Goal: Task Accomplishment & Management: Complete application form

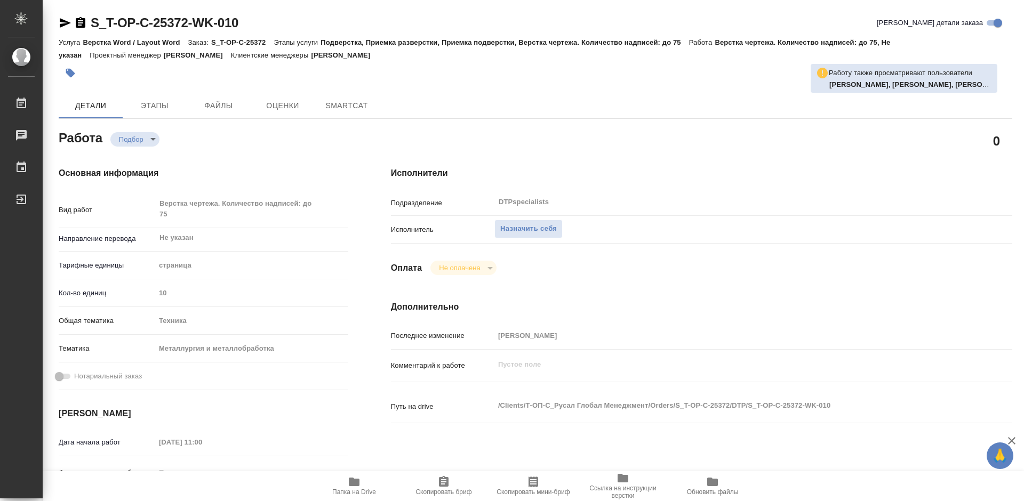
type textarea "x"
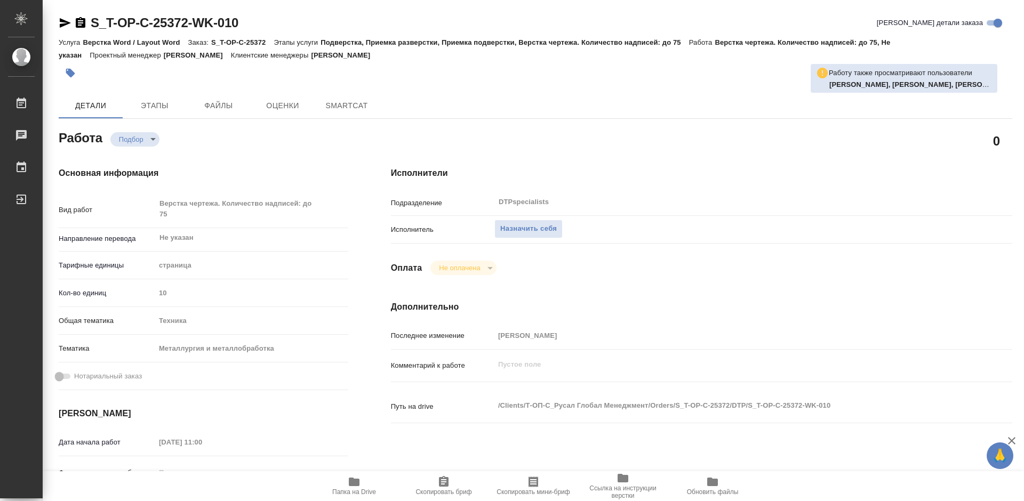
type textarea "x"
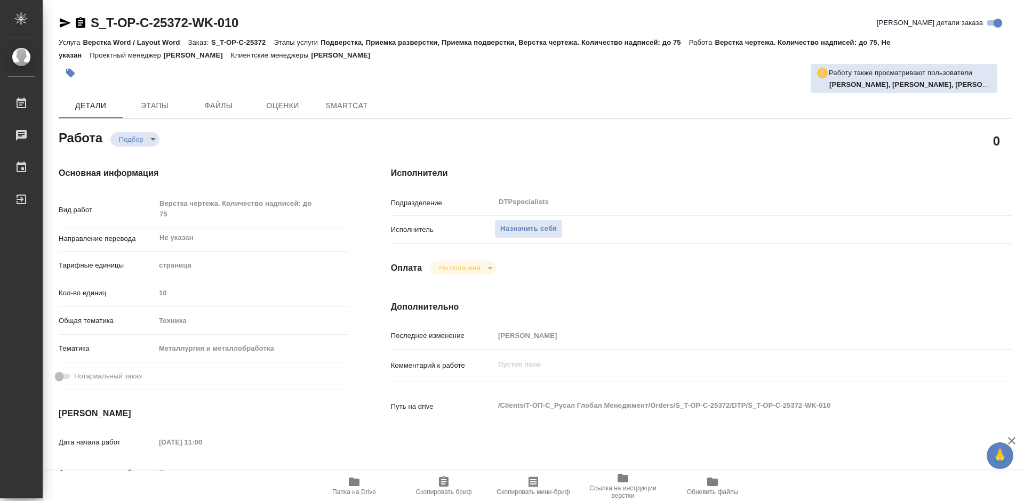
type textarea "x"
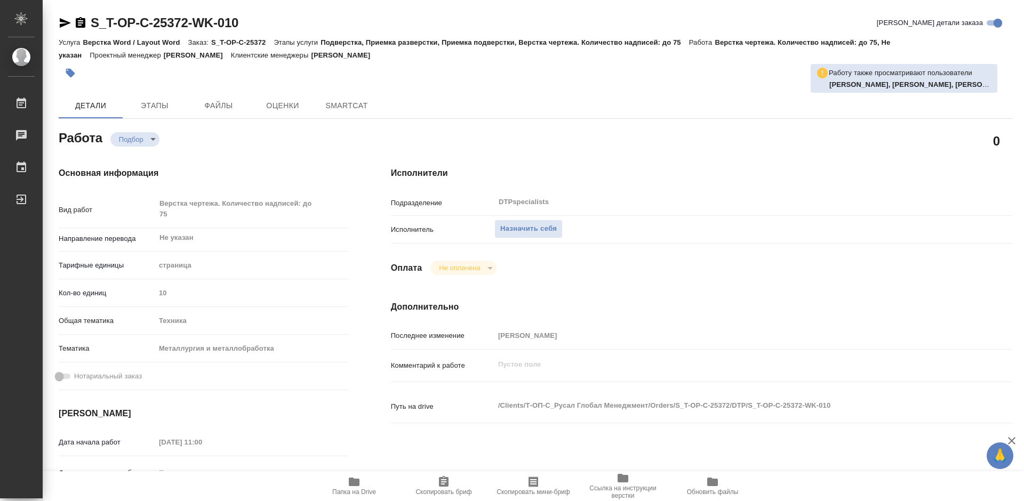
type textarea "x"
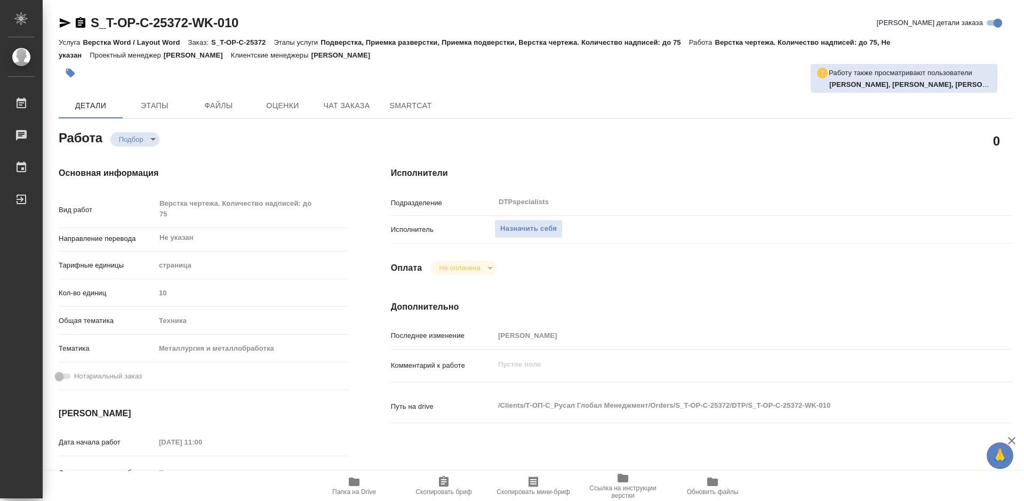
type textarea "x"
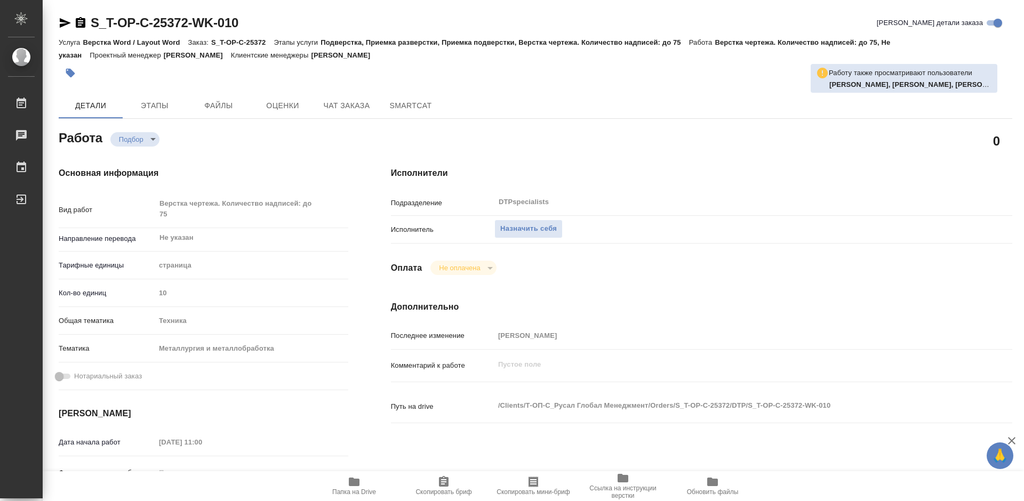
scroll to position [107, 0]
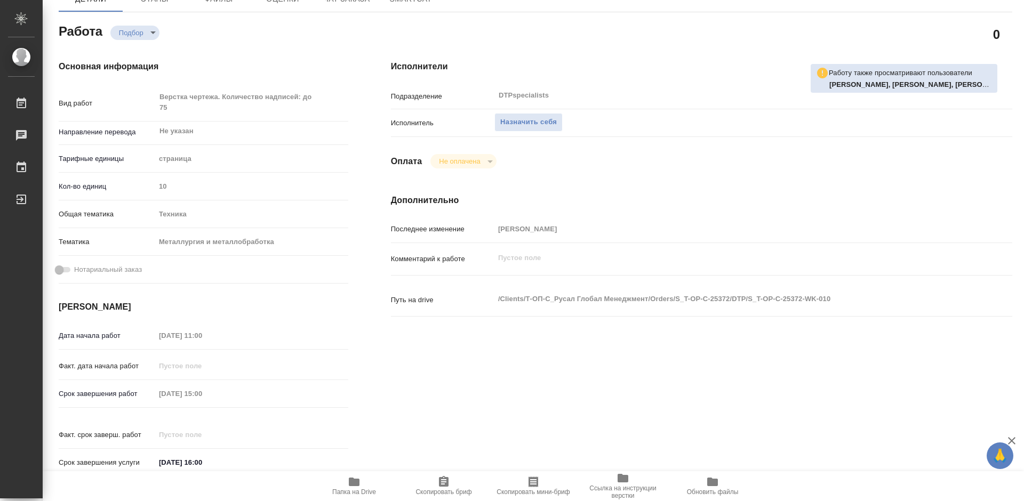
type textarea "x"
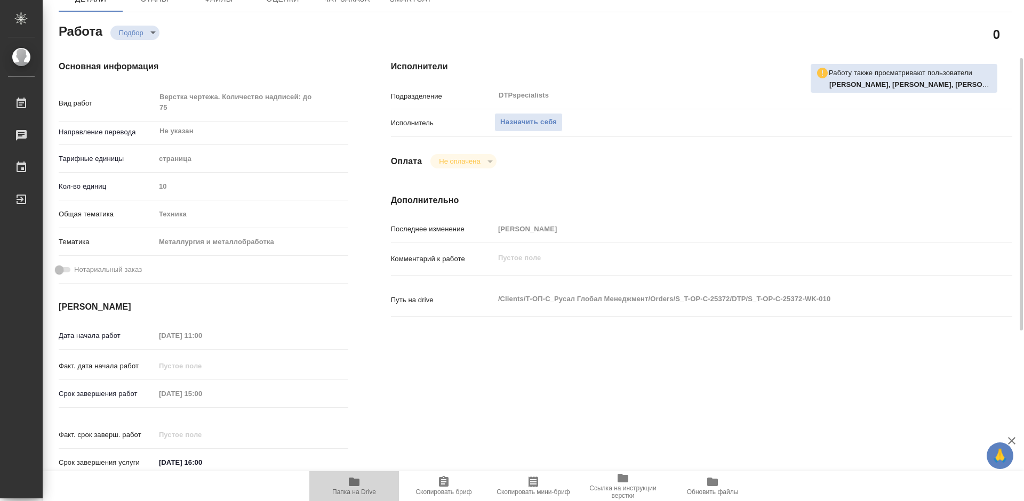
click at [349, 482] on icon "button" at bounding box center [354, 482] width 11 height 9
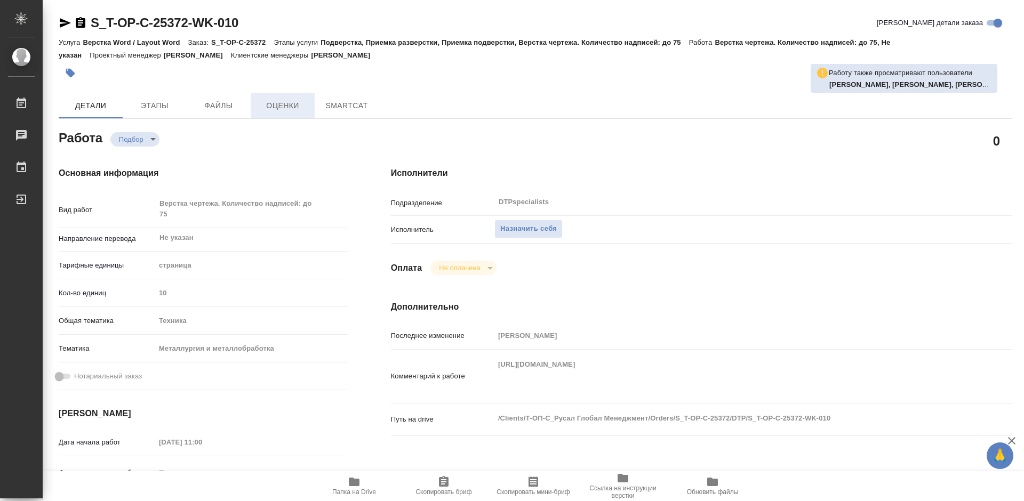
type textarea "x"
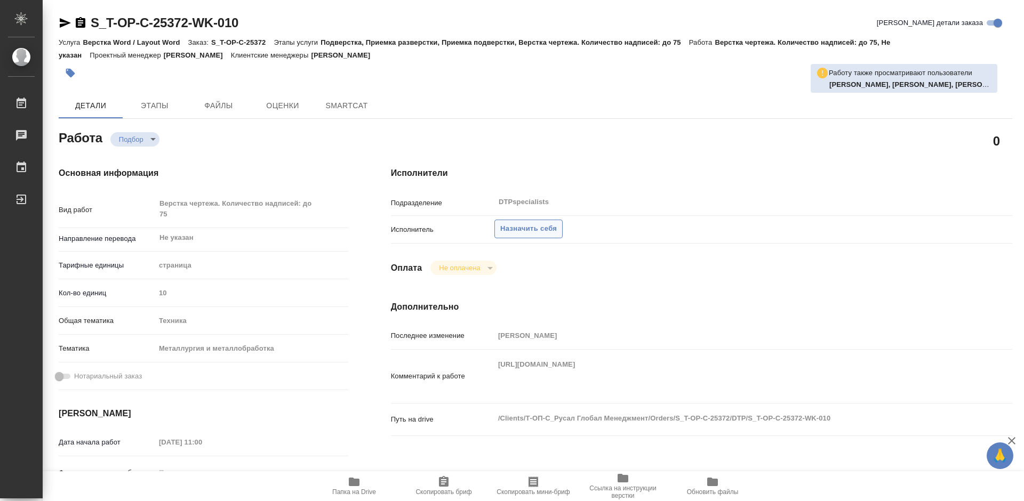
type textarea "x"
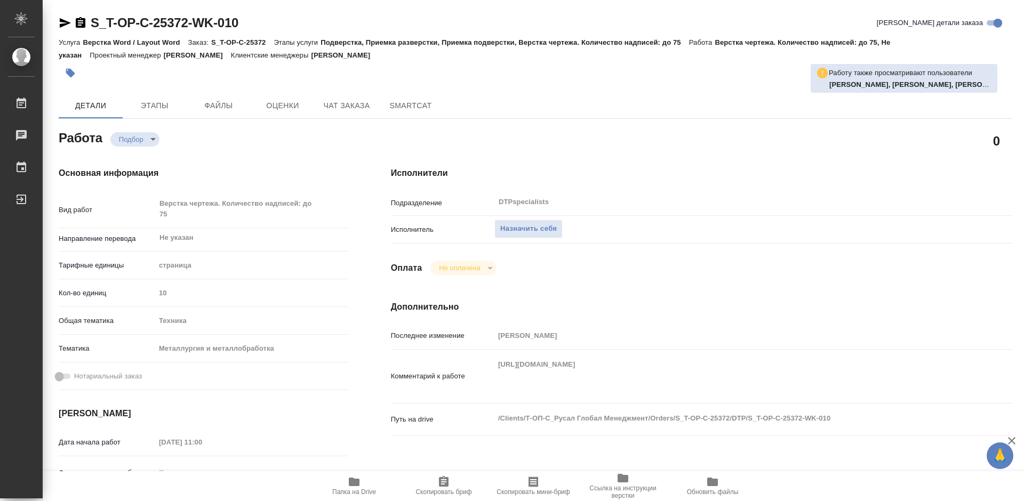
type textarea "x"
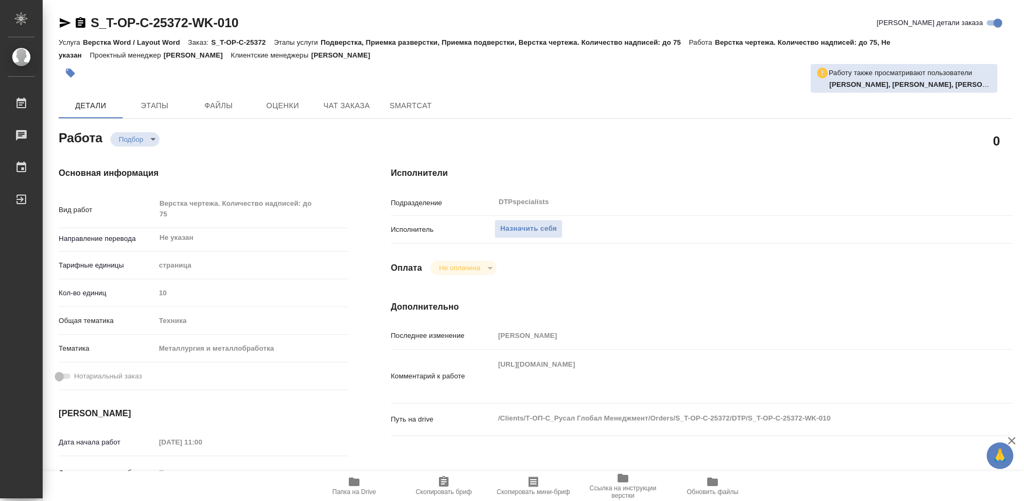
type textarea "x"
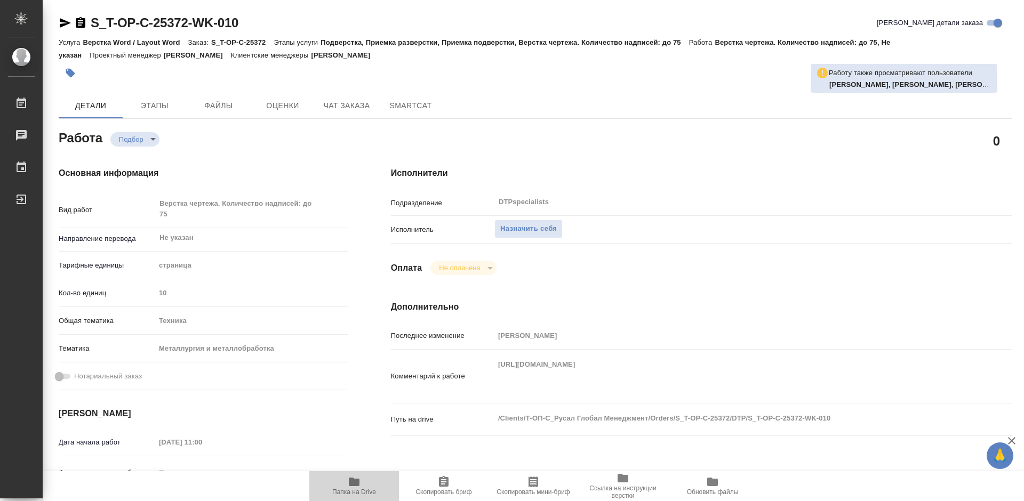
click at [339, 488] on span "Папка на Drive" at bounding box center [354, 486] width 77 height 20
type textarea "x"
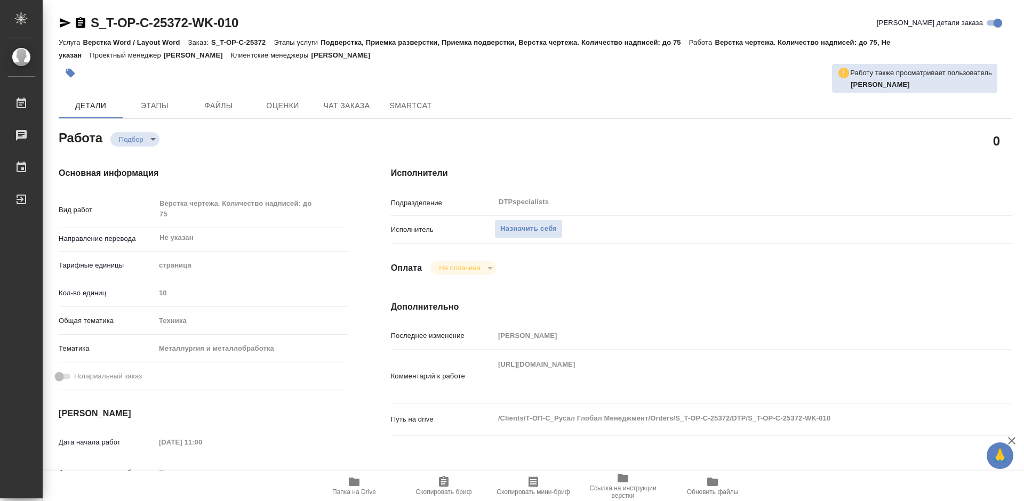
type textarea "x"
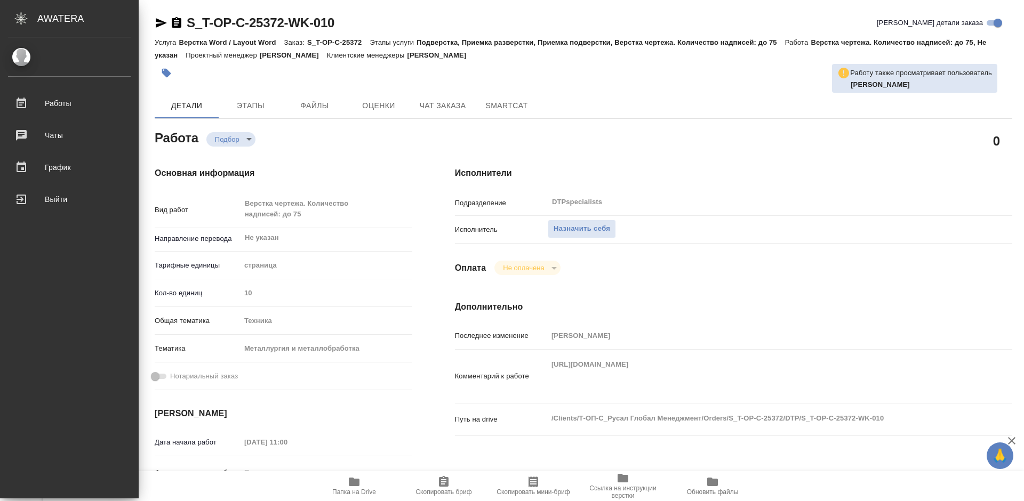
type textarea "x"
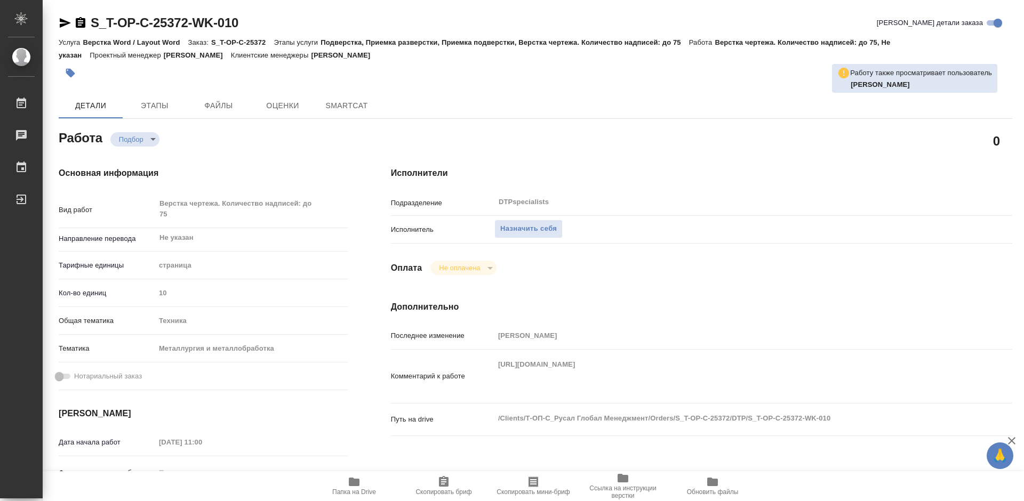
type textarea "x"
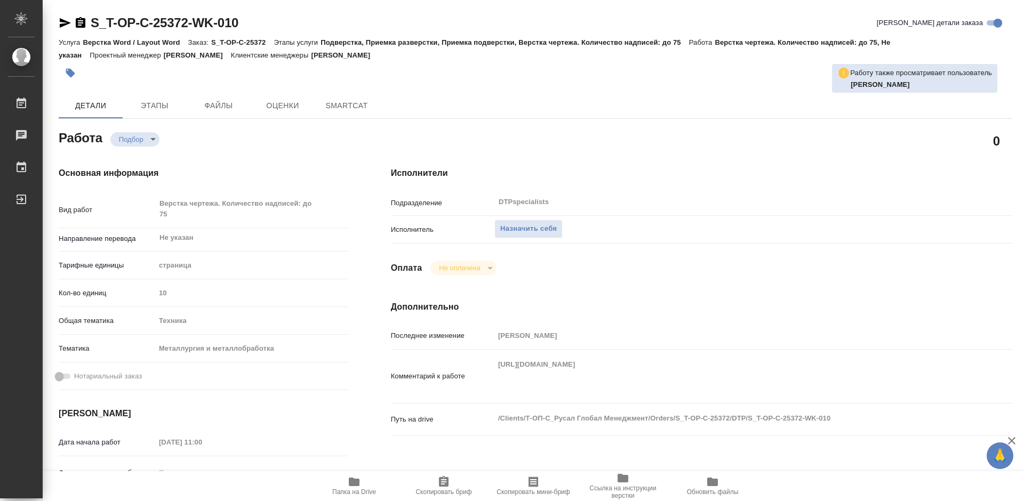
type textarea "x"
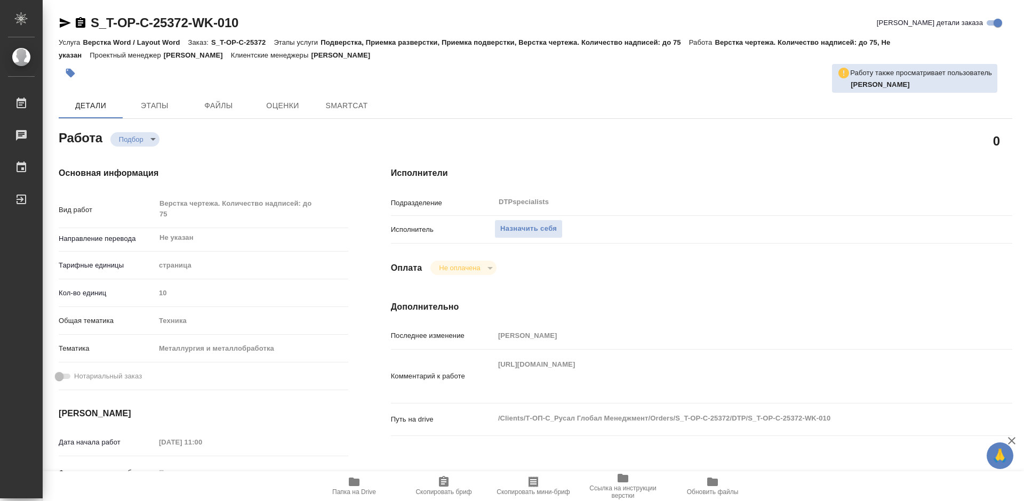
type textarea "x"
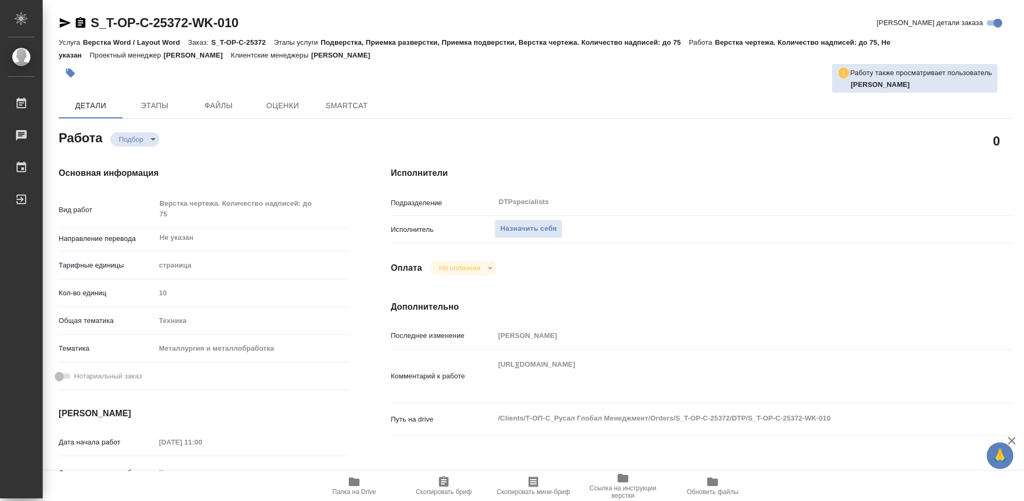
type textarea "x"
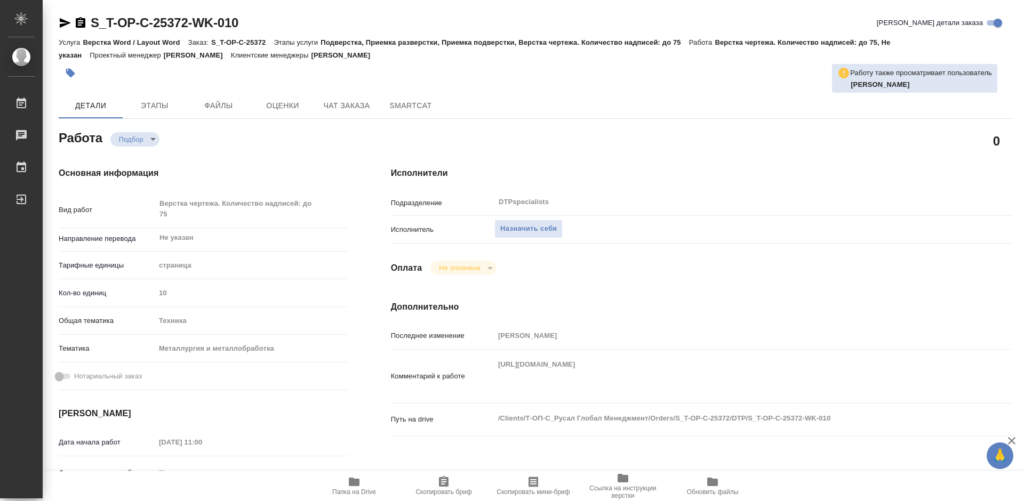
type textarea "x"
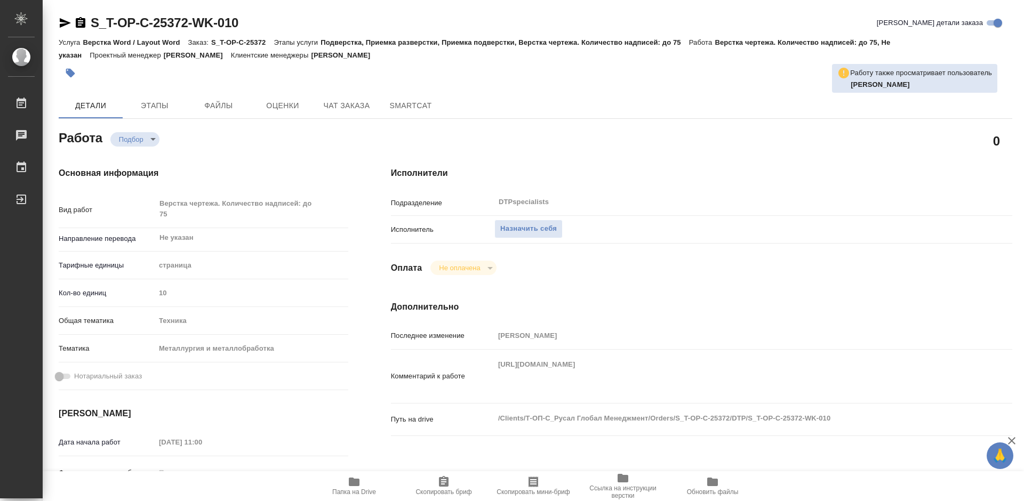
type textarea "x"
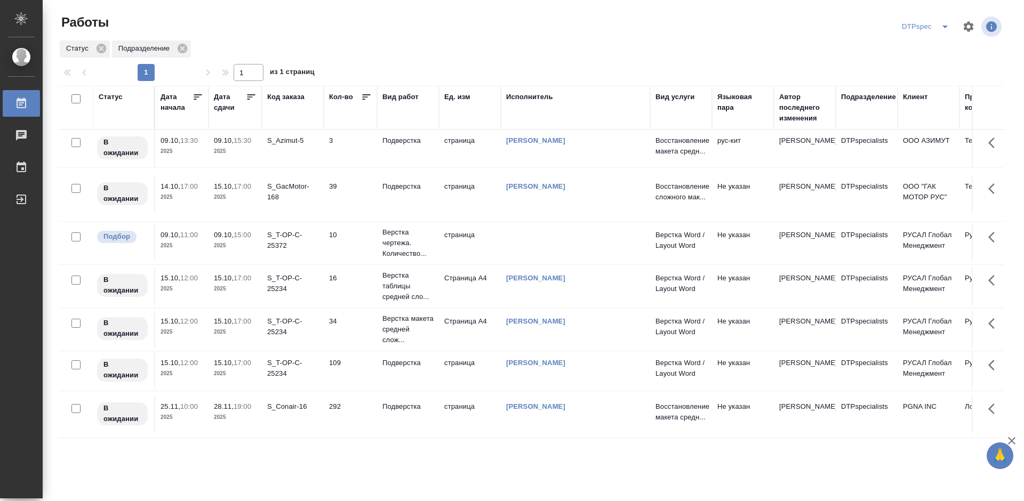
click at [251, 97] on icon at bounding box center [251, 97] width 11 height 11
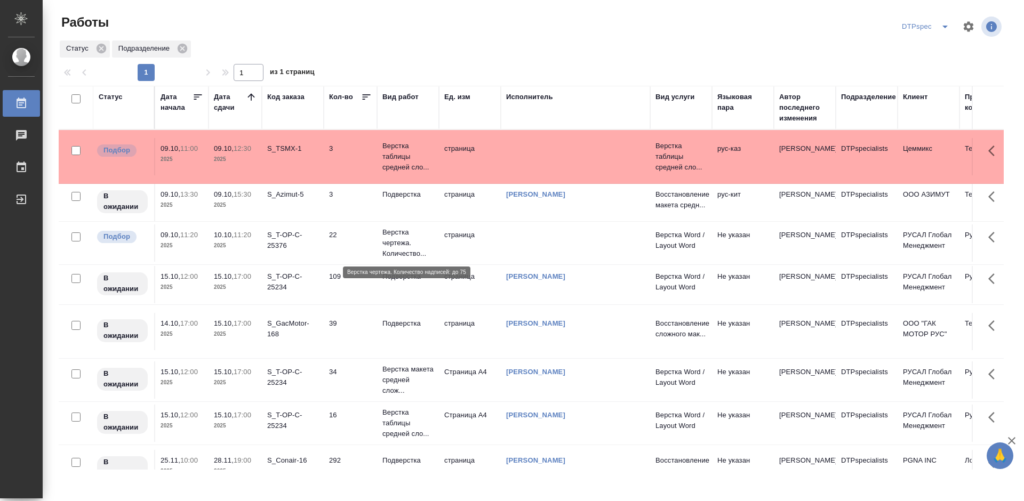
click at [382, 243] on p "Верстка чертежа. Количество..." at bounding box center [407, 243] width 51 height 32
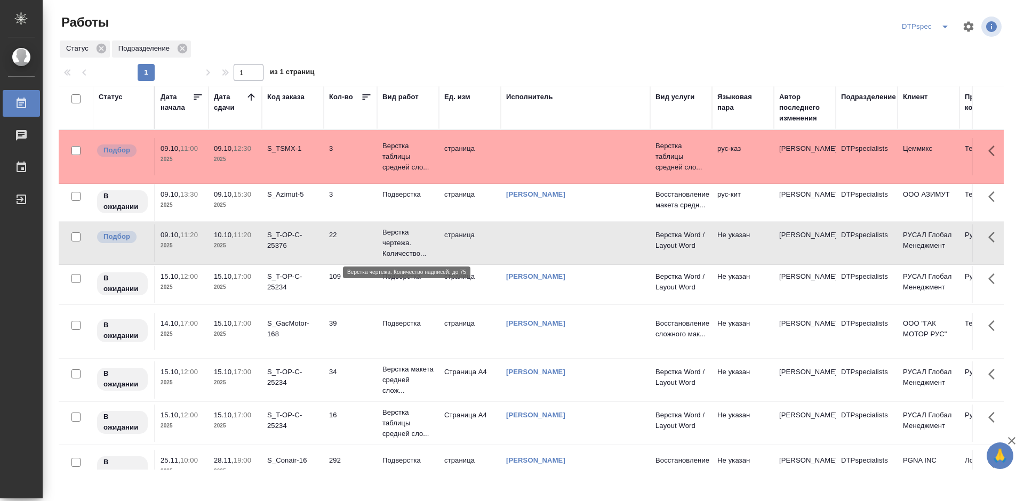
click at [382, 243] on p "Верстка чертежа. Количество..." at bounding box center [407, 243] width 51 height 32
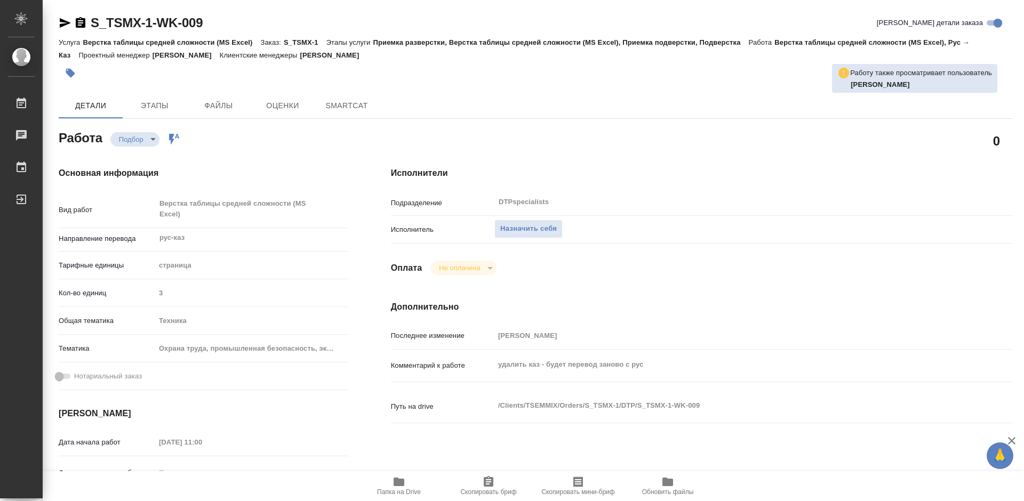
type textarea "x"
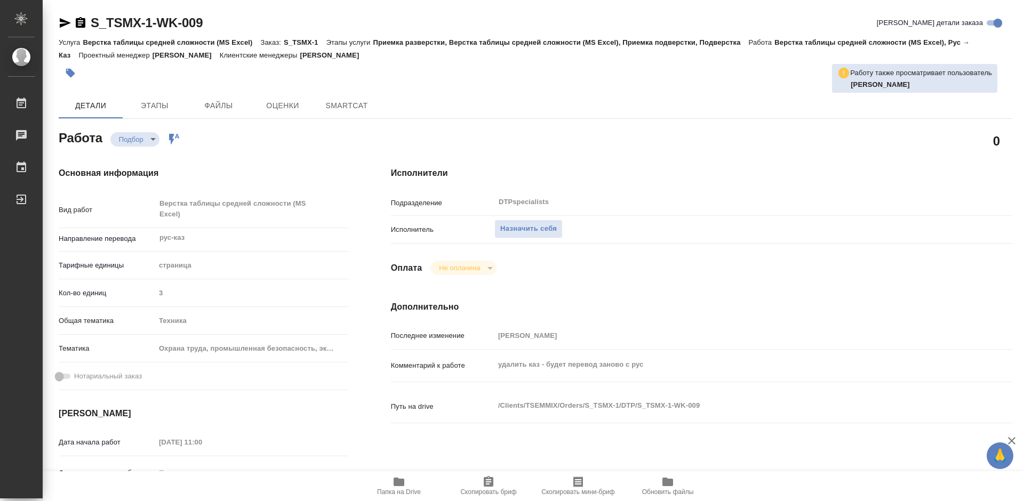
type textarea "x"
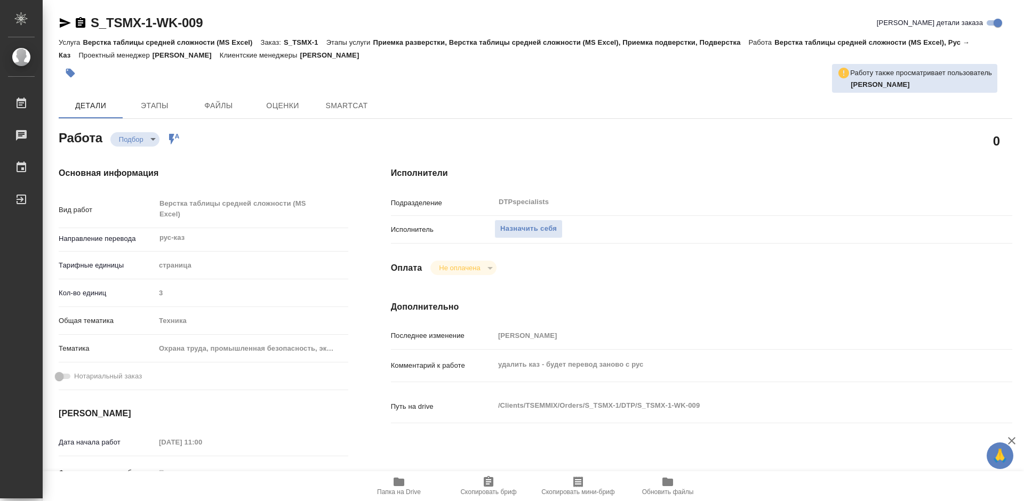
type textarea "x"
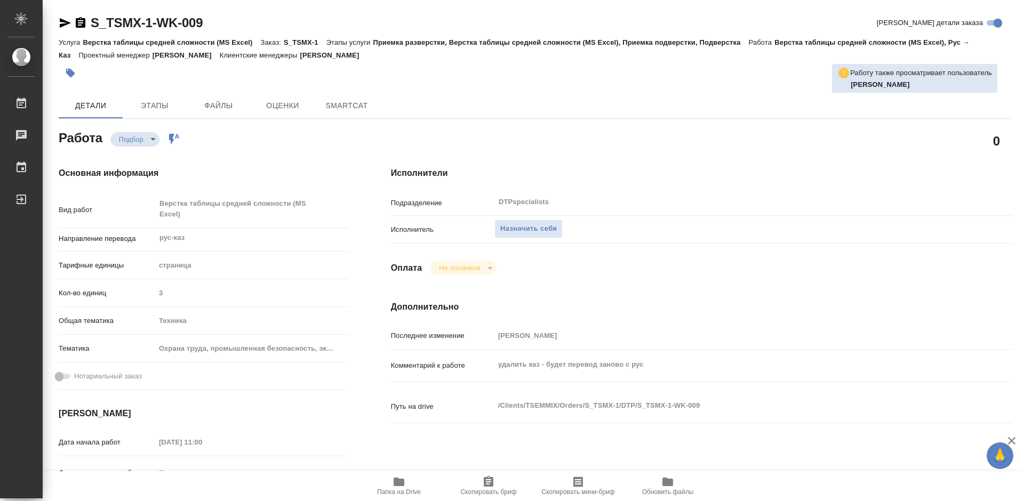
type textarea "x"
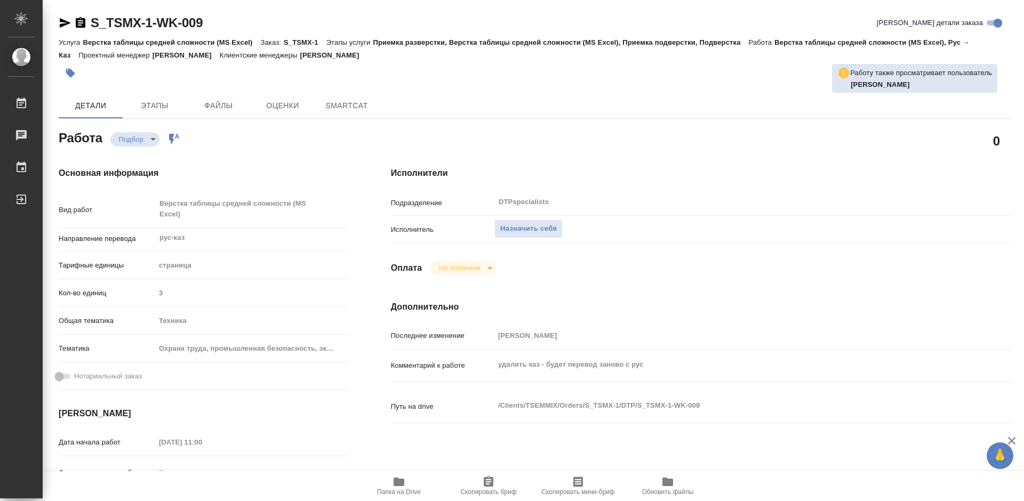
type textarea "x"
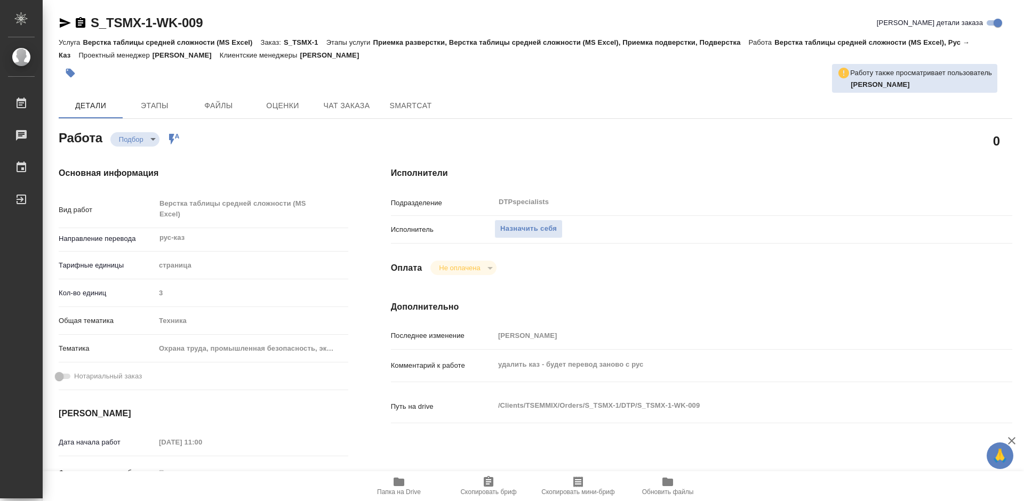
type textarea "x"
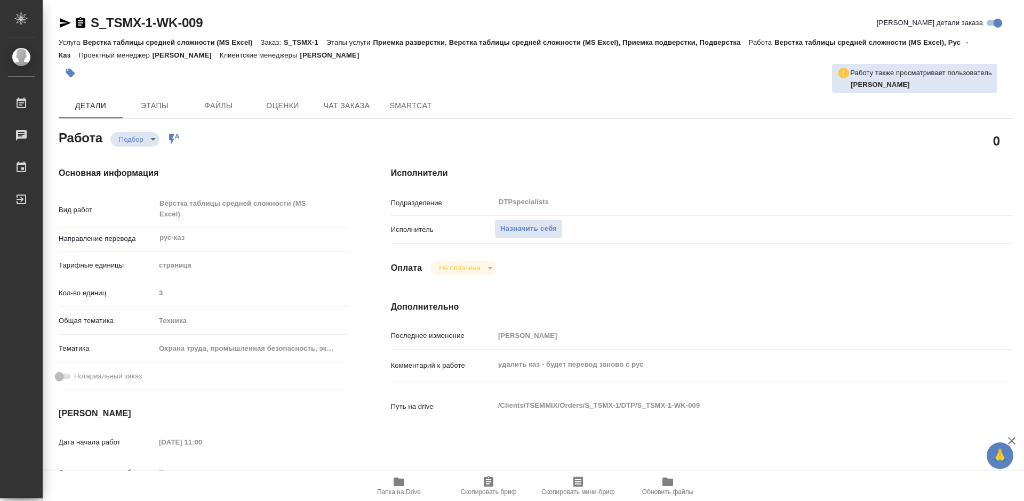
type textarea "x"
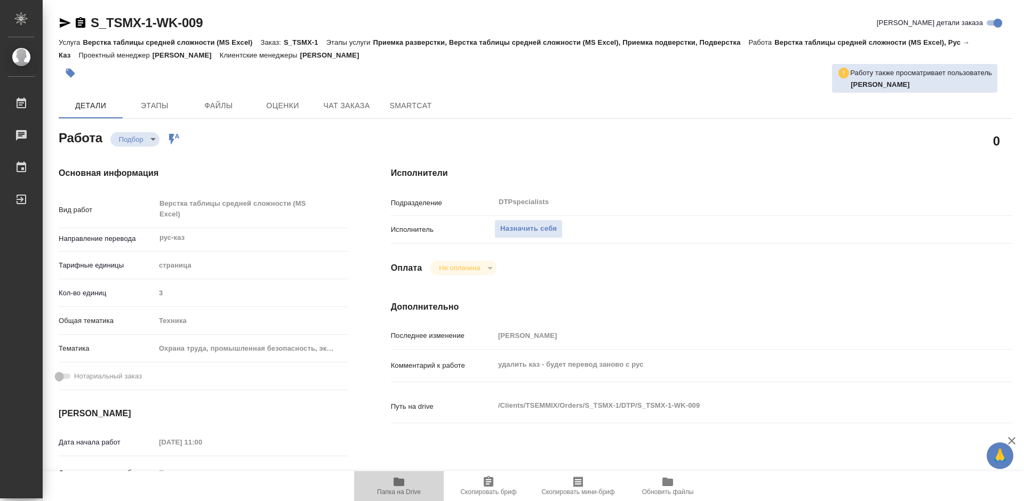
click at [396, 492] on span "Папка на Drive" at bounding box center [399, 492] width 44 height 7
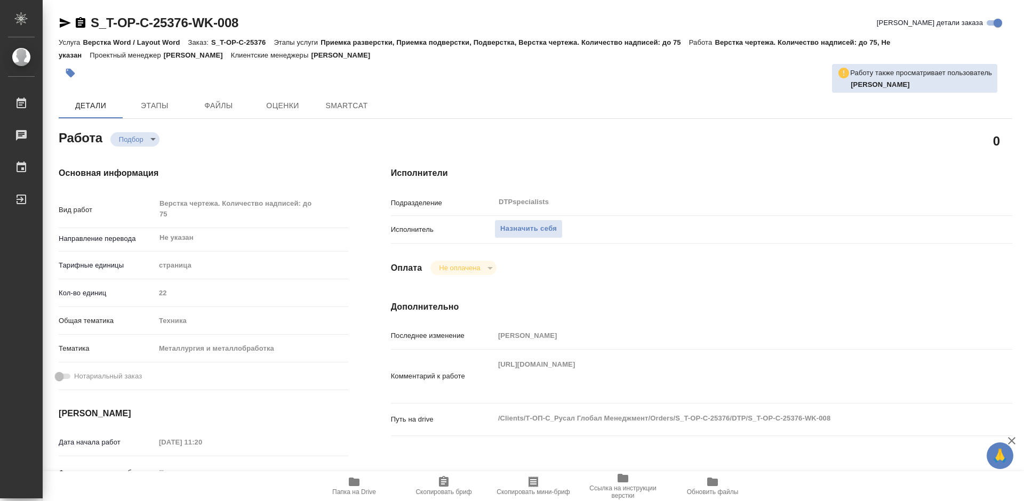
type textarea "x"
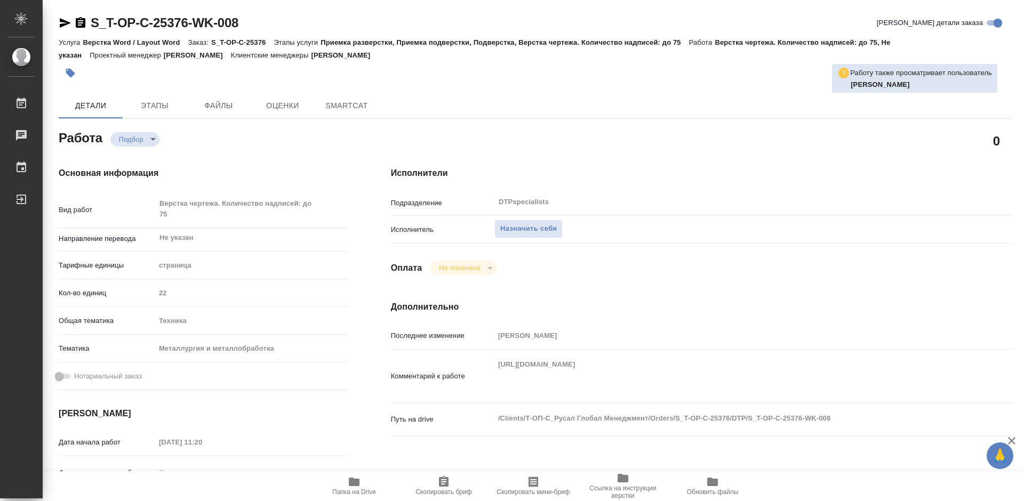
type textarea "x"
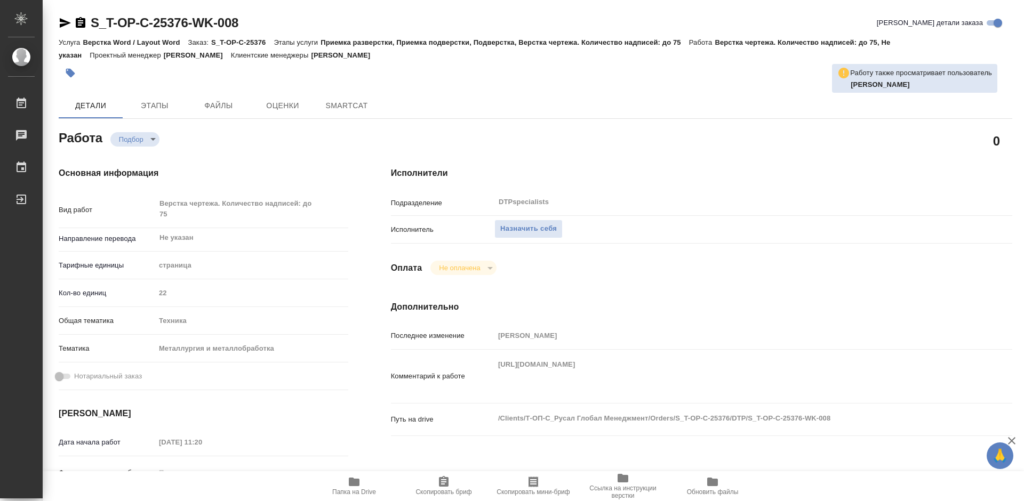
type textarea "x"
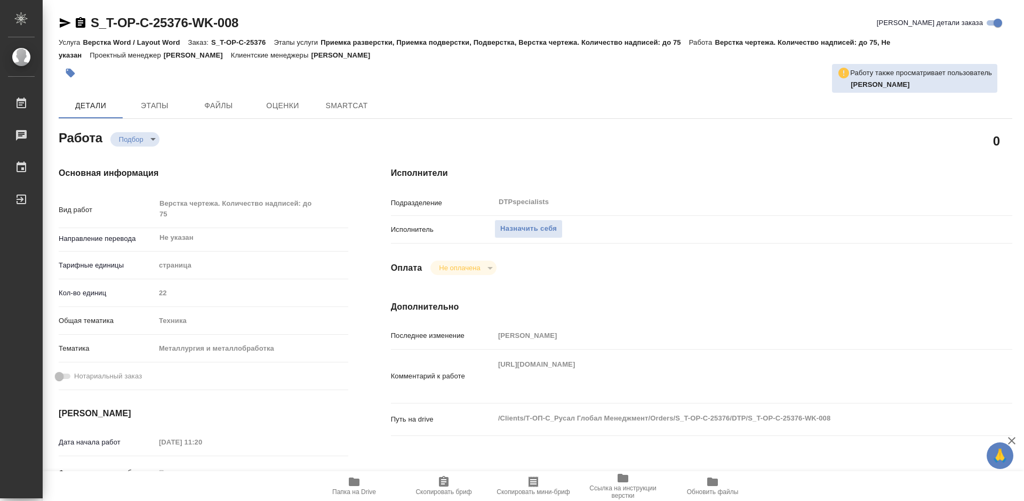
type textarea "x"
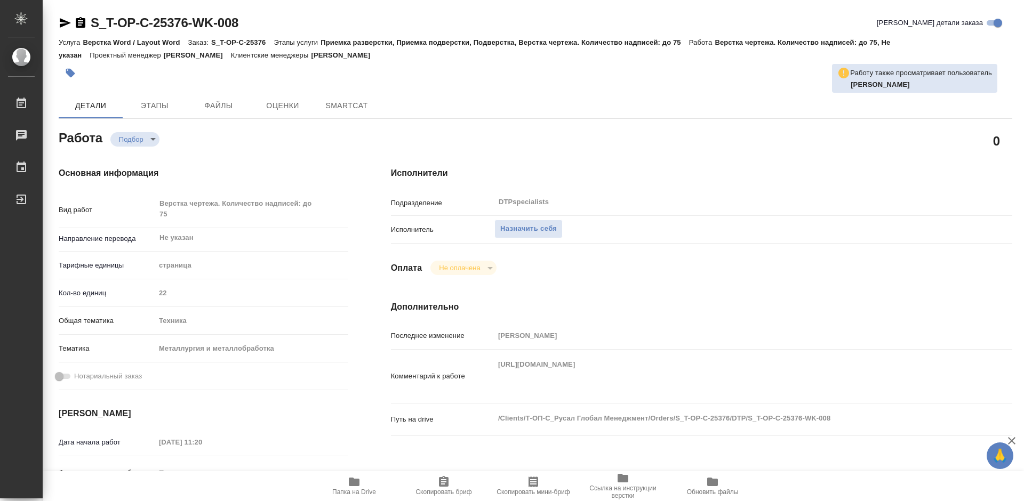
type textarea "x"
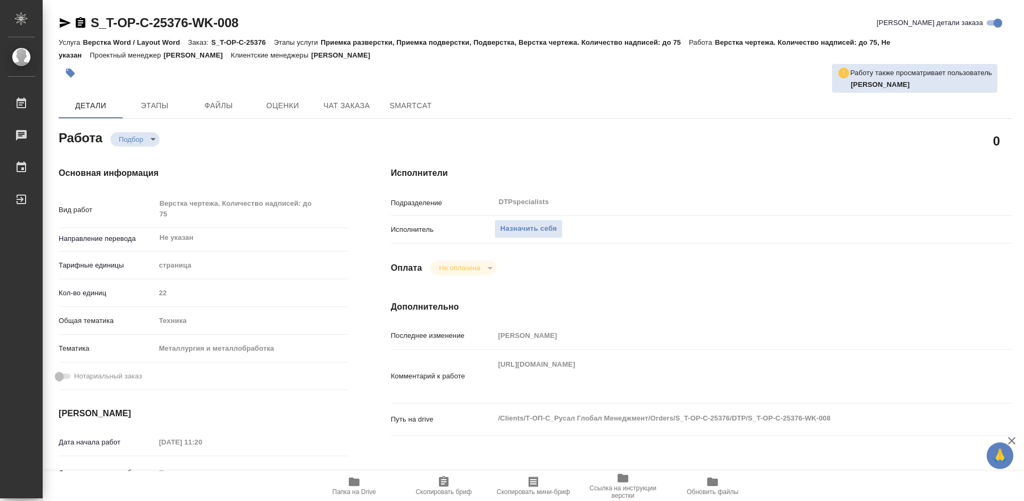
type textarea "x"
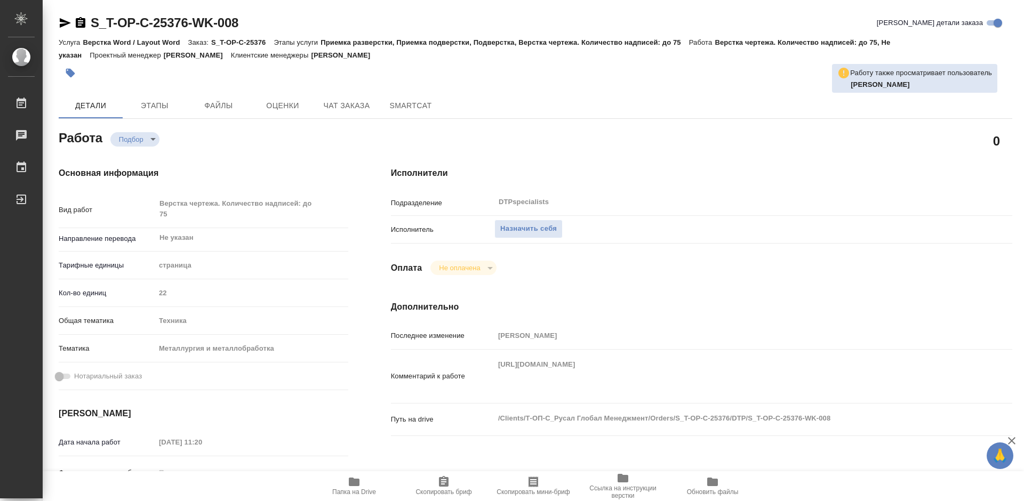
type textarea "x"
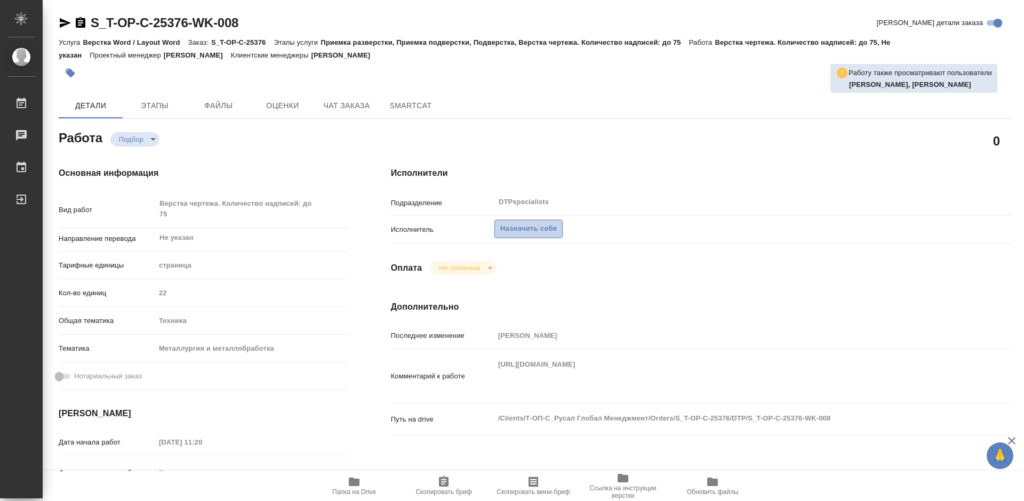
click at [524, 226] on span "Назначить себя" at bounding box center [528, 229] width 57 height 12
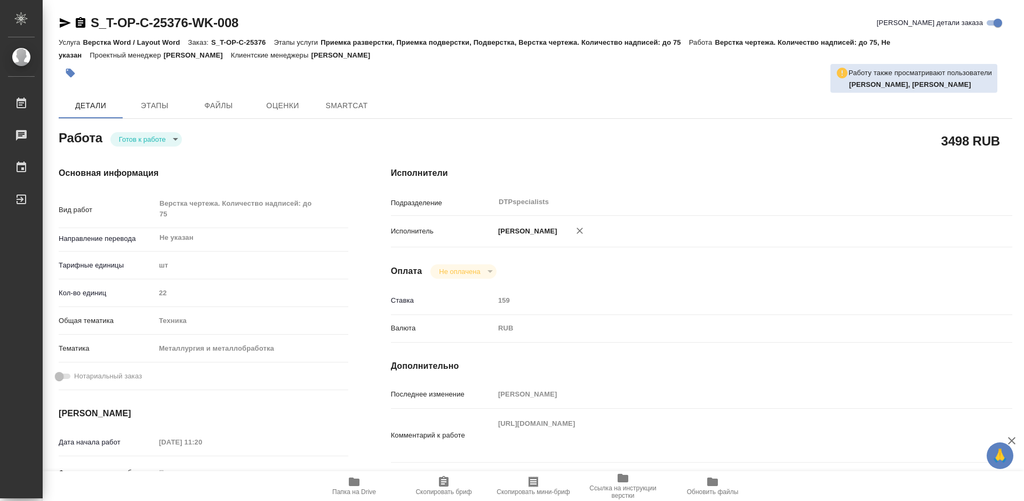
type textarea "x"
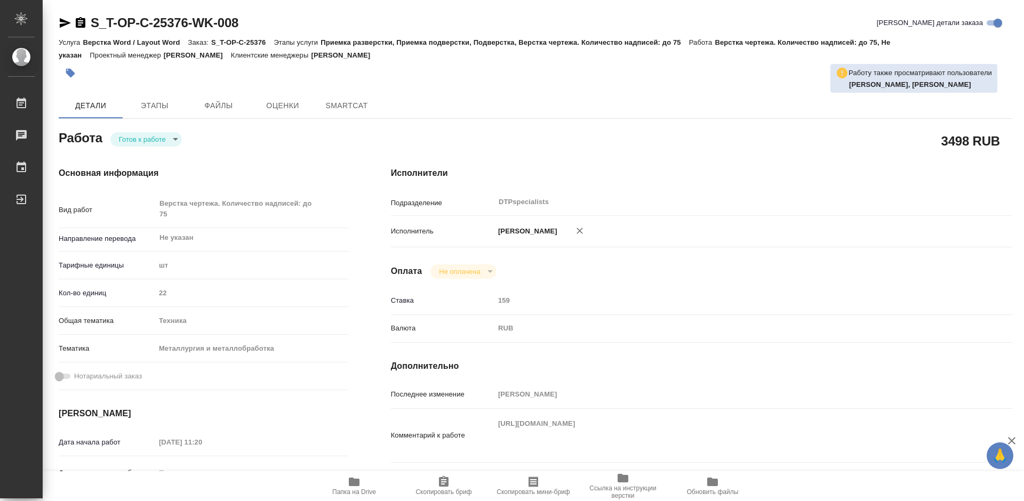
type textarea "x"
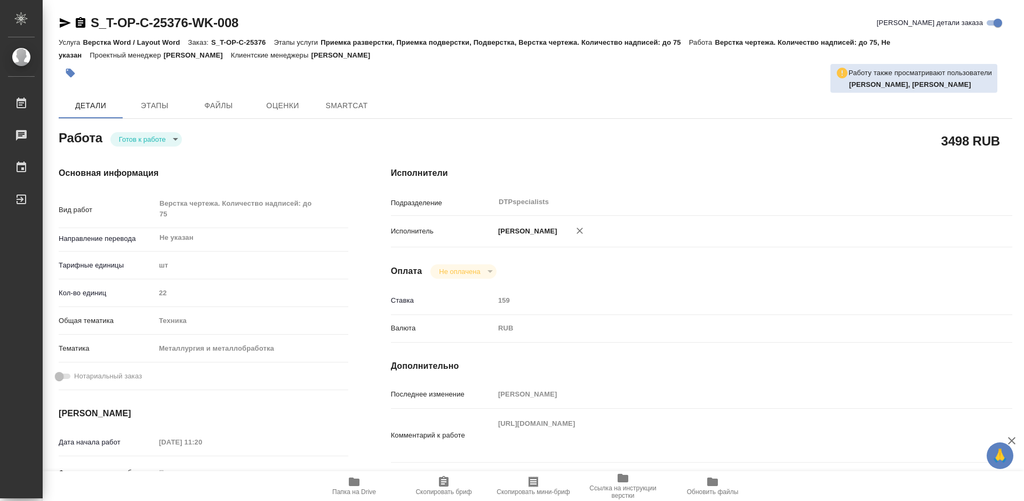
type textarea "x"
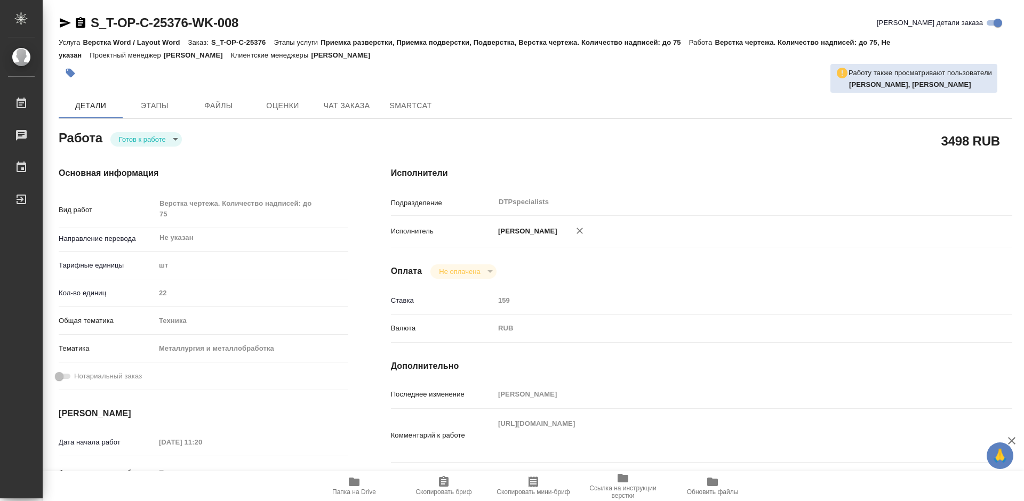
type textarea "x"
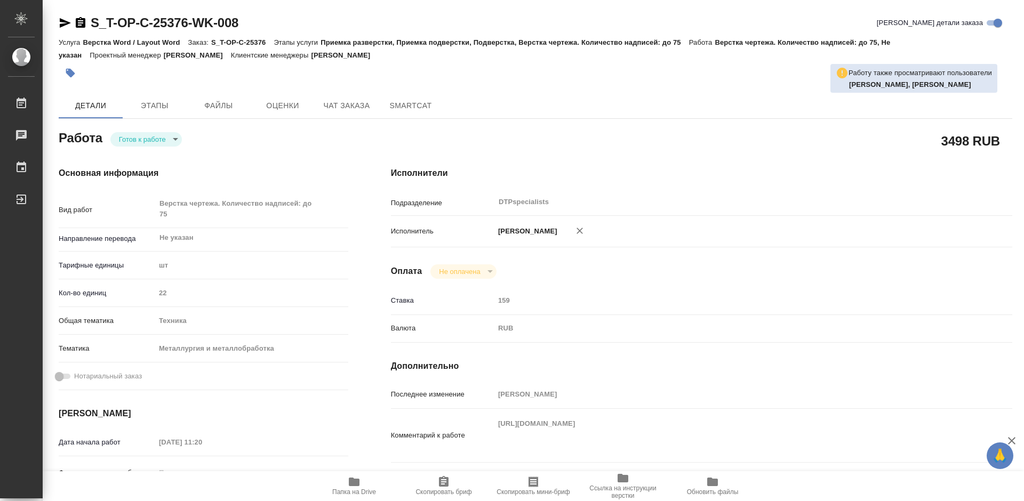
type textarea "x"
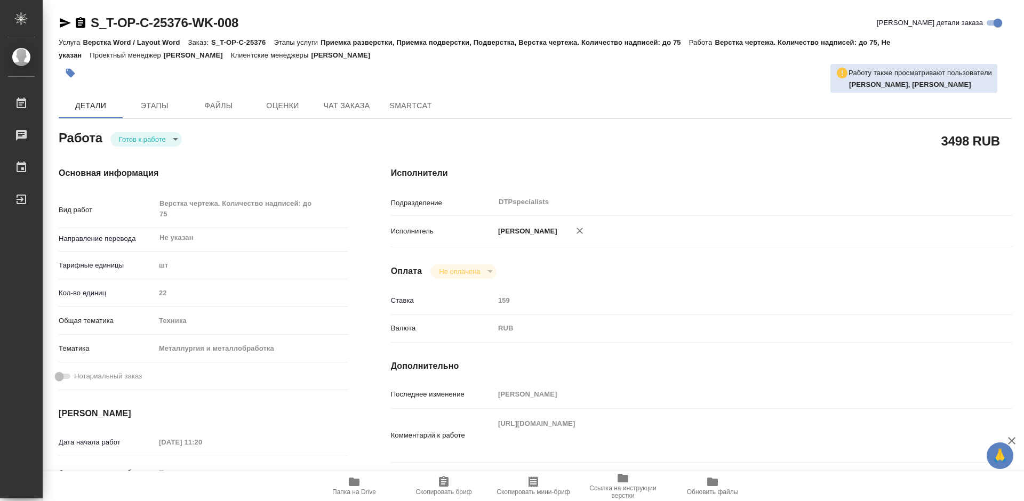
click at [141, 139] on body "🙏 .cls-1 fill:#fff; AWATERA Работы 0 Чаты График Выйти S_T-OP-C-25376-WK-008 Кр…" at bounding box center [512, 250] width 1024 height 501
click at [142, 139] on button "В работе" at bounding box center [136, 139] width 35 height 12
type textarea "x"
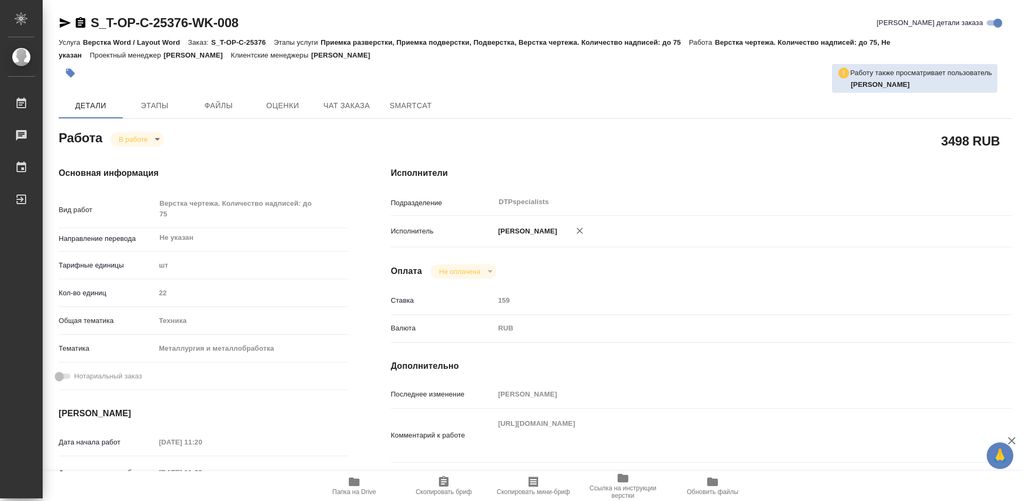
type textarea "x"
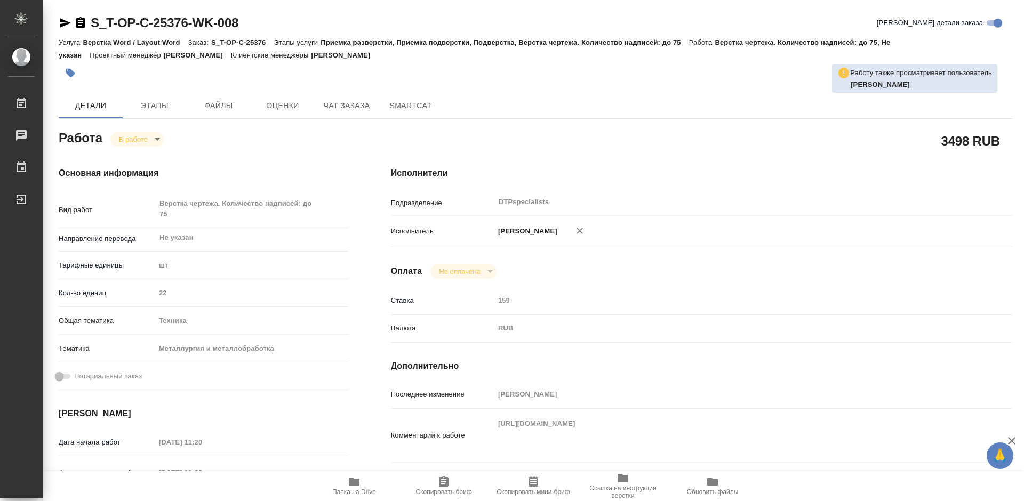
type textarea "x"
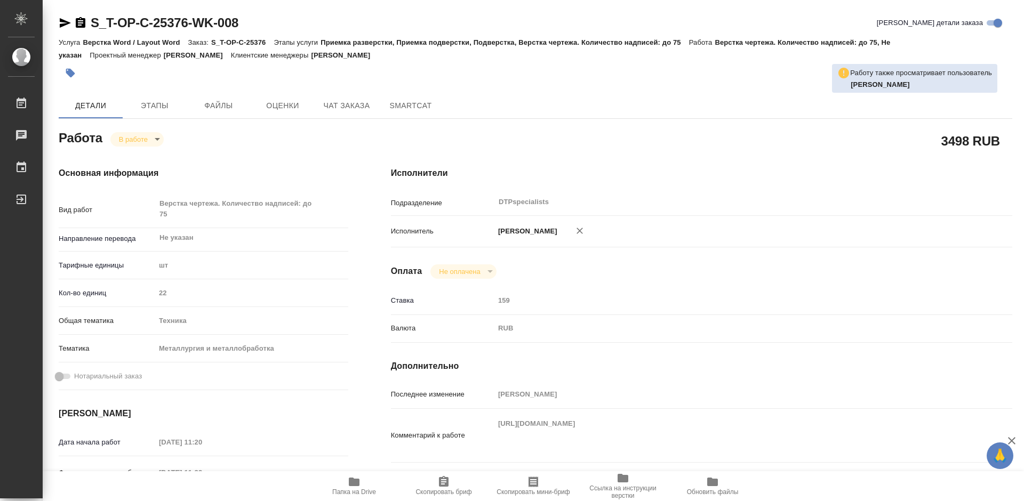
type textarea "x"
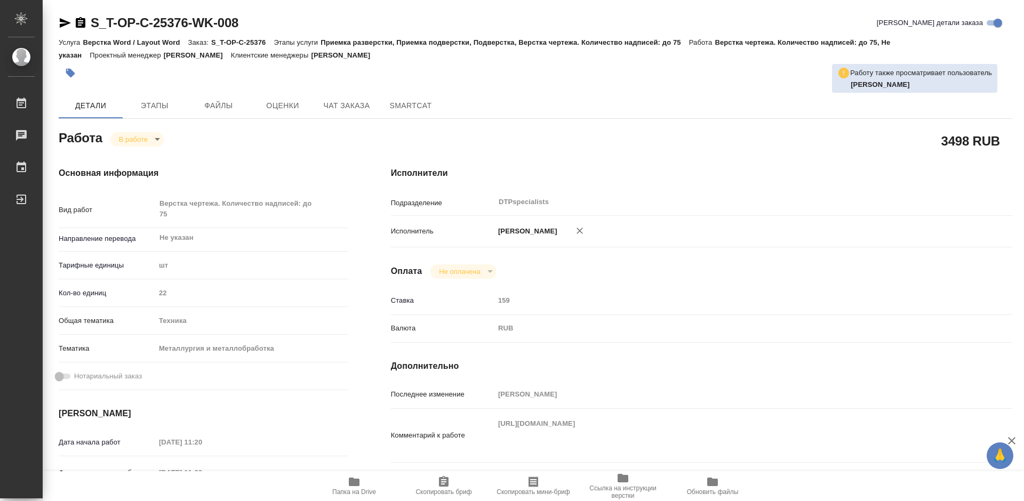
type textarea "x"
click at [81, 21] on icon "button" at bounding box center [81, 22] width 10 height 11
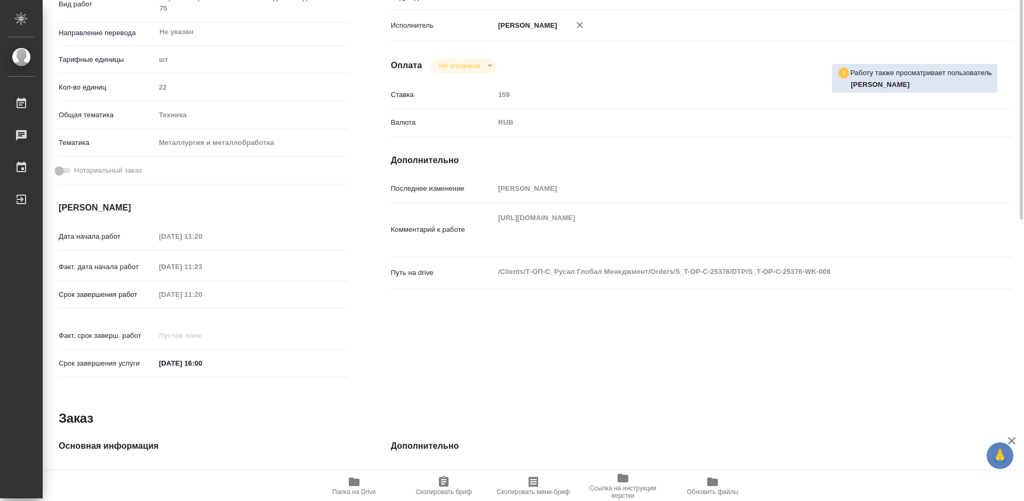
scroll to position [99, 0]
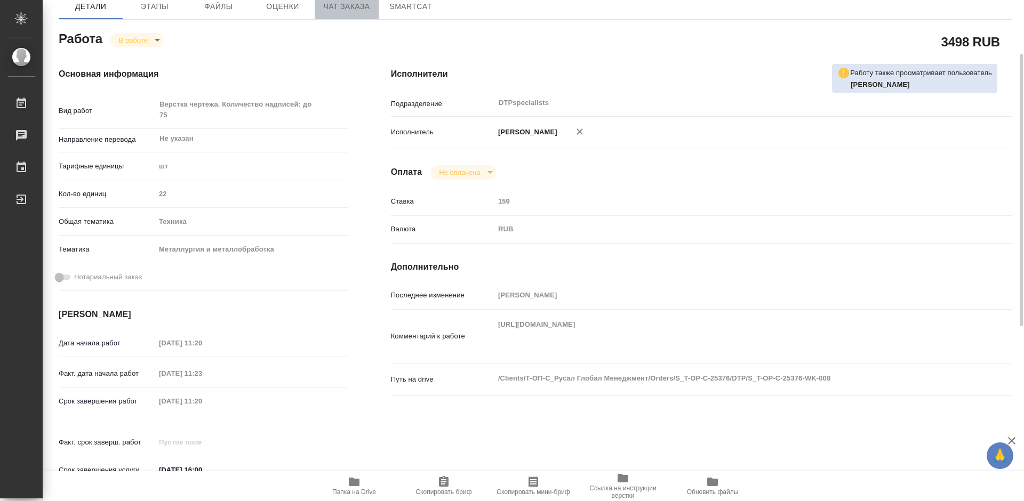
click at [351, 4] on span "Чат заказа" at bounding box center [346, 6] width 51 height 13
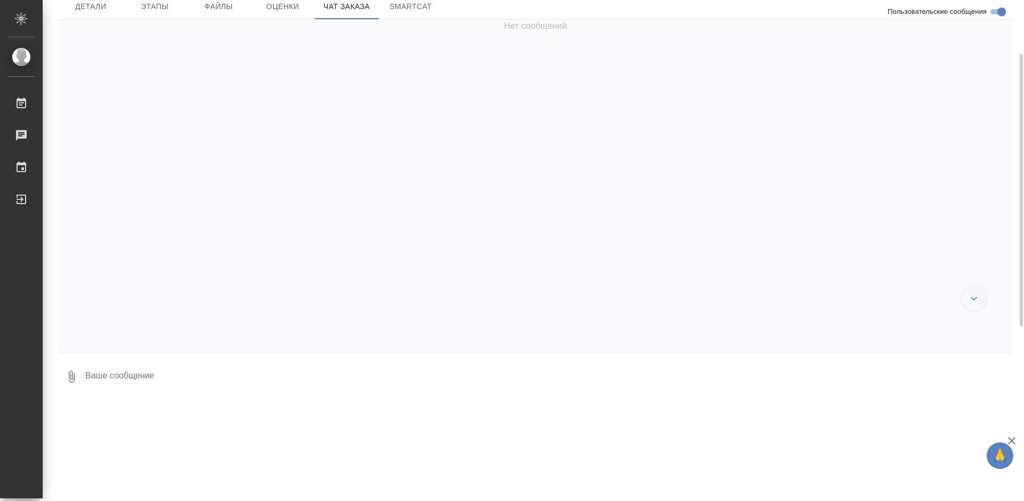
scroll to position [2977, 0]
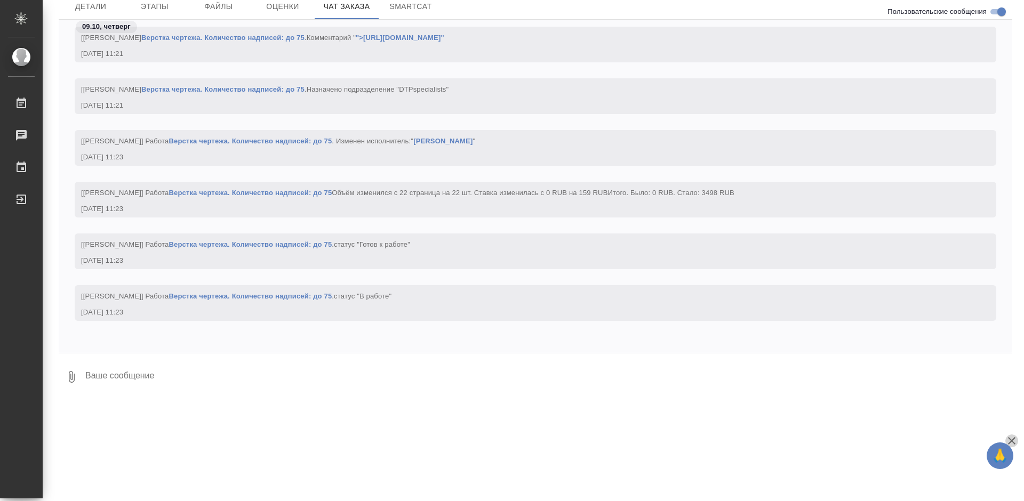
click at [1016, 443] on icon "button" at bounding box center [1011, 441] width 13 height 13
click at [168, 364] on textarea at bounding box center [548, 377] width 928 height 36
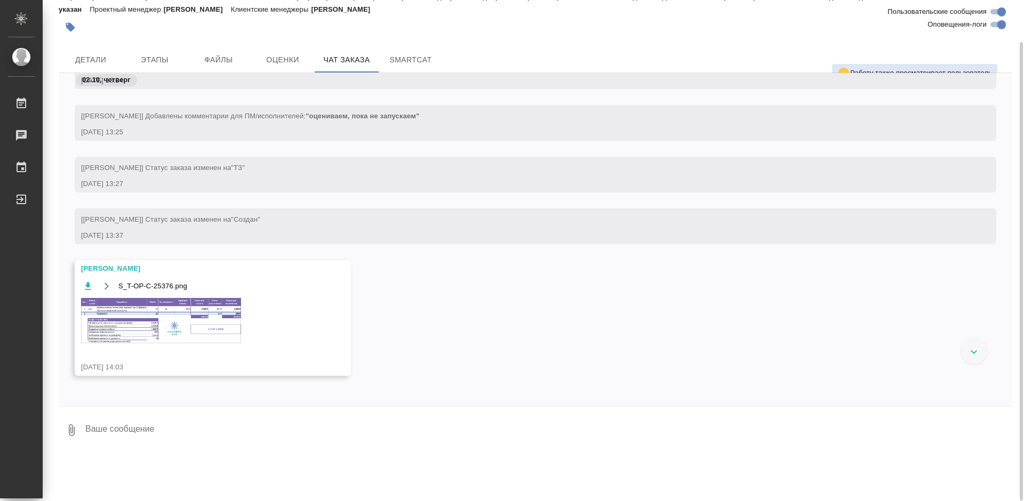
scroll to position [0, 0]
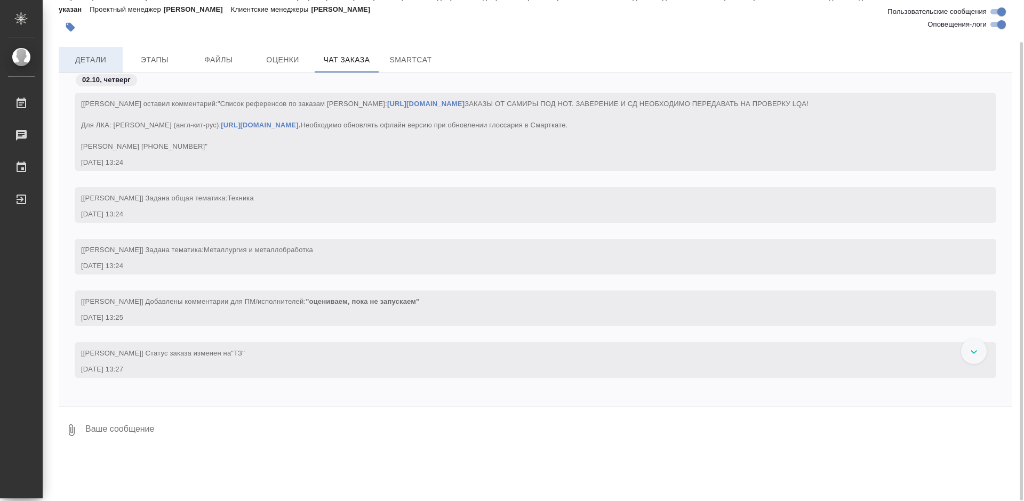
click at [82, 62] on span "Детали" at bounding box center [90, 59] width 51 height 13
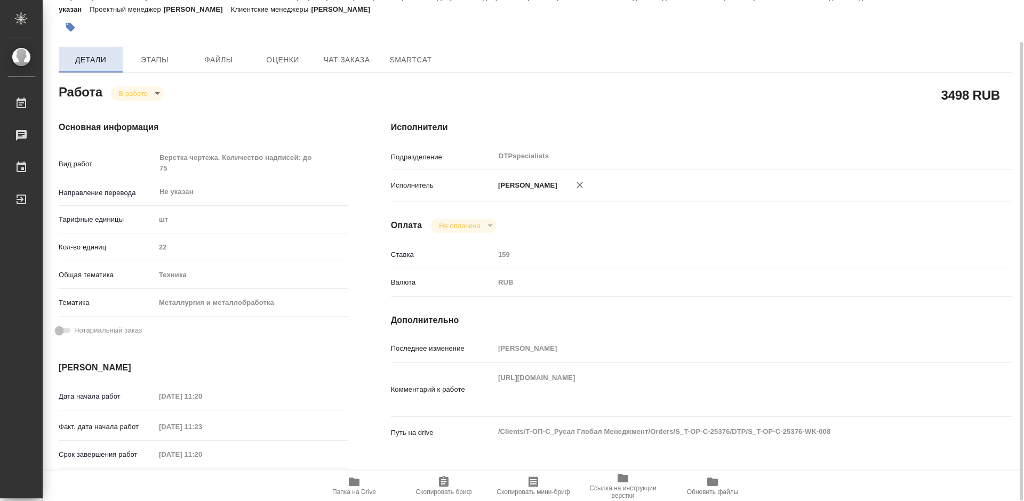
type textarea "x"
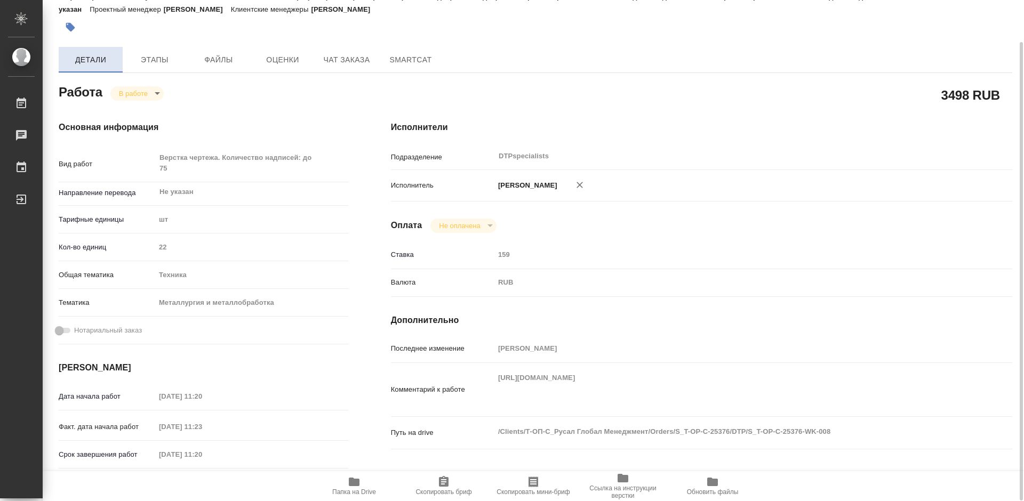
type textarea "x"
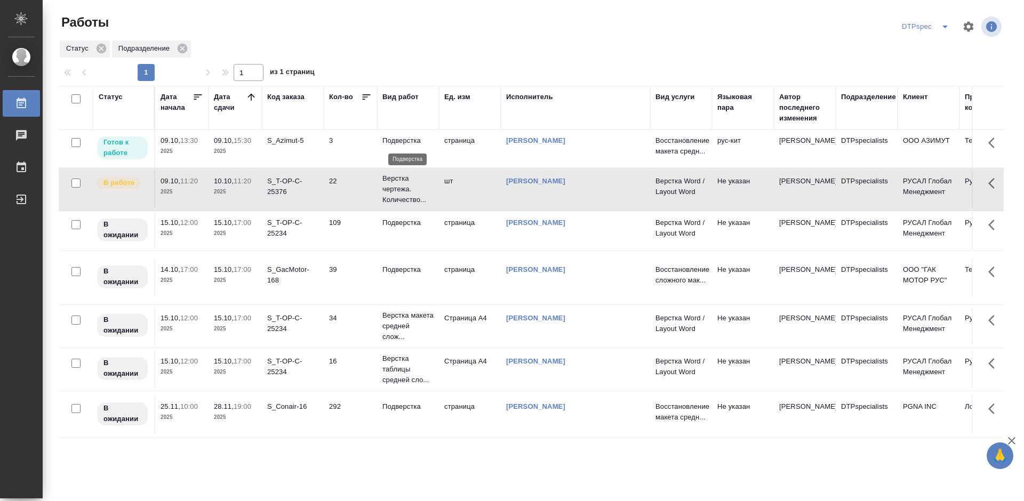
click at [420, 140] on p "Подверстка" at bounding box center [407, 140] width 51 height 11
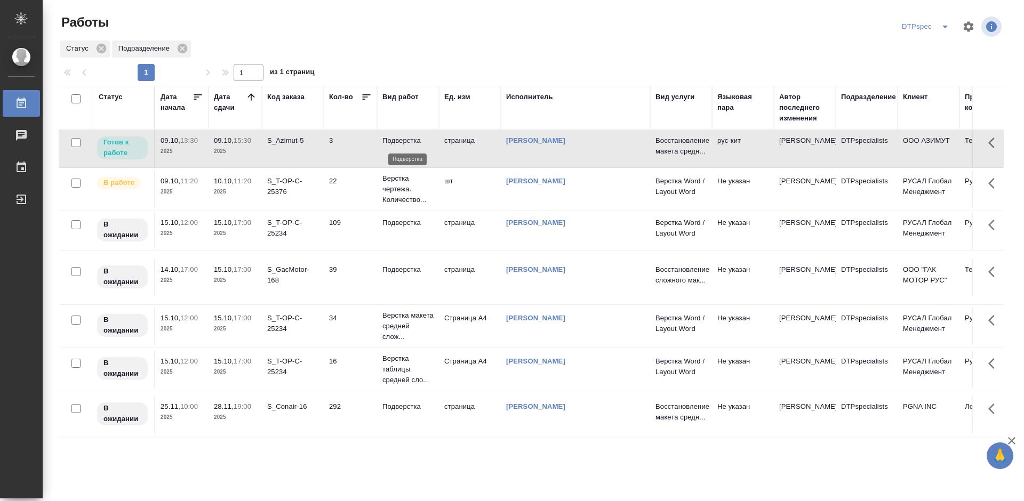
click at [420, 140] on p "Подверстка" at bounding box center [407, 140] width 51 height 11
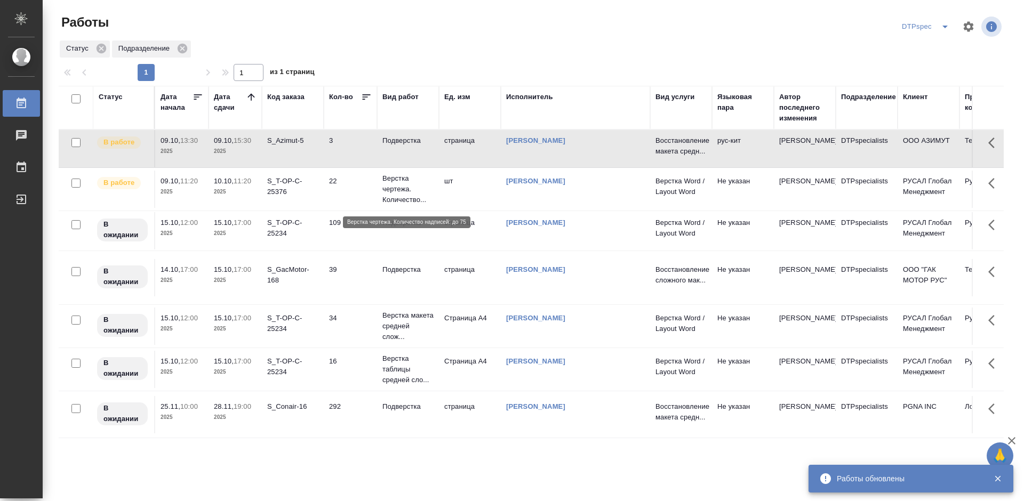
click at [400, 193] on p "Верстка чертежа. Количество..." at bounding box center [407, 189] width 51 height 32
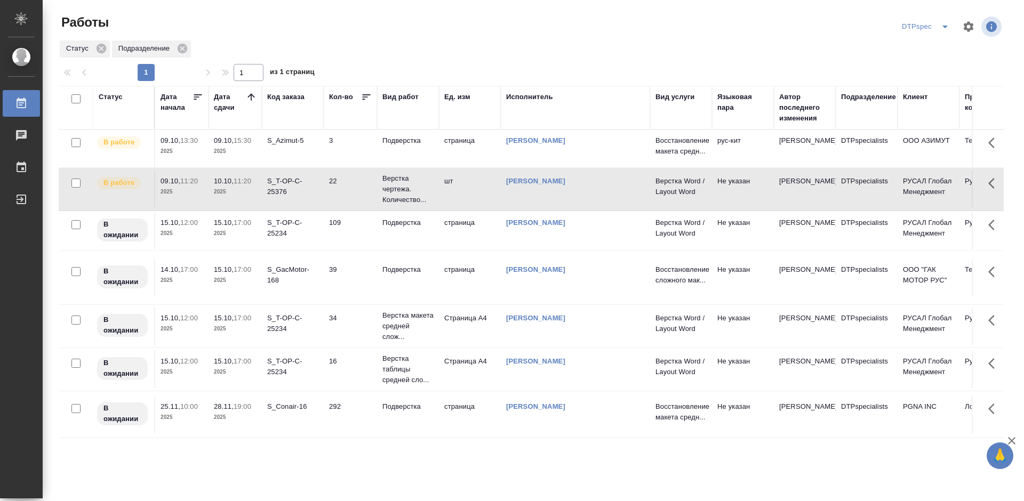
click at [285, 139] on div "S_Azimut-5" at bounding box center [292, 140] width 51 height 11
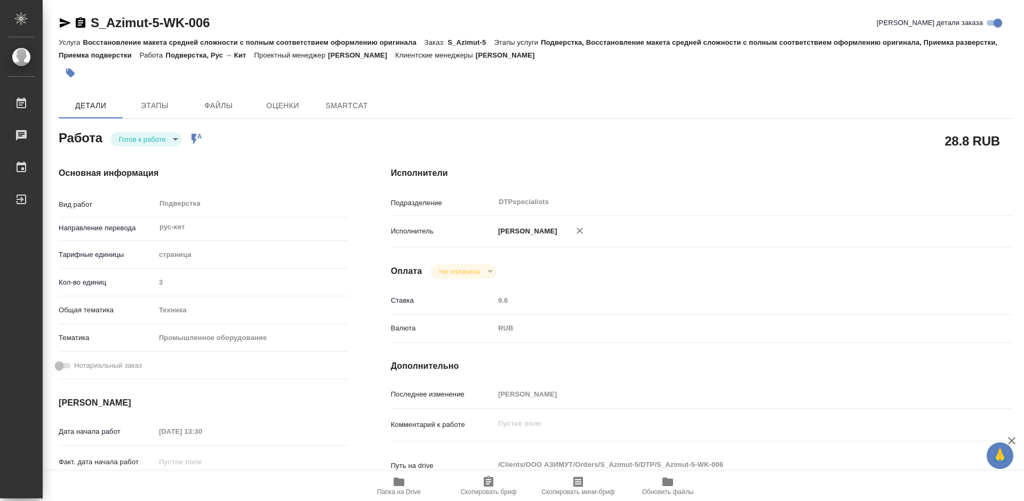
type textarea "x"
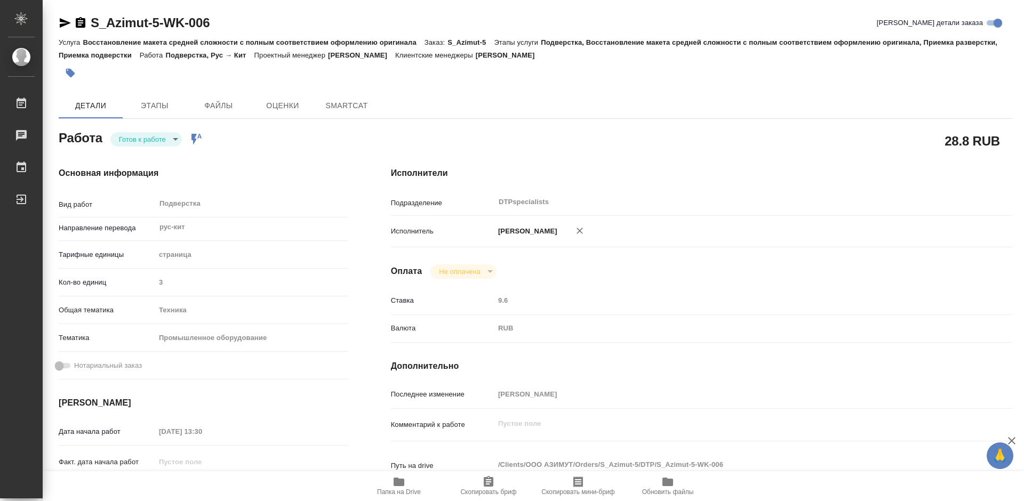
type textarea "x"
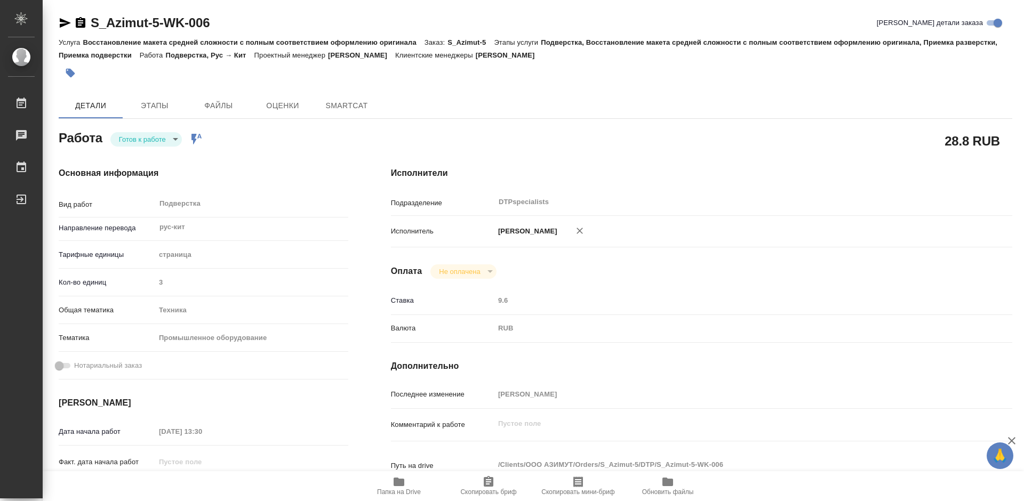
type textarea "x"
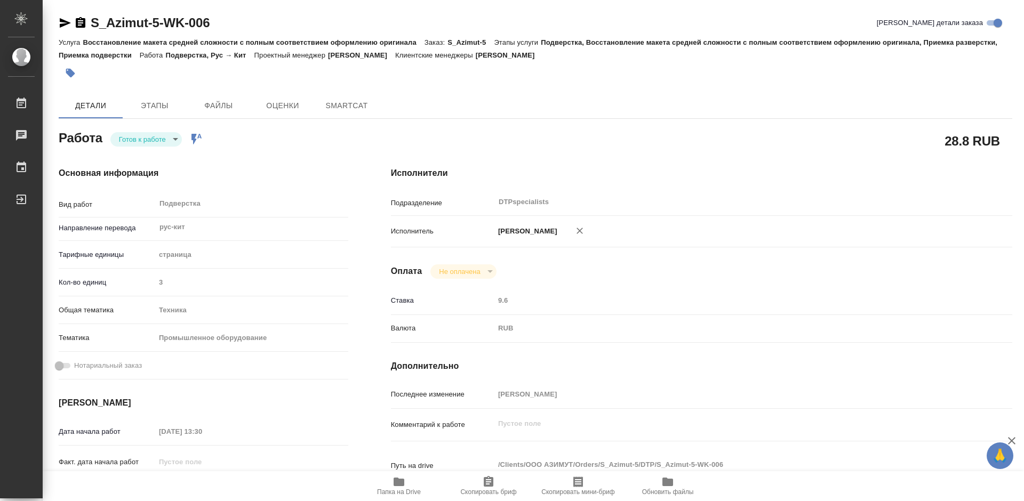
click at [122, 135] on body "🙏 .cls-1 fill:#fff; AWATERA Работы Чаты График Выйти S_Azimut-5-WK-006 Кратко д…" at bounding box center [512, 250] width 1024 height 501
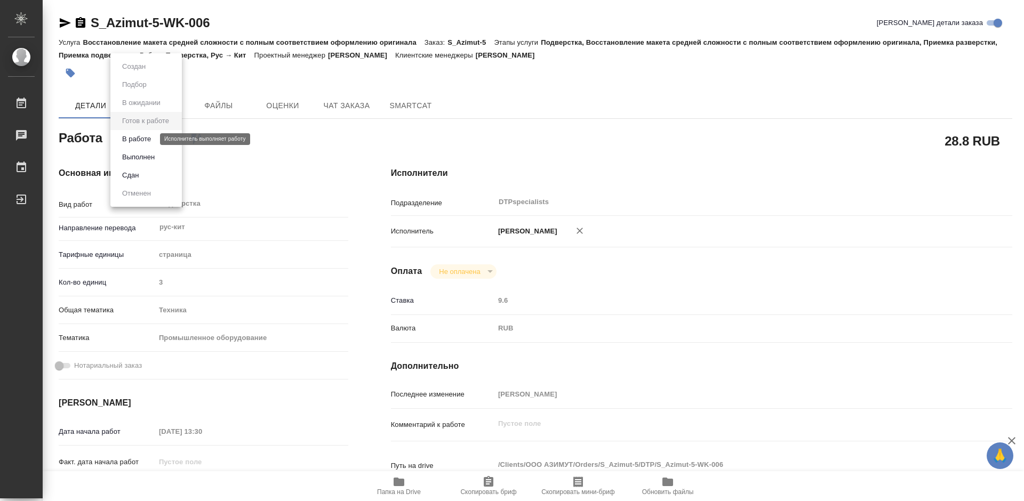
click at [132, 137] on button "В работе" at bounding box center [136, 139] width 35 height 12
type textarea "x"
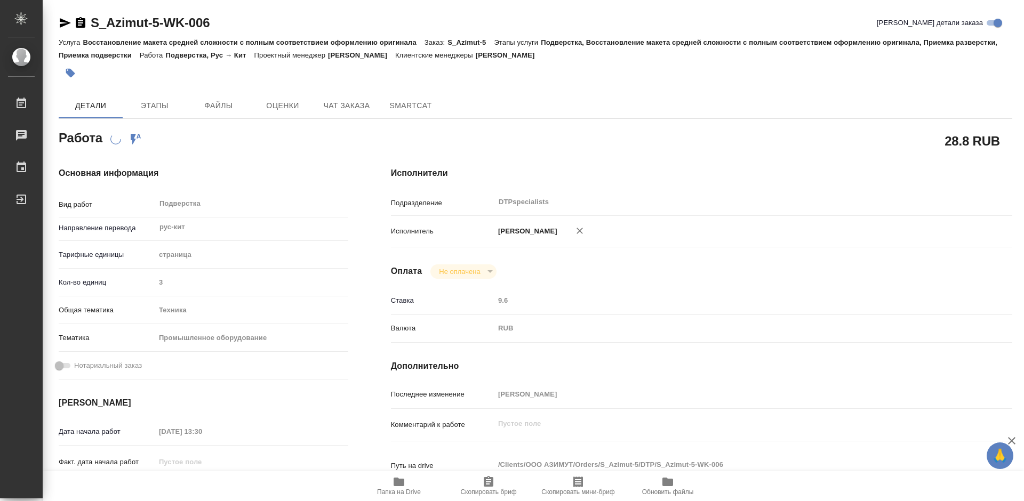
type textarea "x"
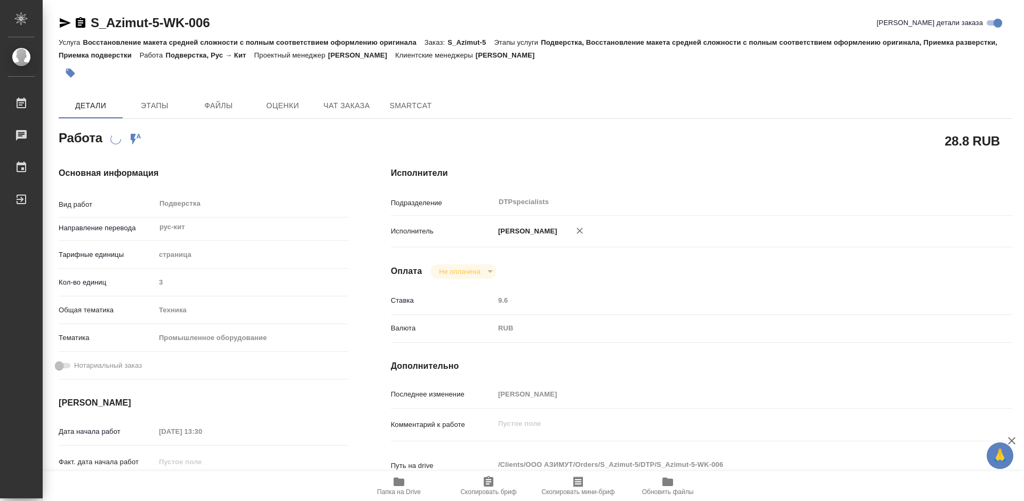
type textarea "x"
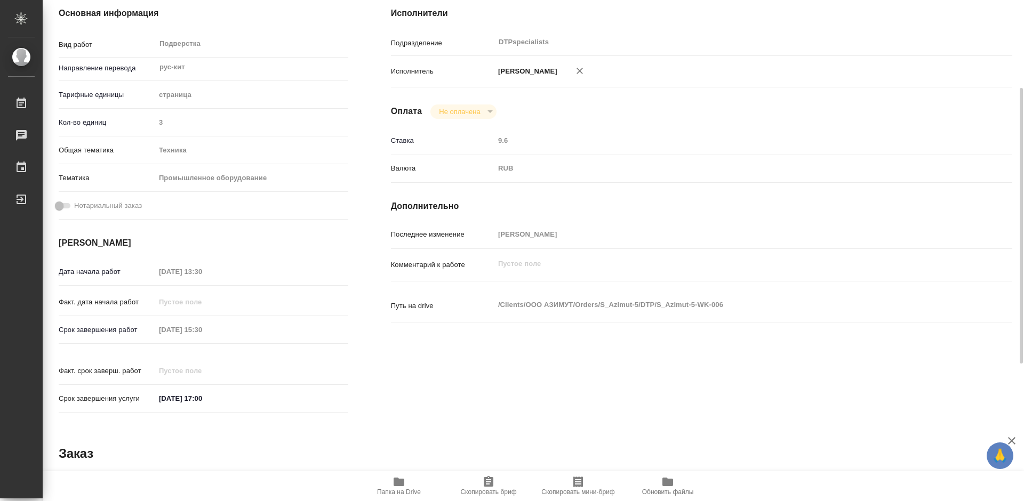
scroll to position [213, 0]
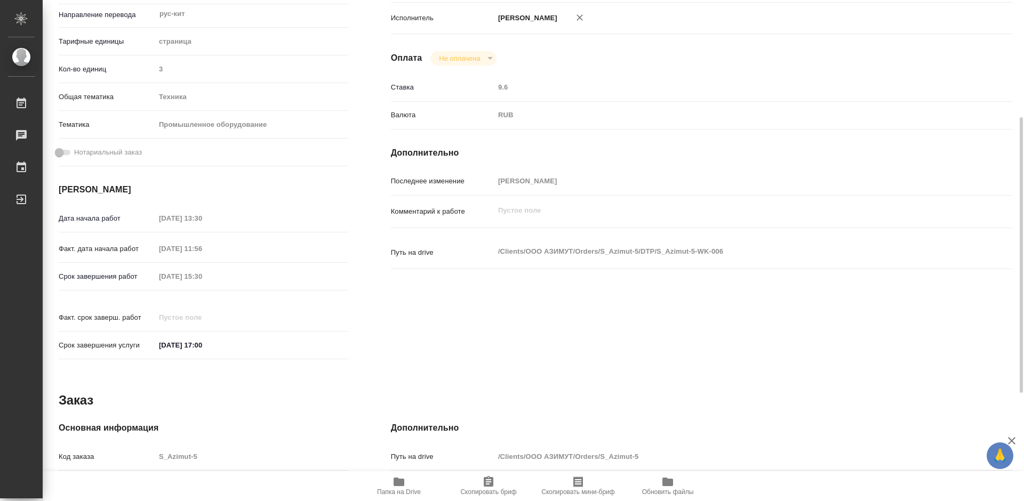
type textarea "x"
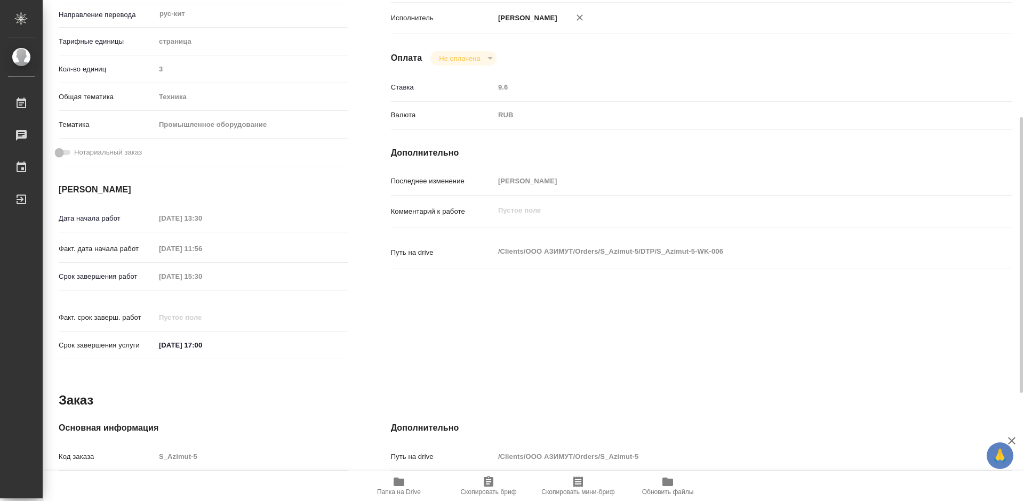
type textarea "x"
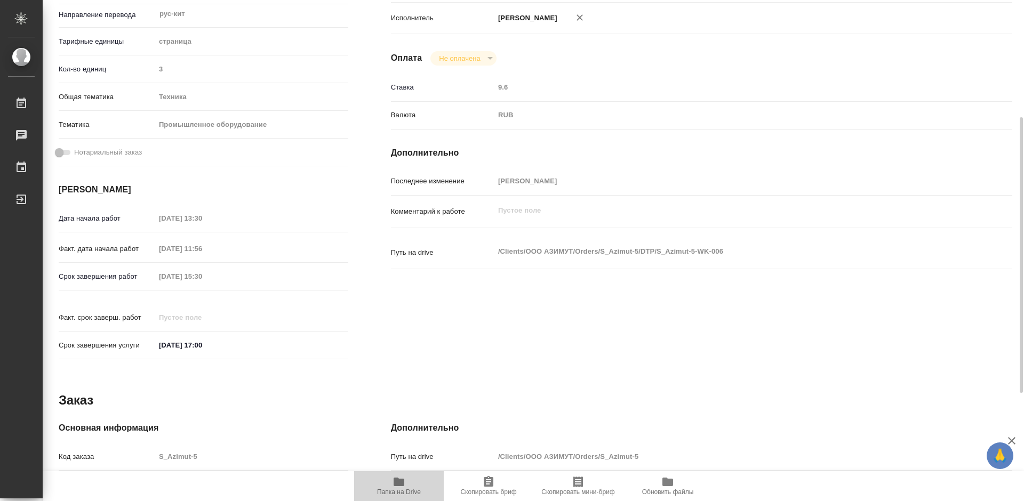
click at [397, 484] on icon "button" at bounding box center [399, 482] width 11 height 9
type textarea "x"
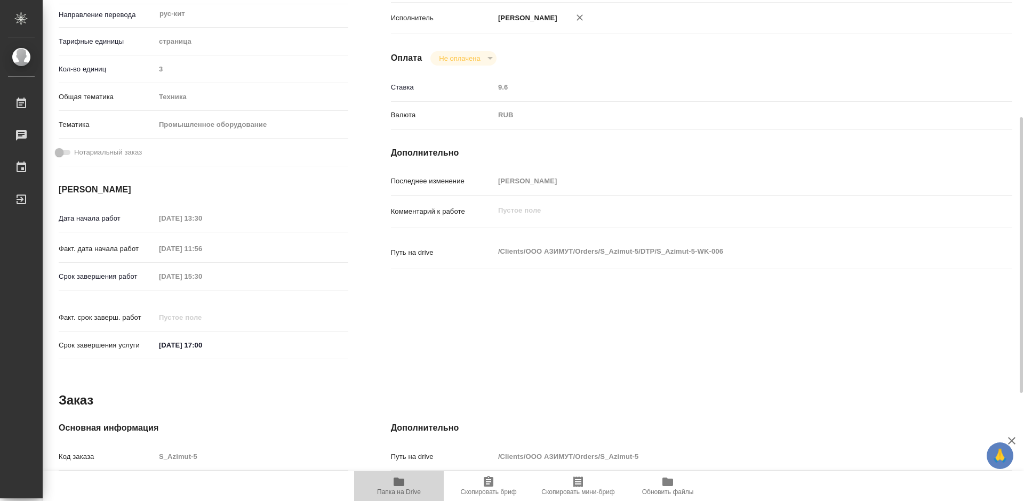
type textarea "x"
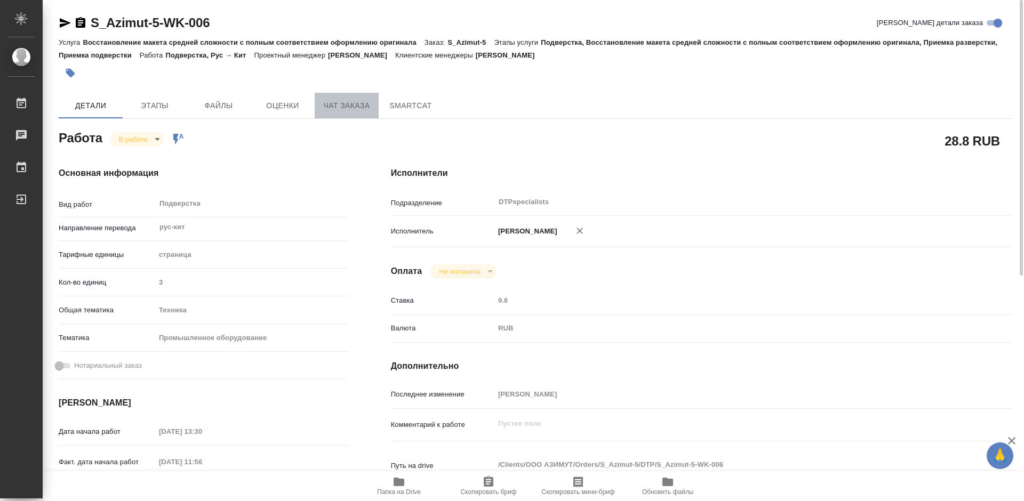
click at [331, 104] on span "Чат заказа" at bounding box center [346, 105] width 51 height 13
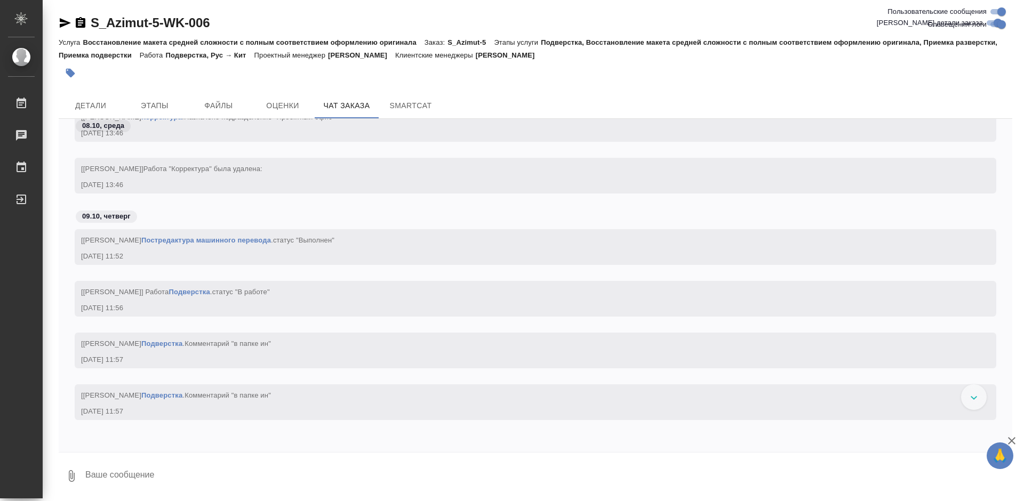
scroll to position [5101, 0]
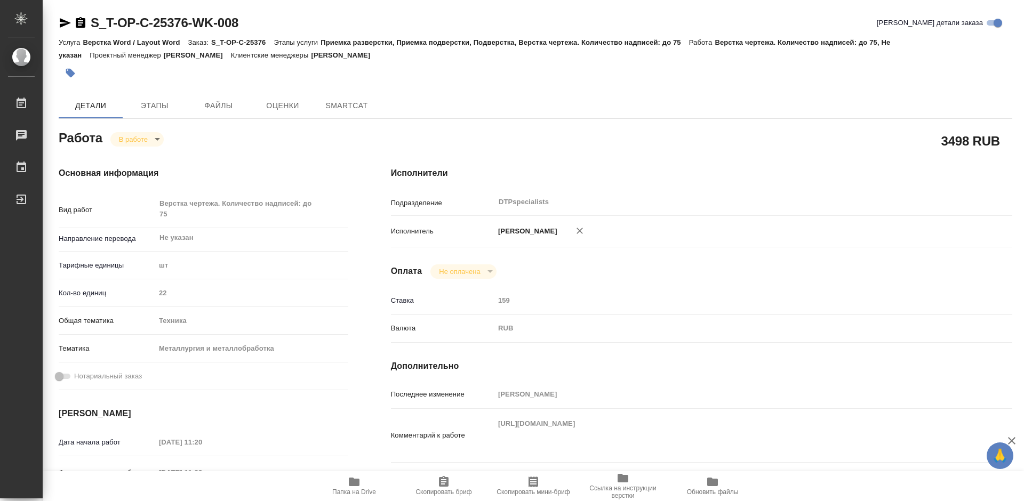
type textarea "x"
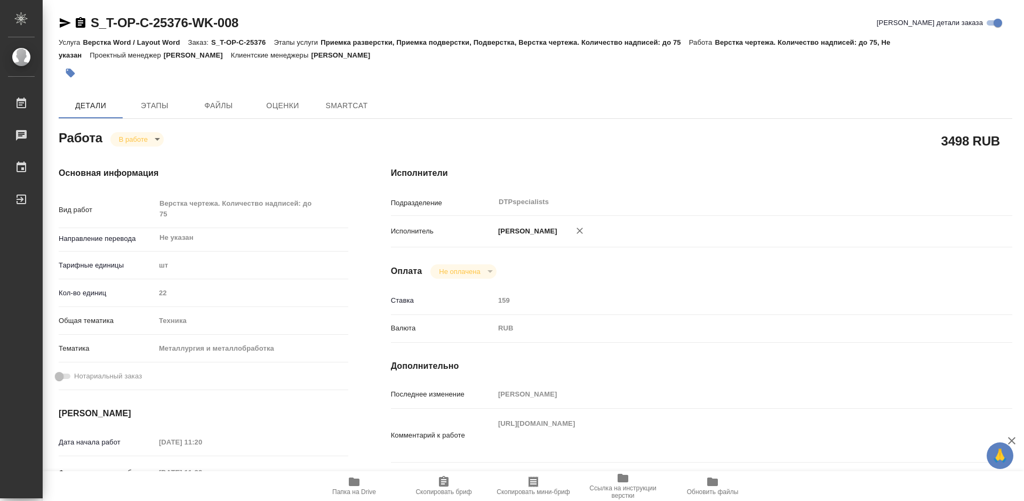
type textarea "x"
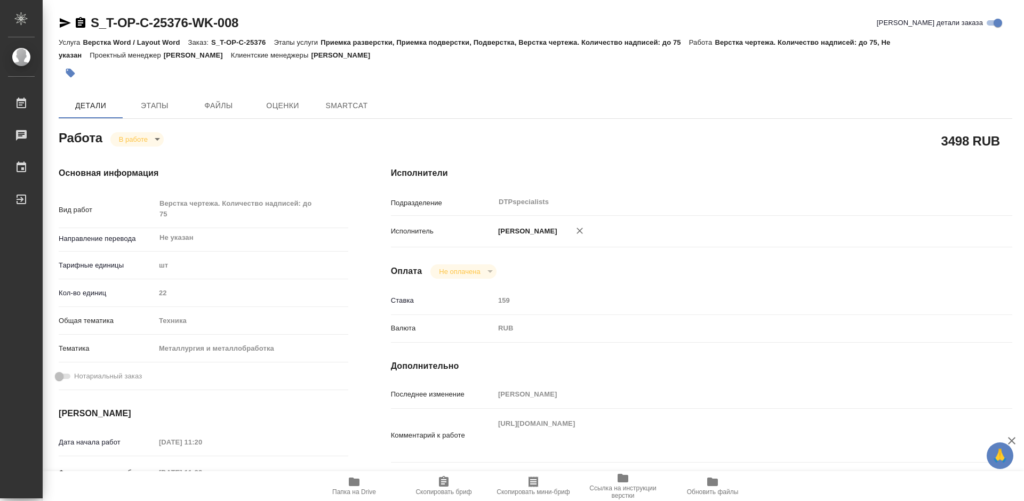
type textarea "x"
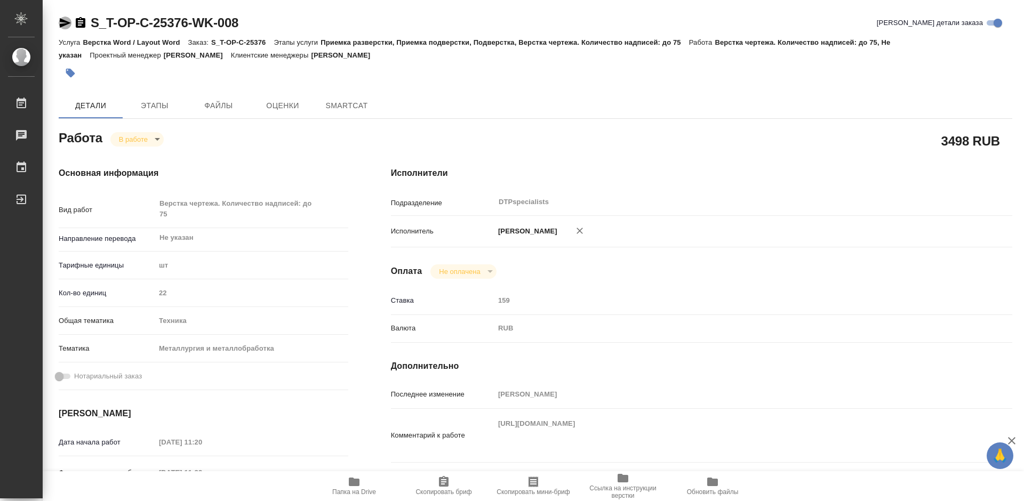
click at [60, 21] on icon "button" at bounding box center [65, 23] width 13 height 13
type textarea "x"
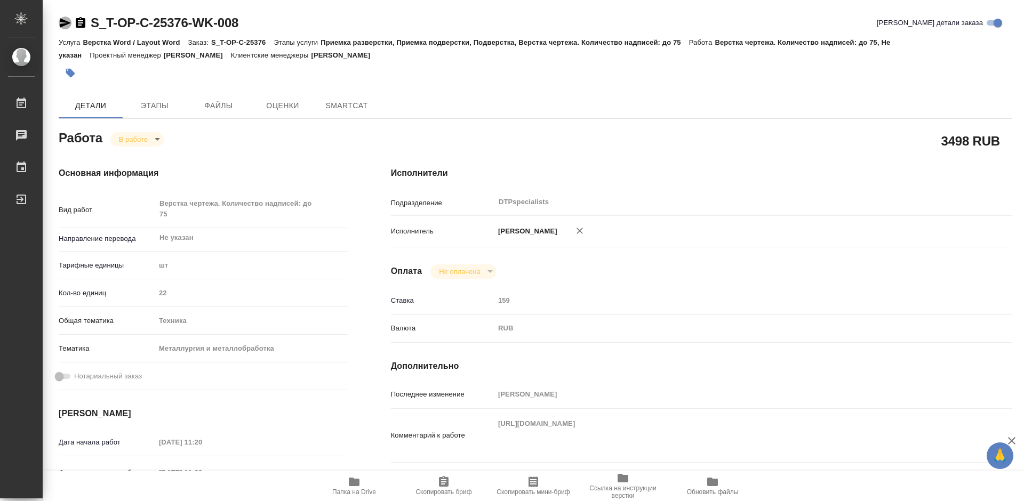
type textarea "x"
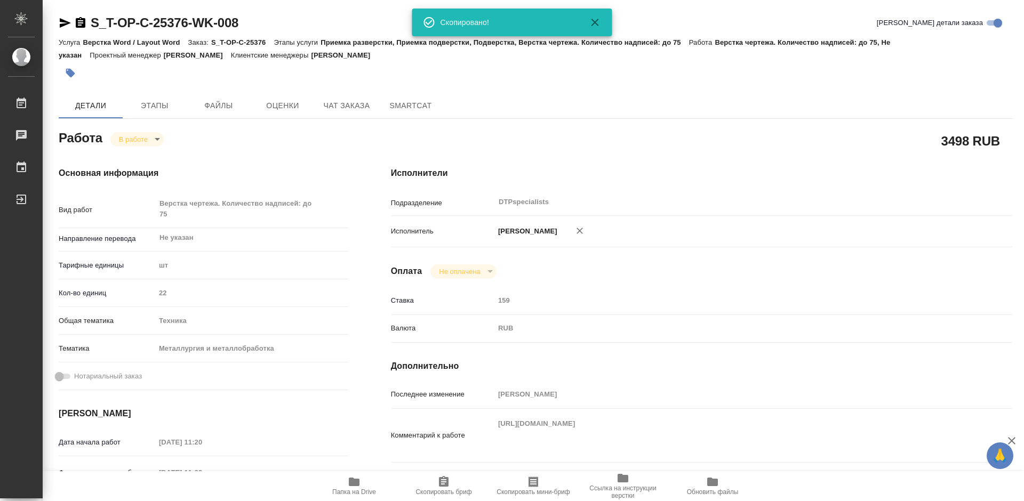
type textarea "x"
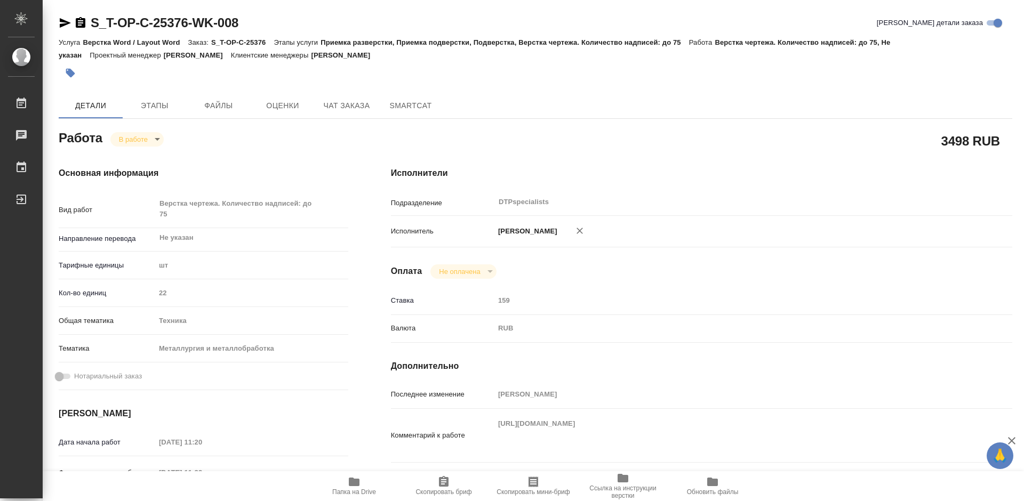
type textarea "x"
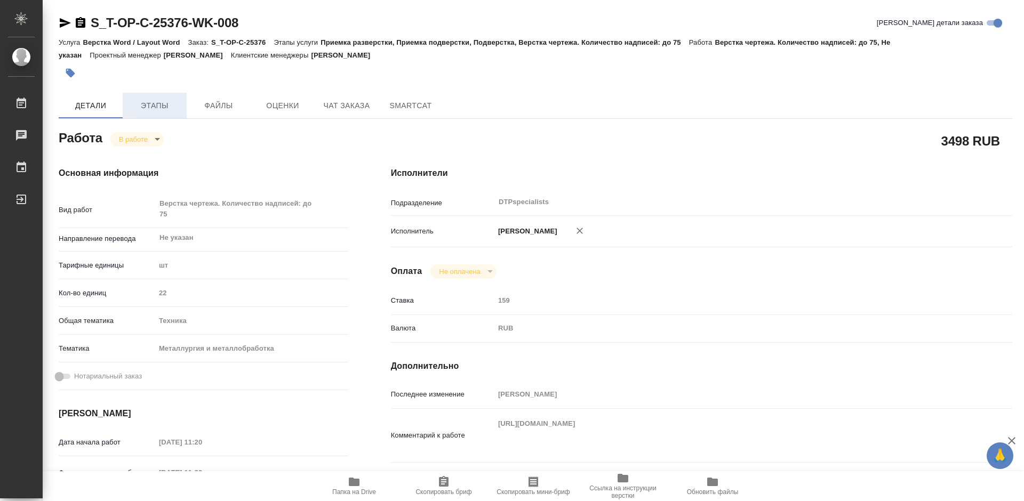
click at [150, 102] on span "Этапы" at bounding box center [154, 105] width 51 height 13
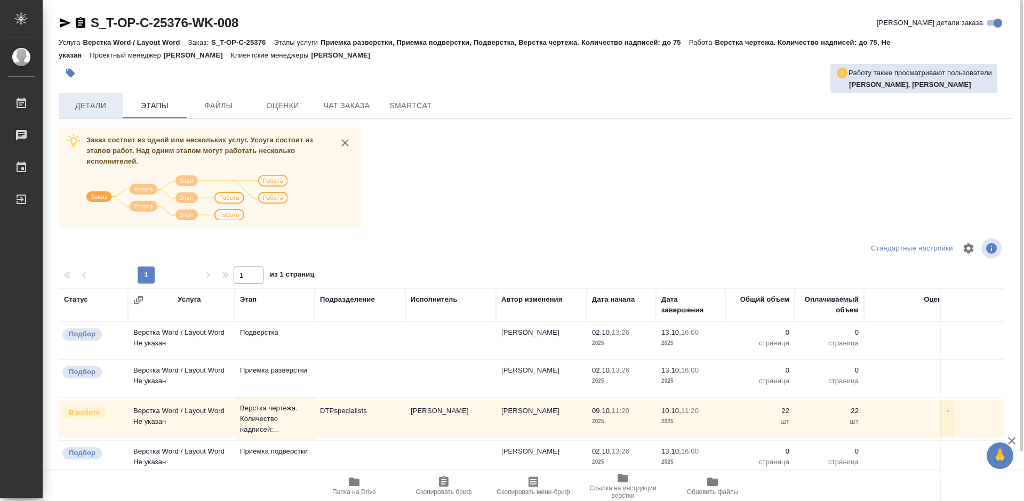
click at [84, 102] on span "Детали" at bounding box center [90, 105] width 51 height 13
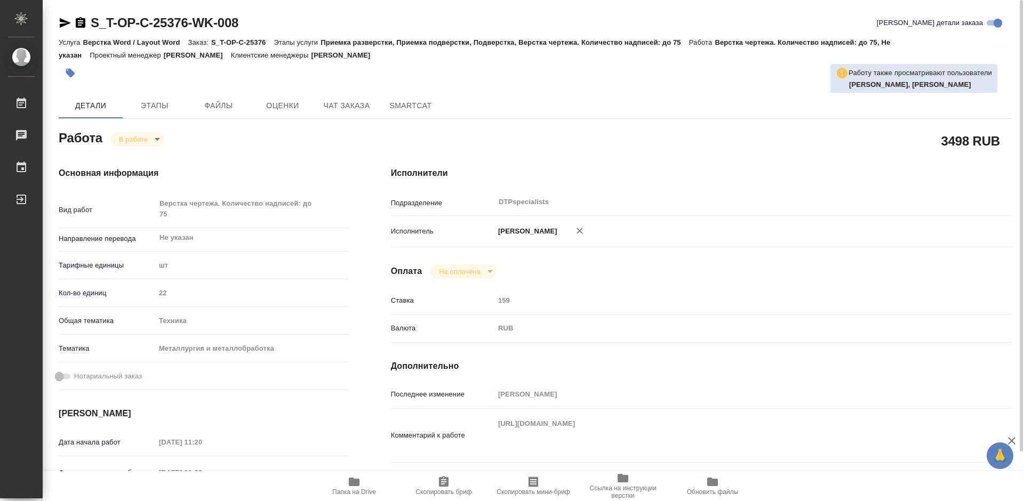
type textarea "x"
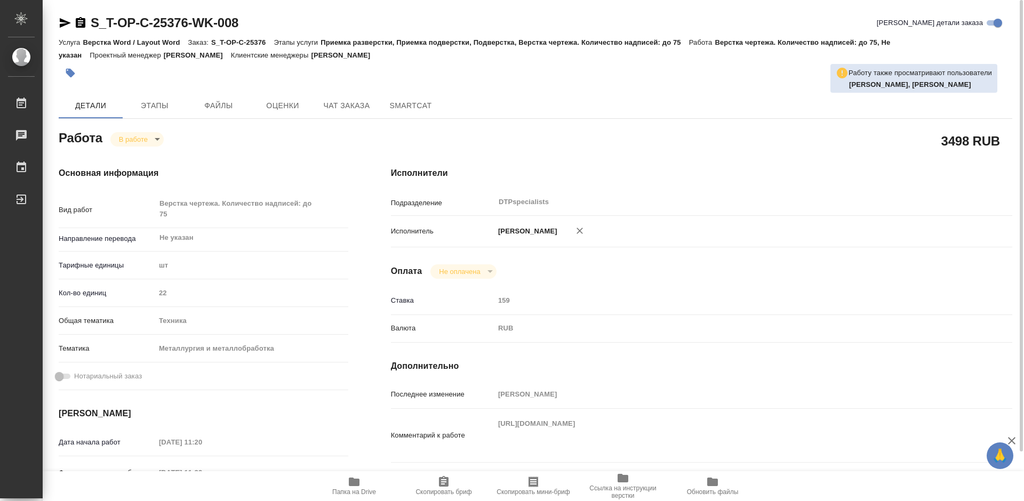
type textarea "x"
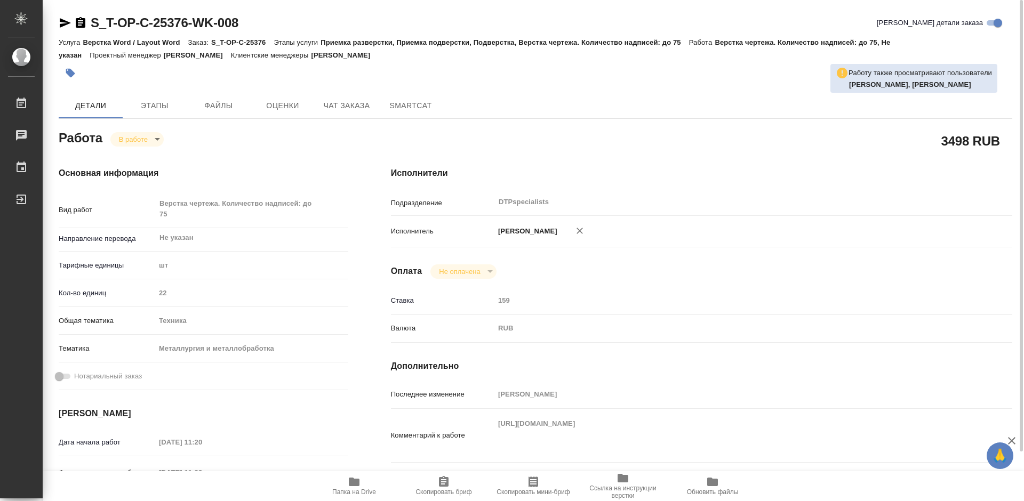
type textarea "x"
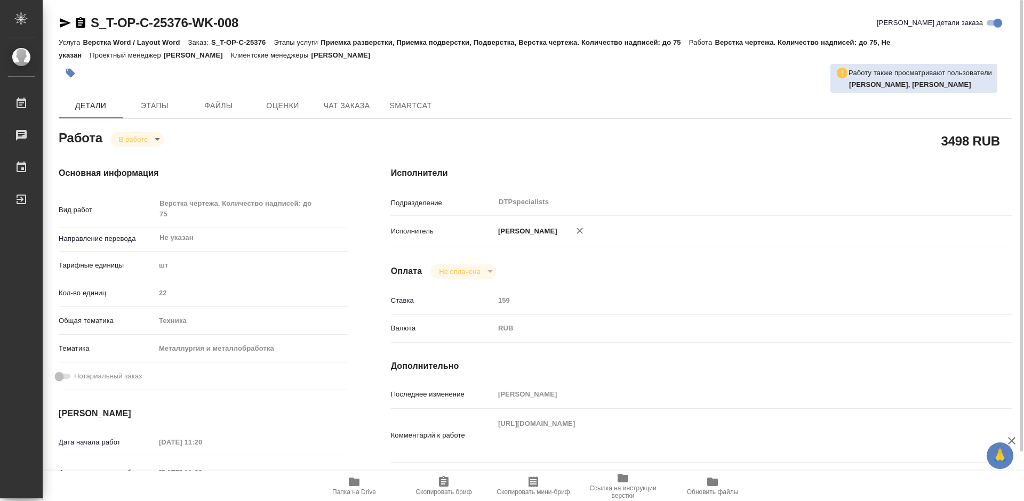
type textarea "x"
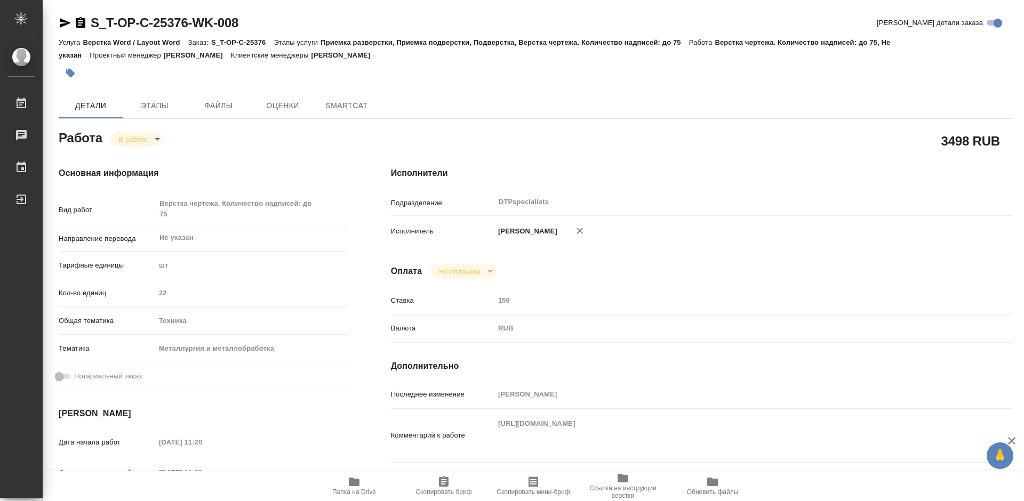
type textarea "x"
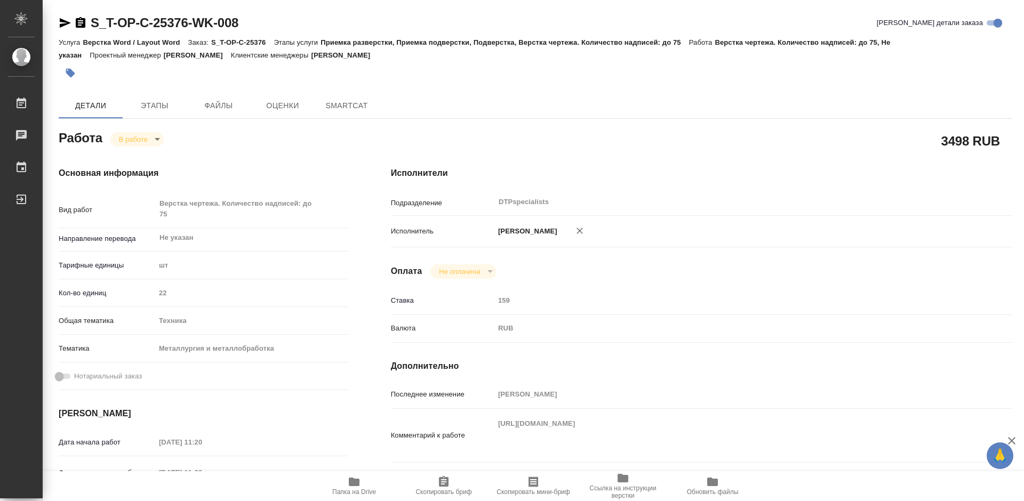
type textarea "x"
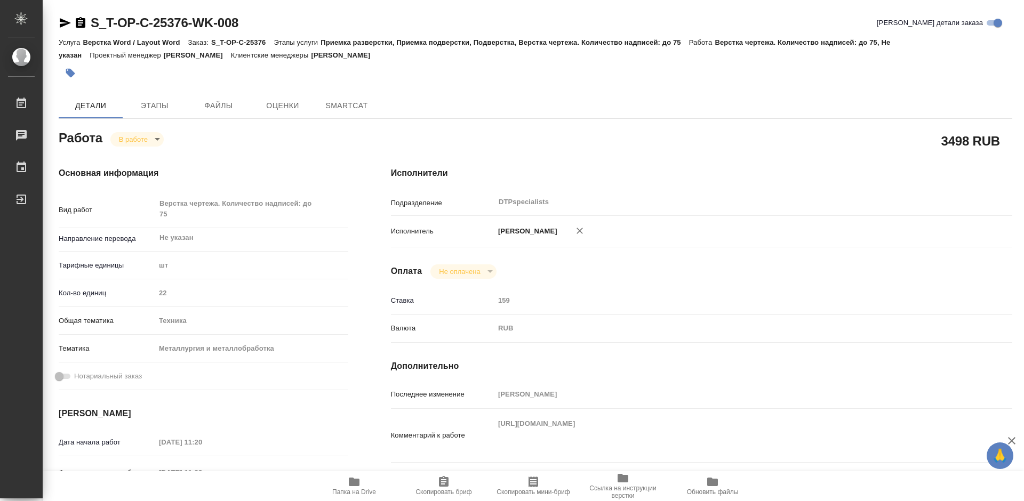
type textarea "x"
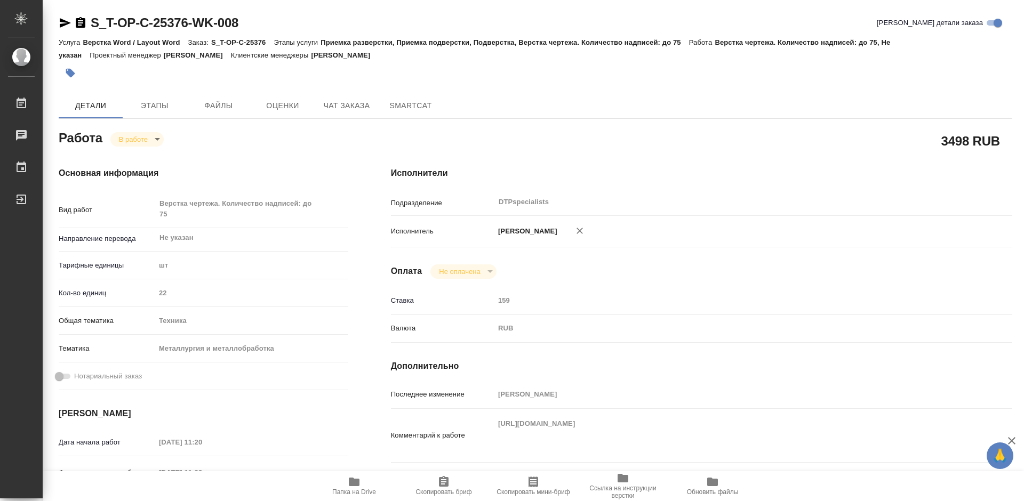
scroll to position [107, 0]
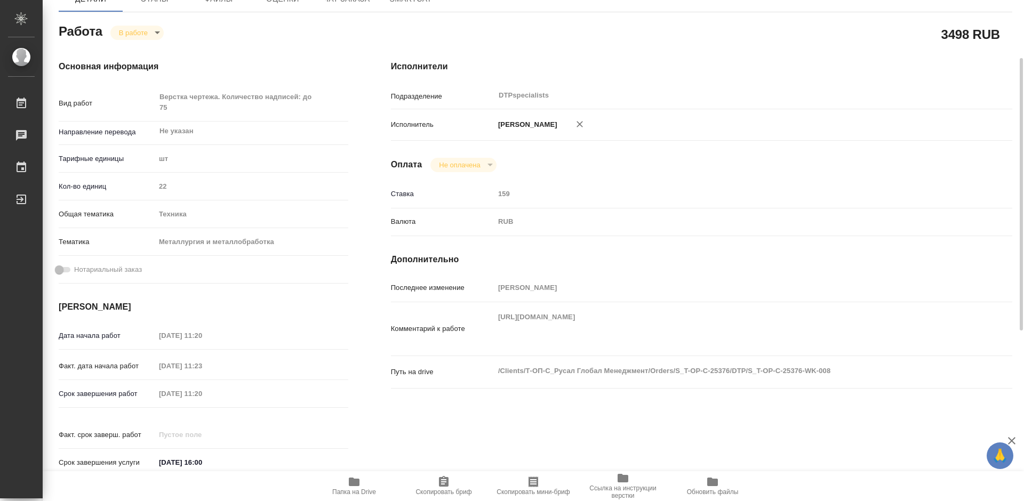
type textarea "x"
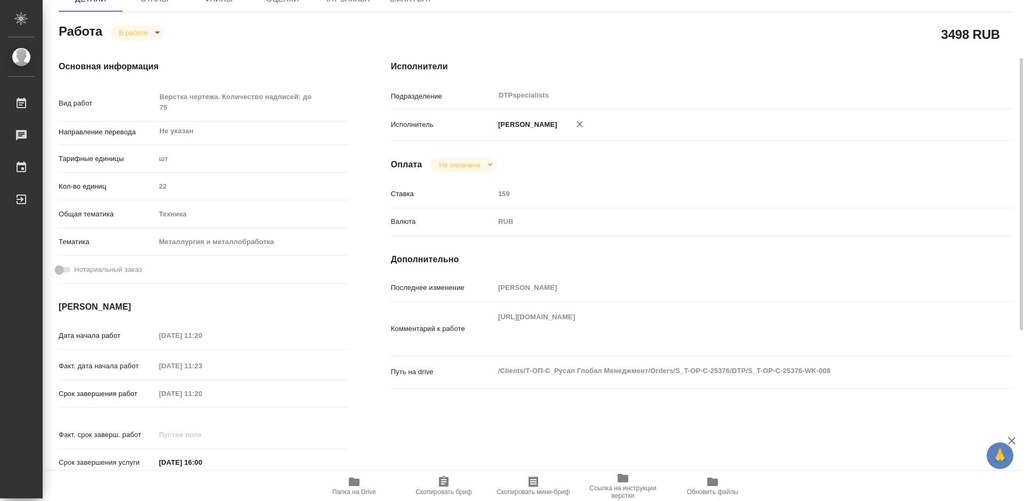
type textarea "x"
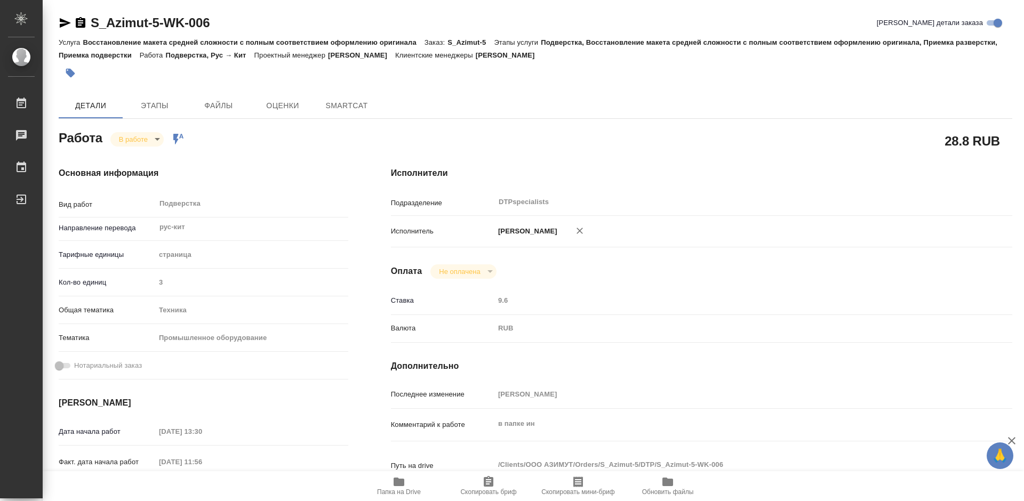
type textarea "x"
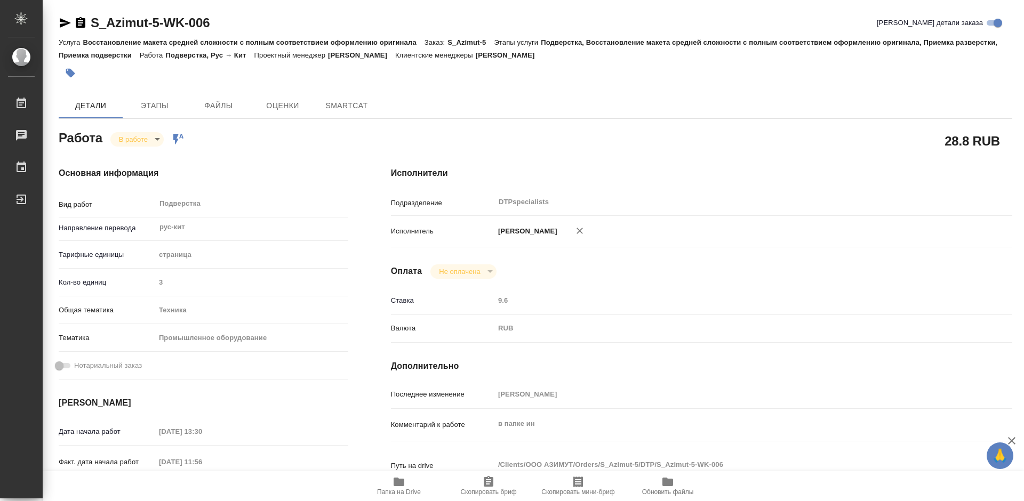
type textarea "x"
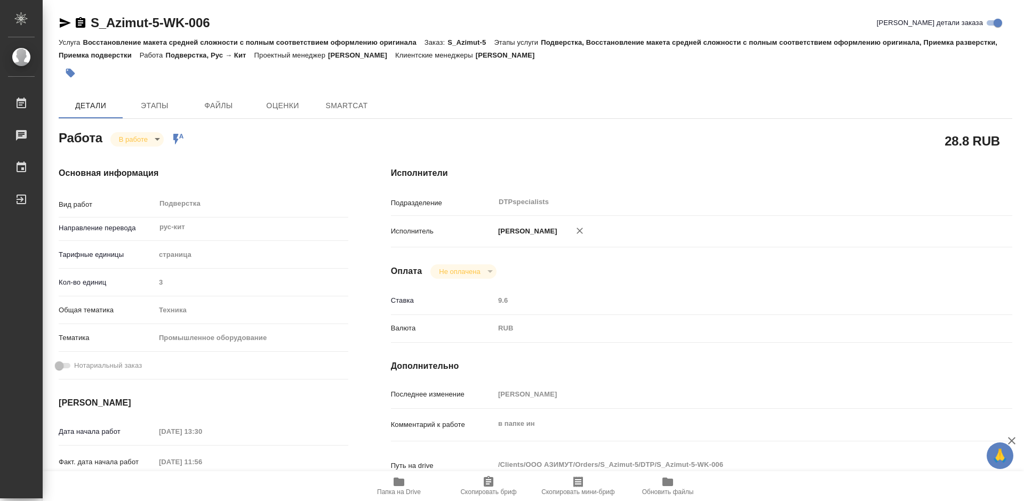
type textarea "x"
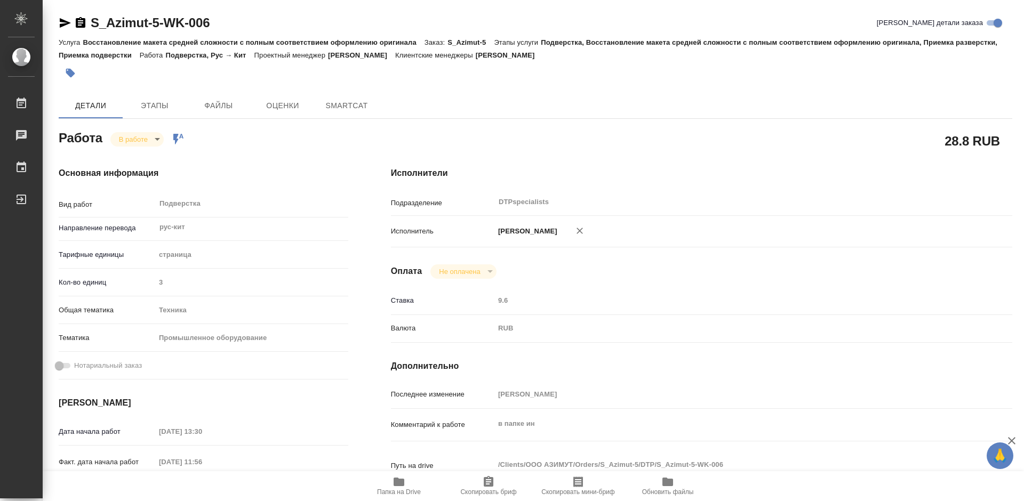
type textarea "x"
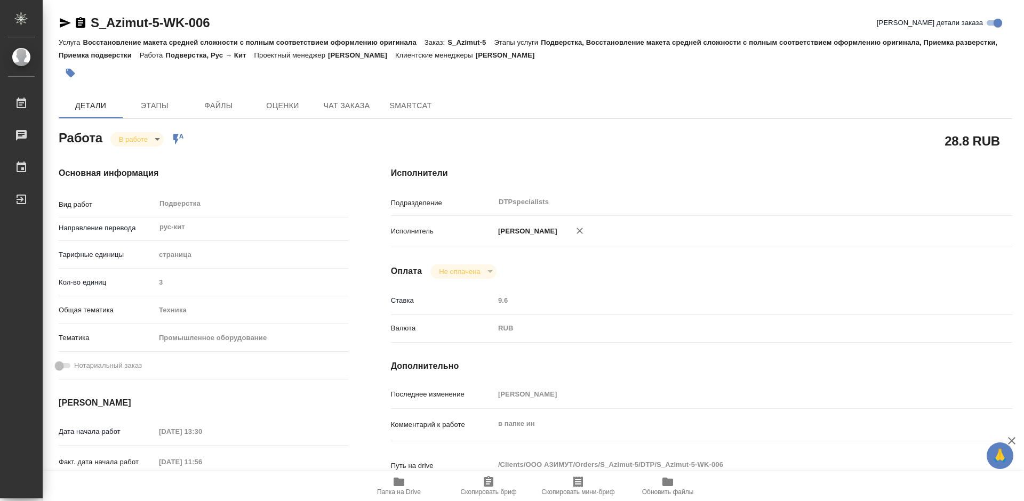
click at [61, 21] on icon "button" at bounding box center [65, 23] width 11 height 10
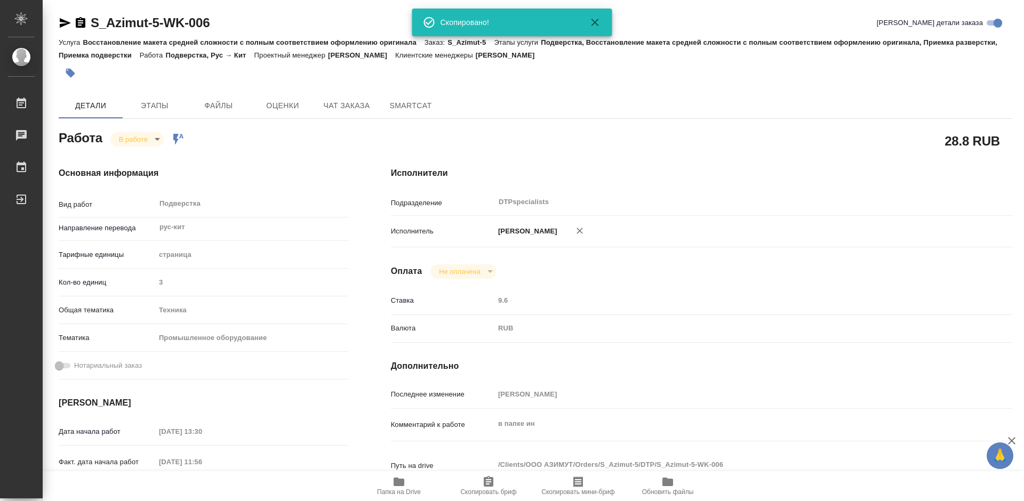
type textarea "x"
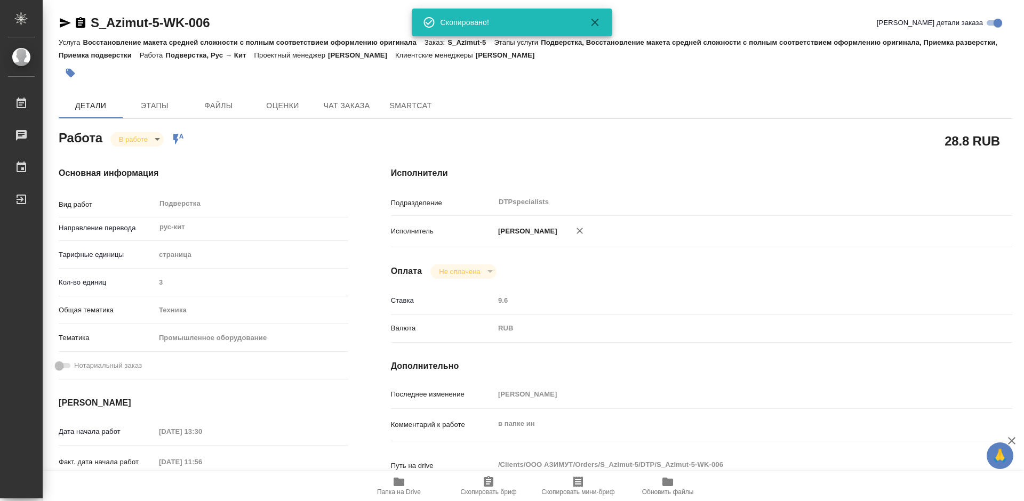
type textarea "x"
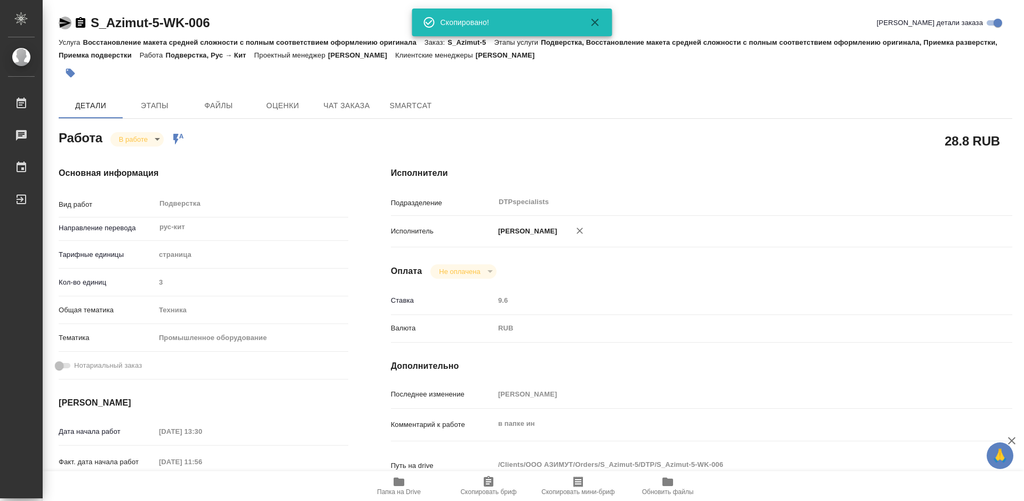
click at [60, 20] on icon "button" at bounding box center [65, 23] width 13 height 13
click at [82, 24] on icon "button" at bounding box center [81, 22] width 10 height 11
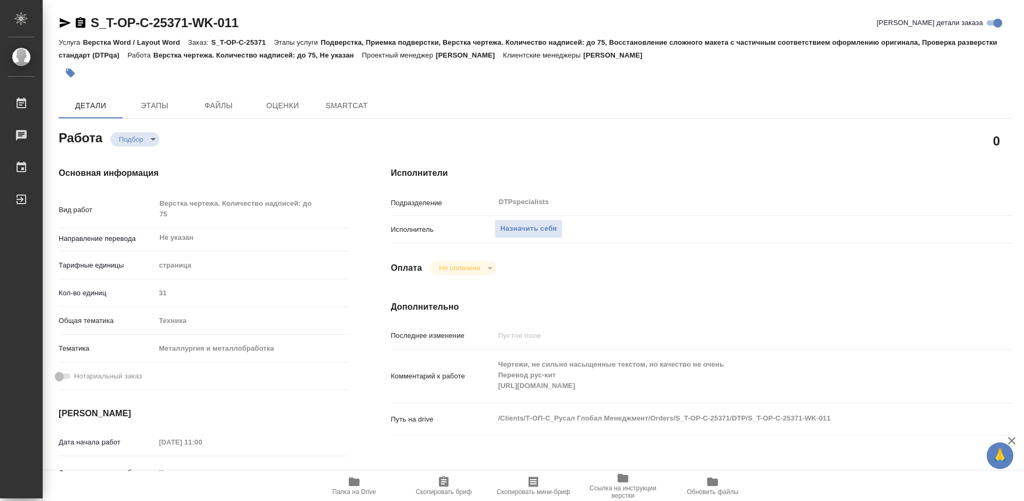
type textarea "x"
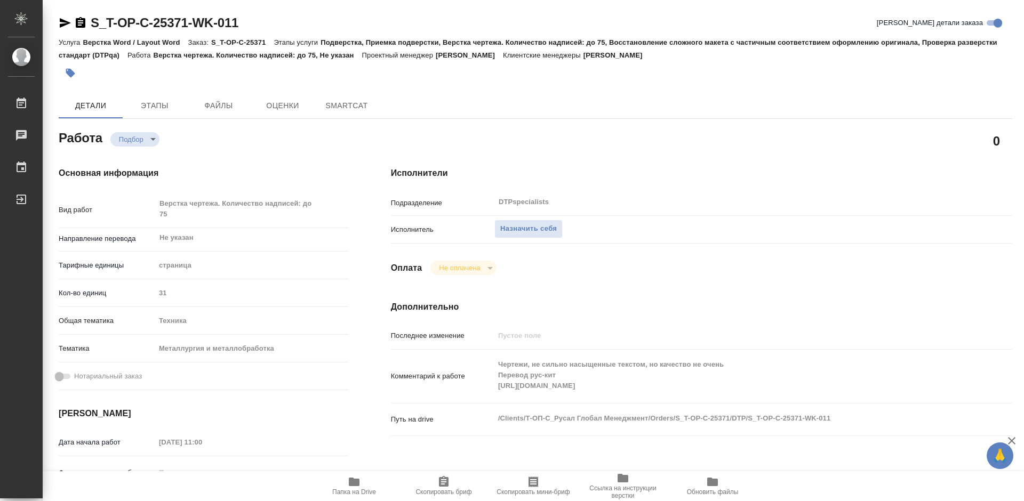
type textarea "x"
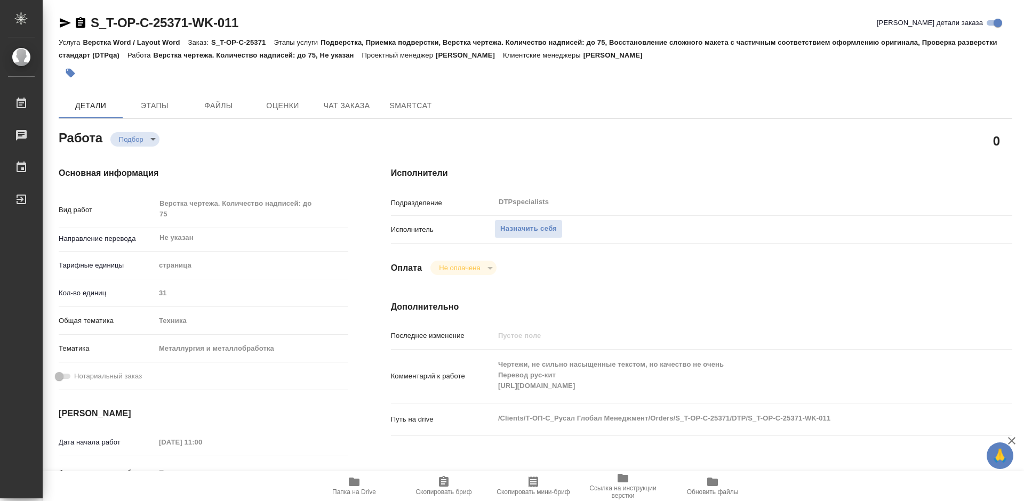
type textarea "x"
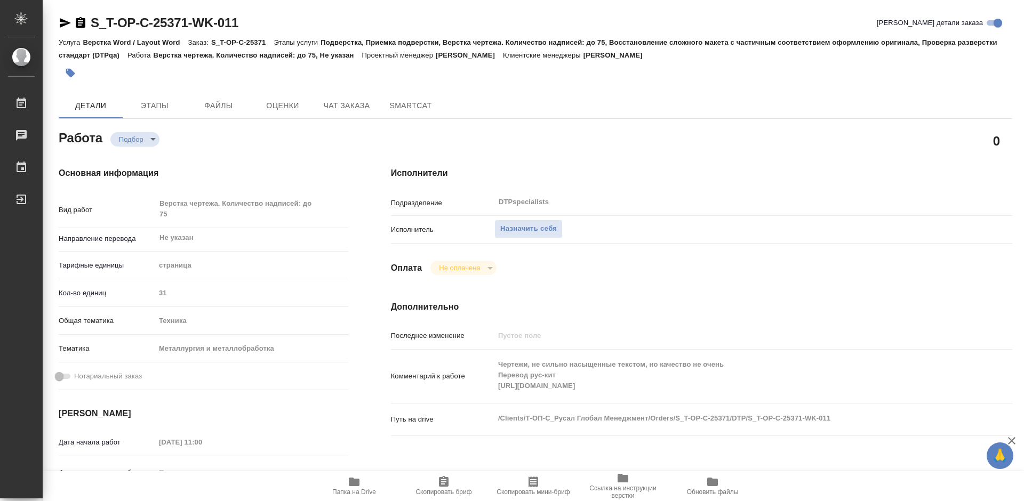
type textarea "x"
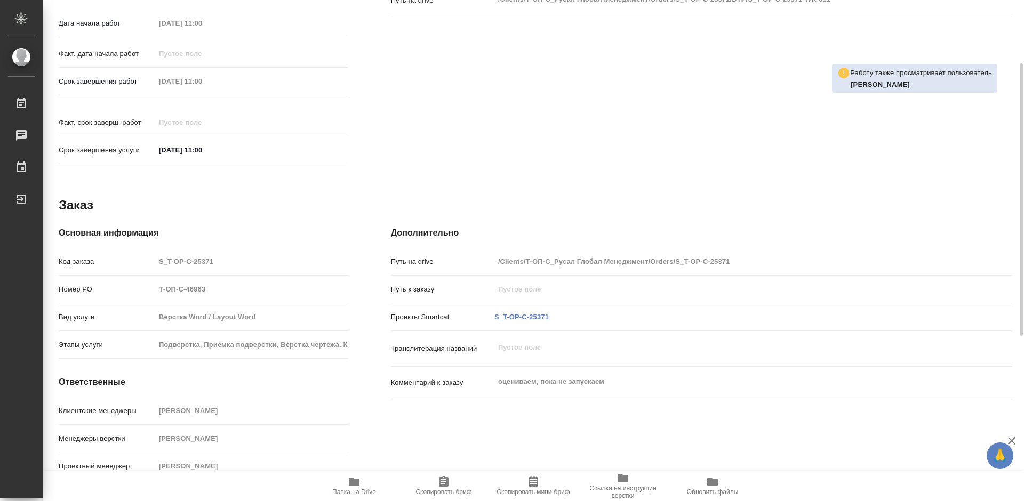
scroll to position [313, 0]
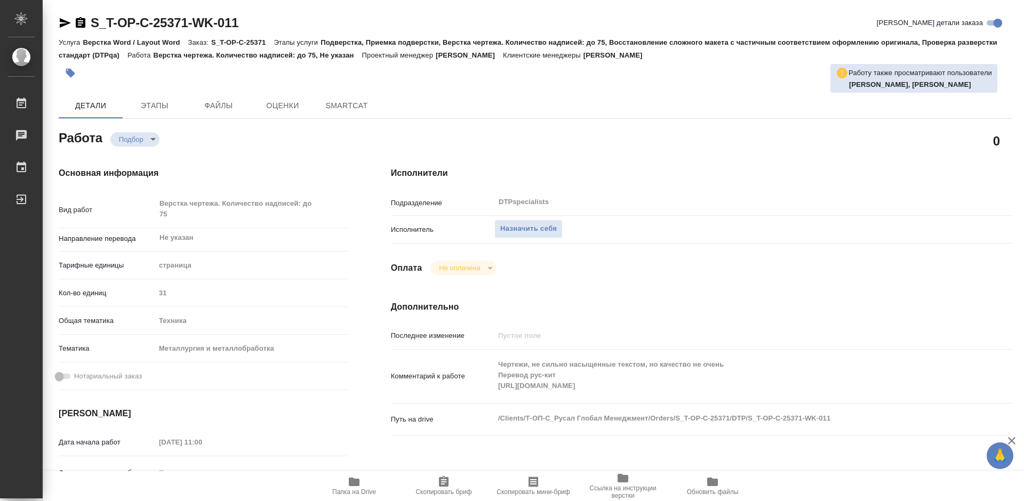
type textarea "x"
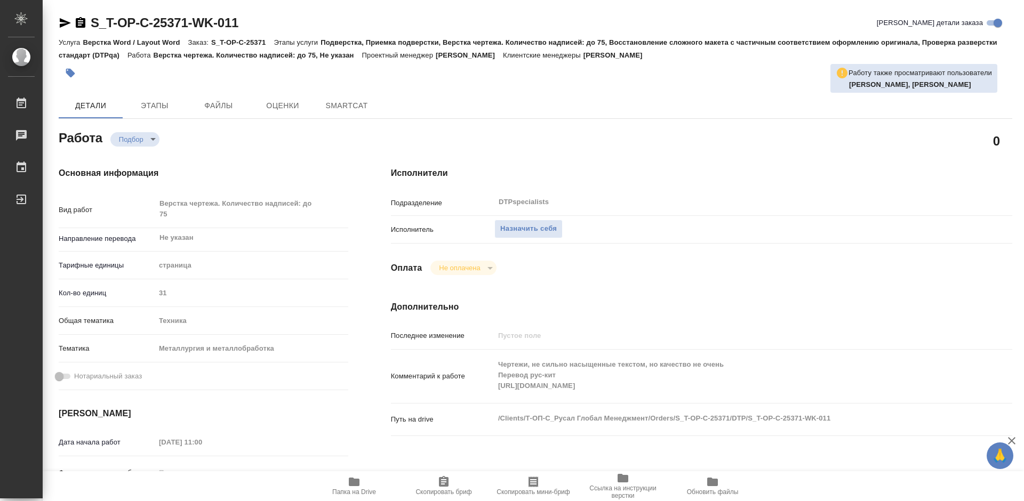
type textarea "x"
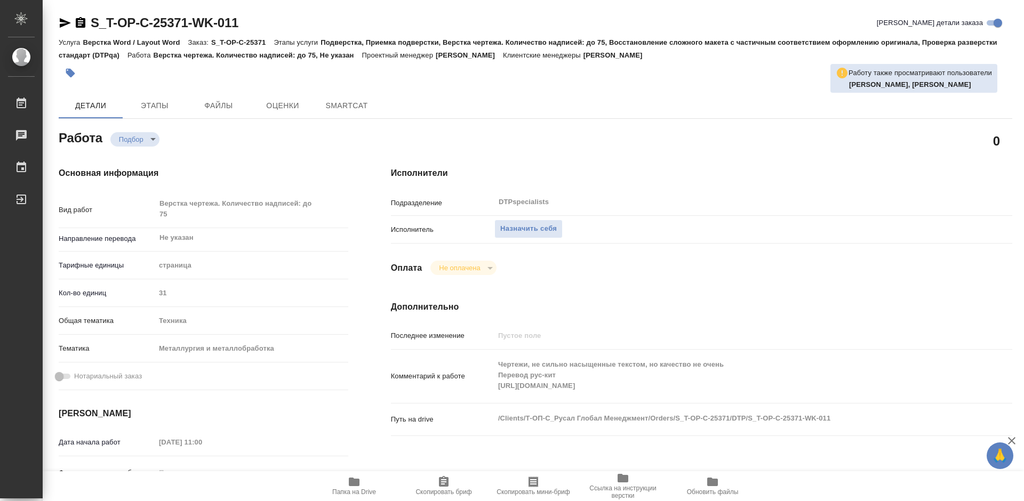
type textarea "x"
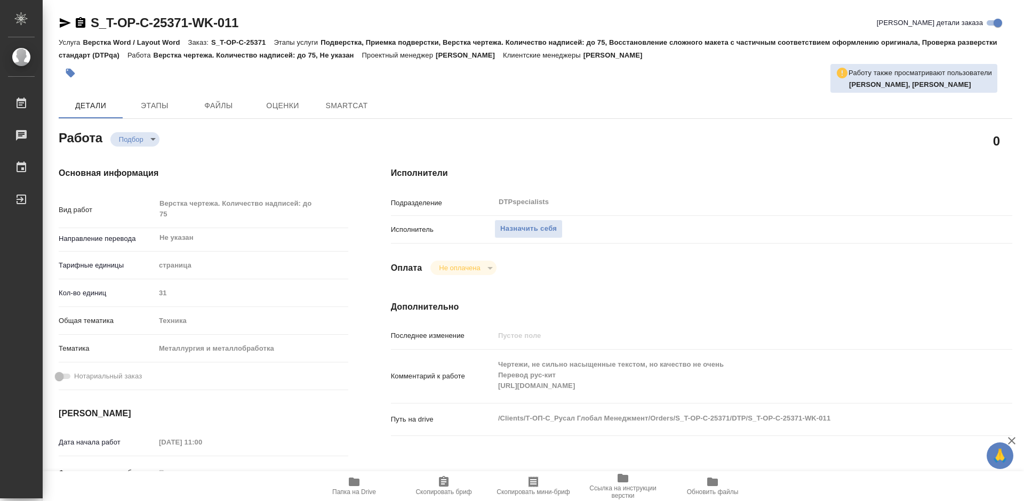
type textarea "x"
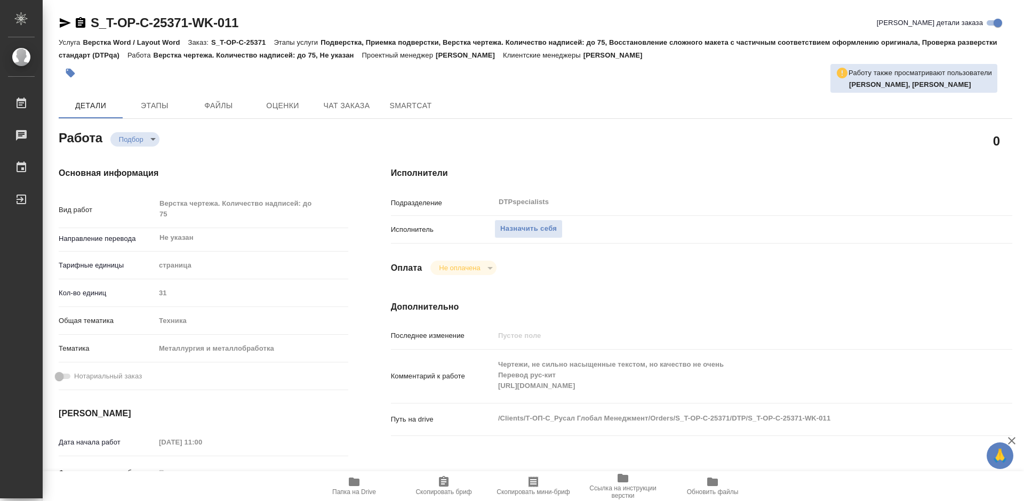
type textarea "x"
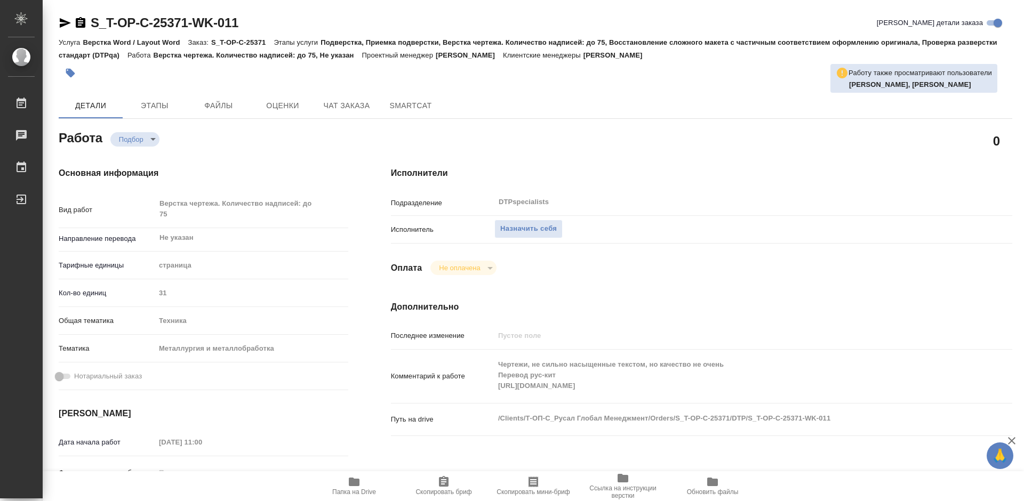
type textarea "x"
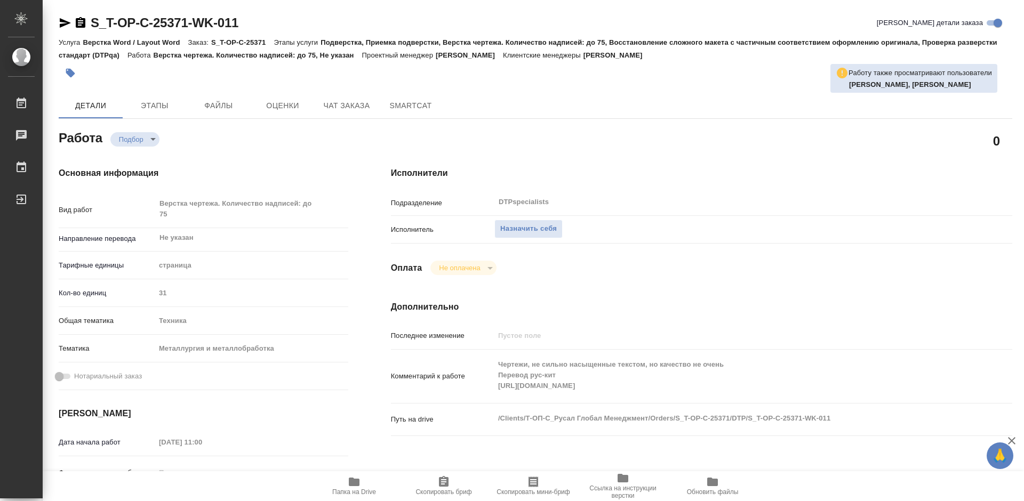
click at [61, 20] on icon "button" at bounding box center [65, 23] width 11 height 10
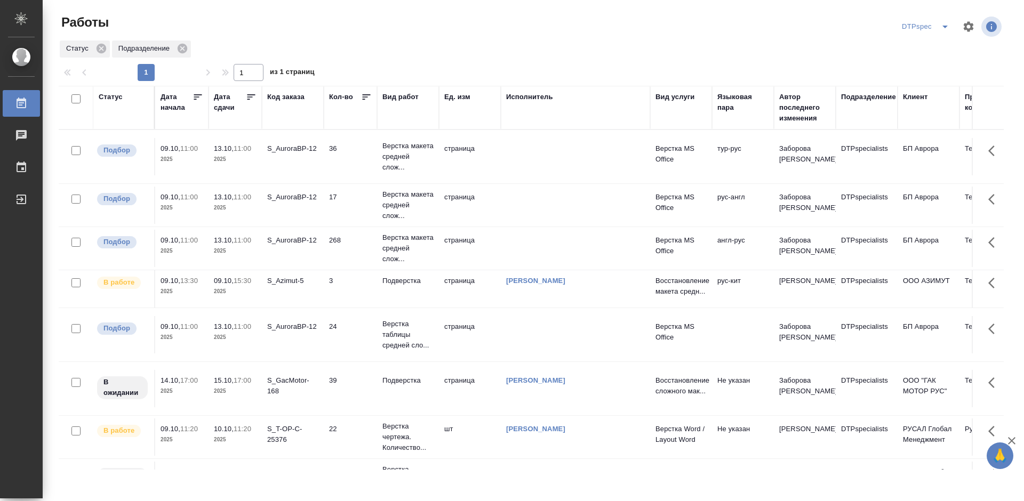
click at [249, 97] on icon at bounding box center [251, 97] width 11 height 11
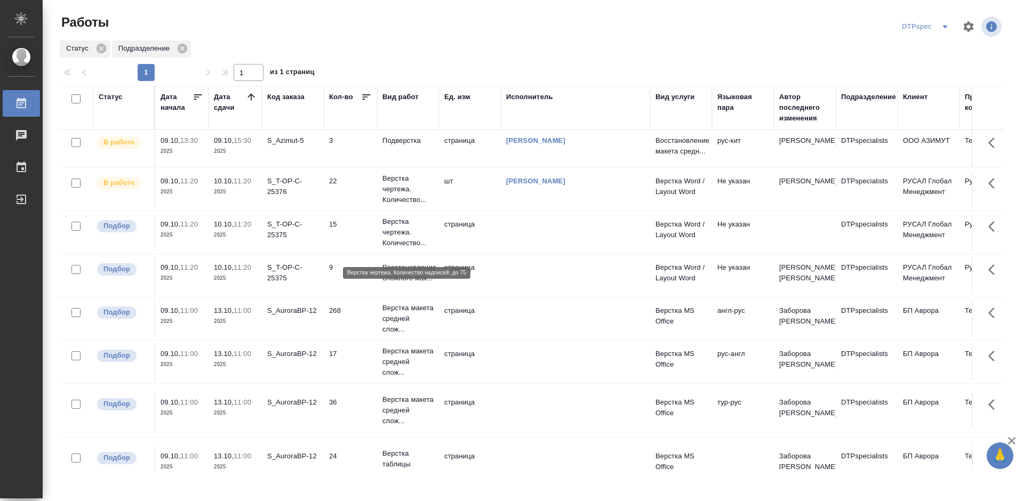
click at [391, 245] on p "Верстка чертежа. Количество..." at bounding box center [407, 233] width 51 height 32
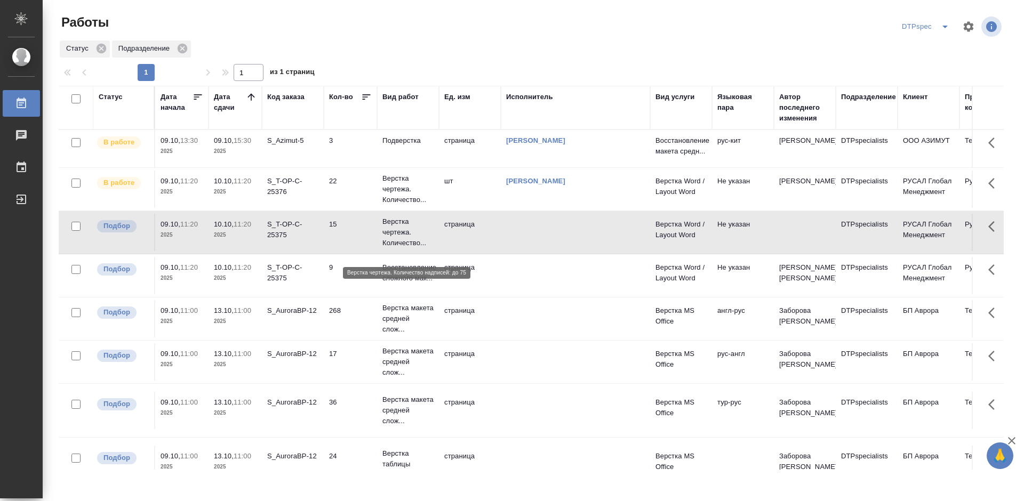
click at [391, 236] on p "Верстка чертежа. Количество..." at bounding box center [407, 233] width 51 height 32
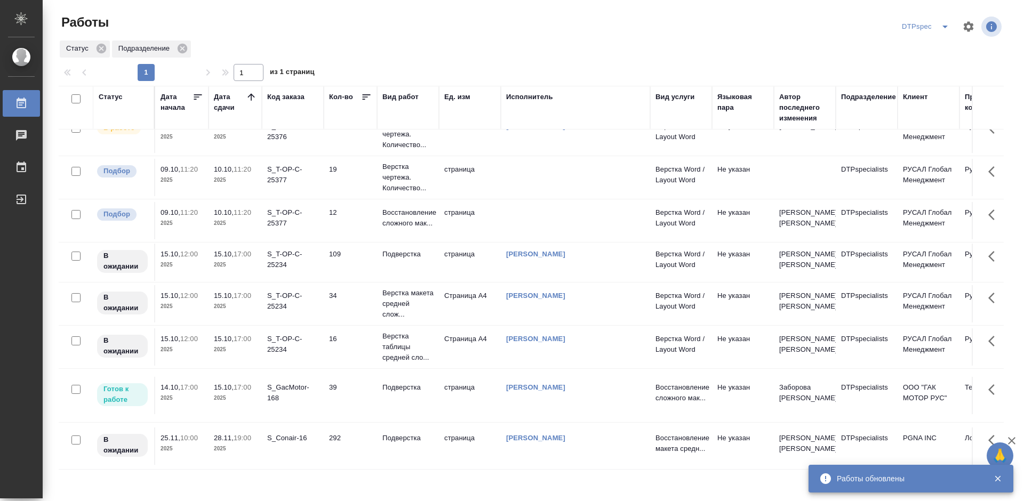
scroll to position [160, 0]
click at [395, 390] on p "Подверстка" at bounding box center [407, 387] width 51 height 11
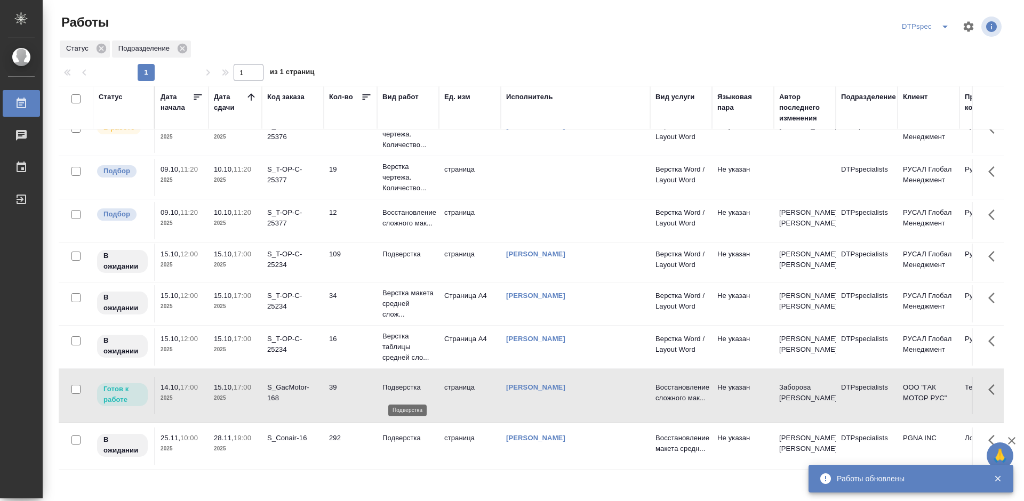
click at [395, 390] on p "Подверстка" at bounding box center [407, 387] width 51 height 11
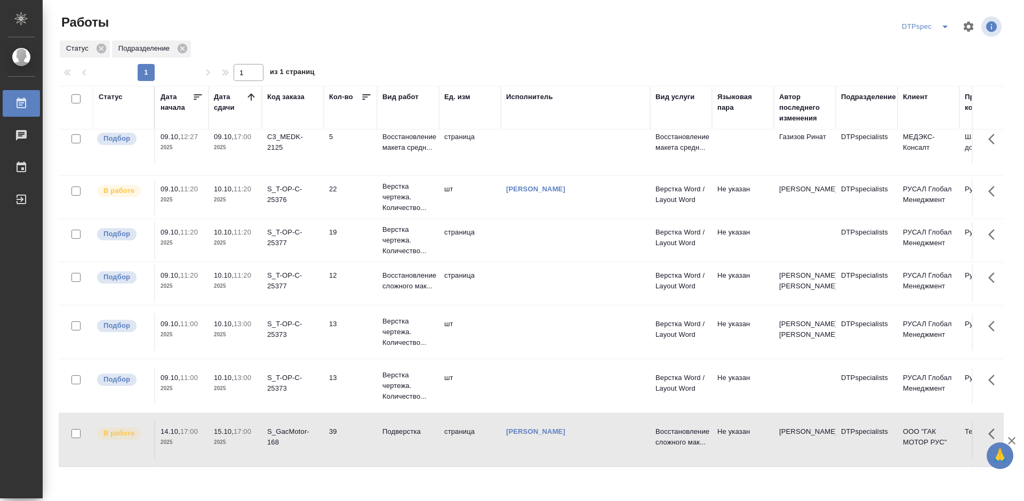
scroll to position [107, 0]
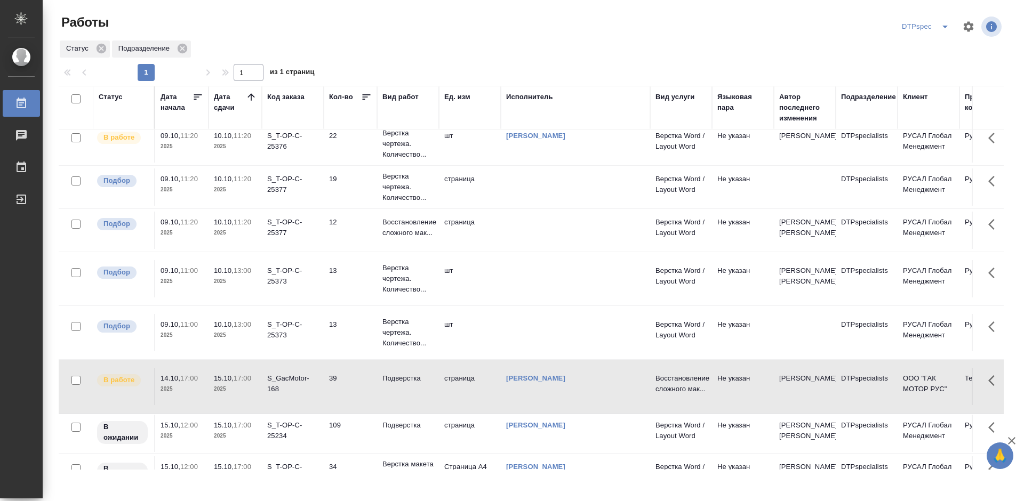
click at [381, 349] on td "Верстка чертежа. Количество..." at bounding box center [408, 332] width 62 height 43
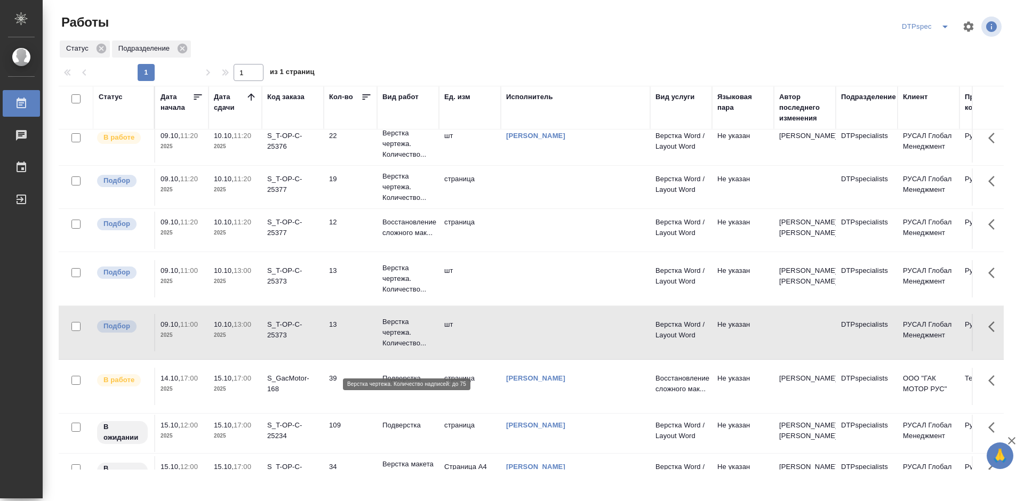
click at [382, 349] on p "Верстка чертежа. Количество..." at bounding box center [407, 333] width 51 height 32
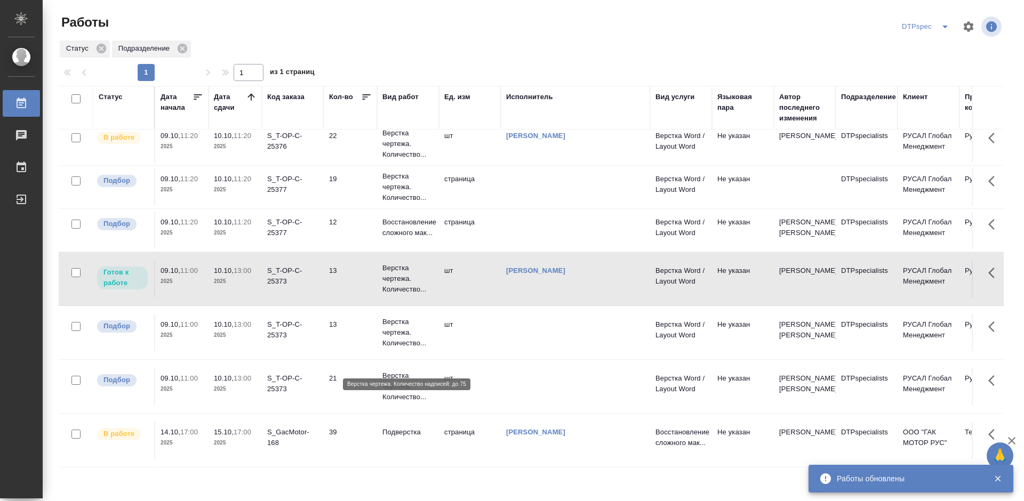
click at [390, 349] on p "Верстка чертежа. Количество..." at bounding box center [407, 333] width 51 height 32
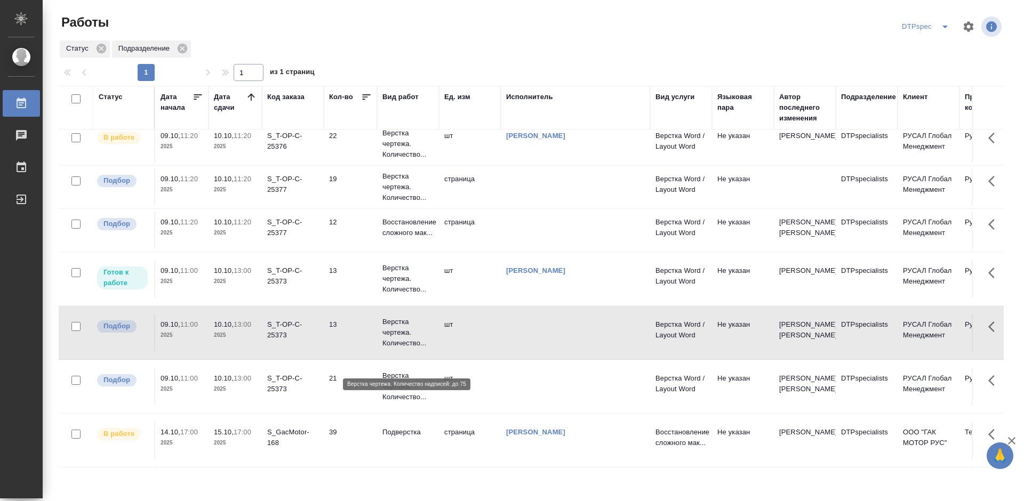
click at [391, 349] on p "Верстка чертежа. Количество..." at bounding box center [407, 333] width 51 height 32
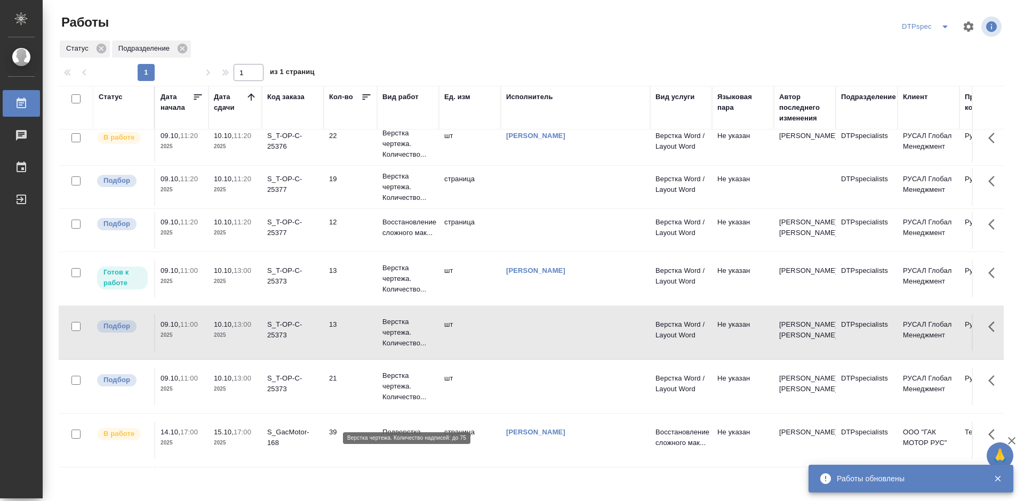
click at [391, 403] on p "Верстка чертежа. Количество..." at bounding box center [407, 387] width 51 height 32
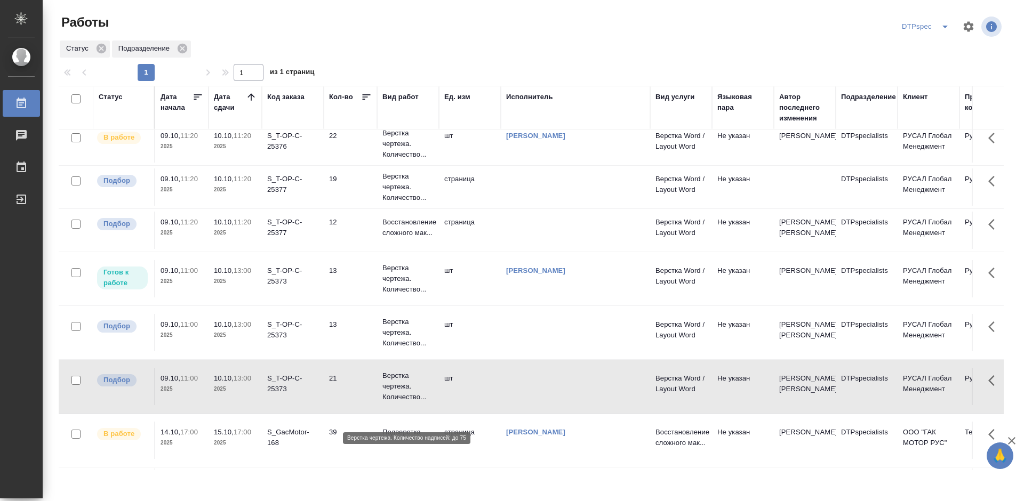
click at [391, 403] on p "Верстка чертежа. Количество..." at bounding box center [407, 387] width 51 height 32
click at [388, 197] on p "Верстка чертежа. Количество..." at bounding box center [407, 187] width 51 height 32
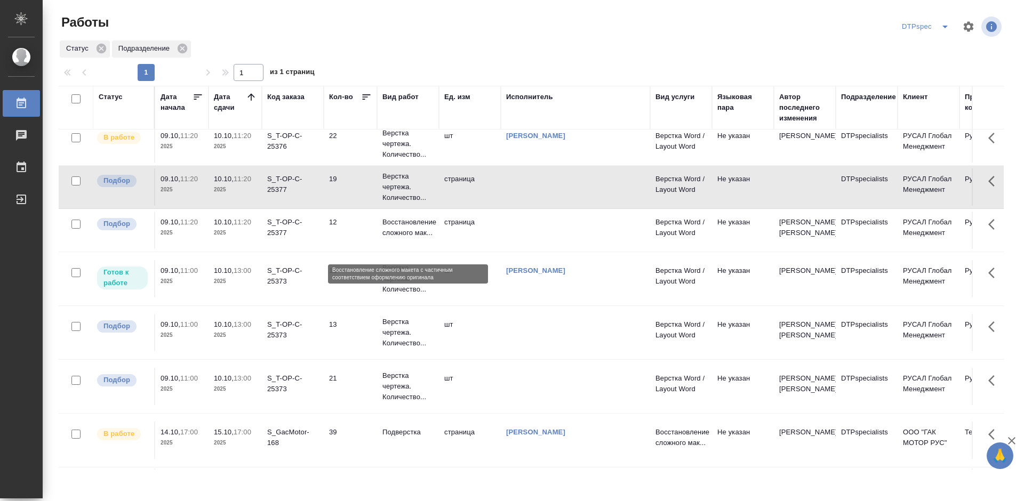
click at [399, 238] on p "Восстановление сложного мак..." at bounding box center [407, 227] width 51 height 21
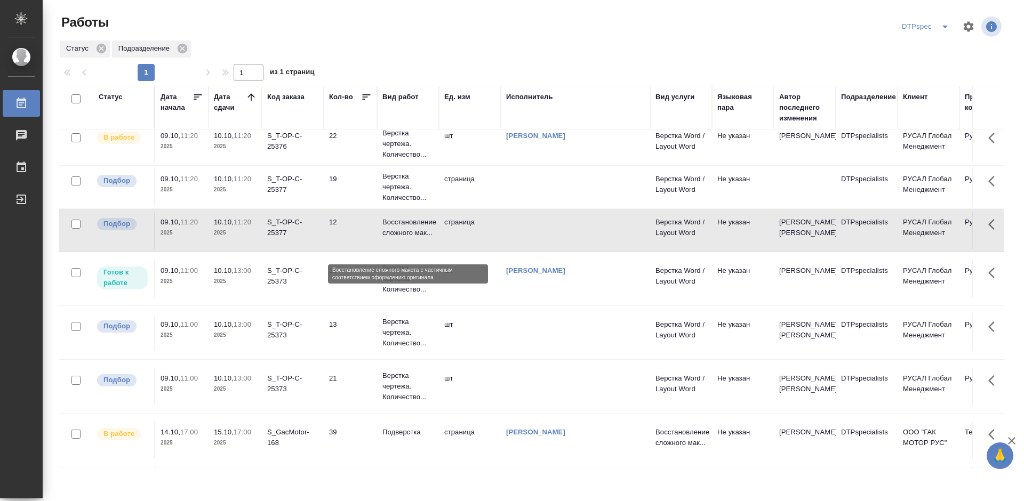
click at [399, 238] on p "Восстановление сложного мак..." at bounding box center [407, 227] width 51 height 21
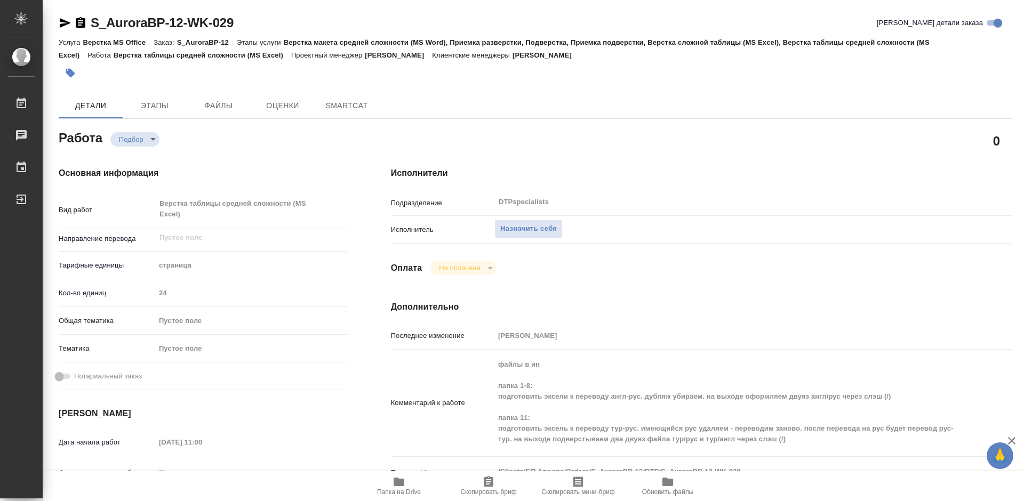
type textarea "x"
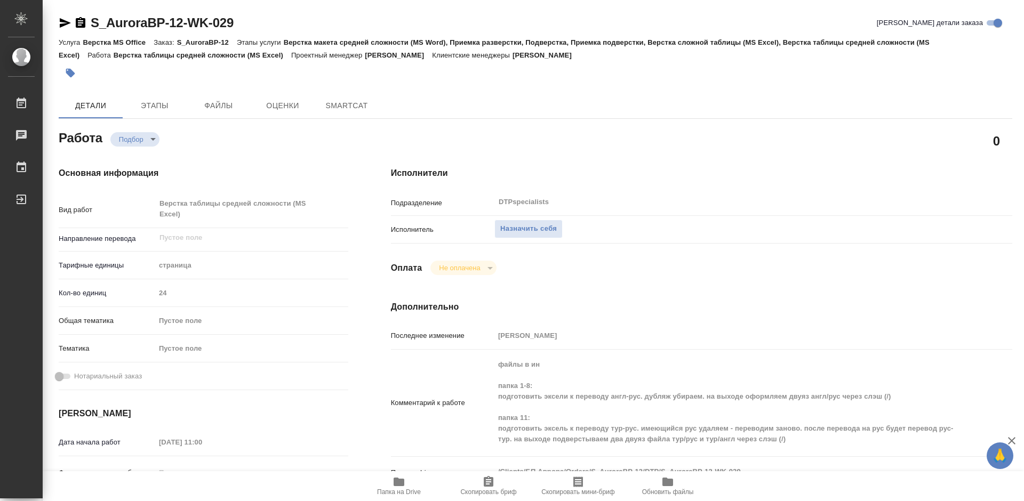
type textarea "x"
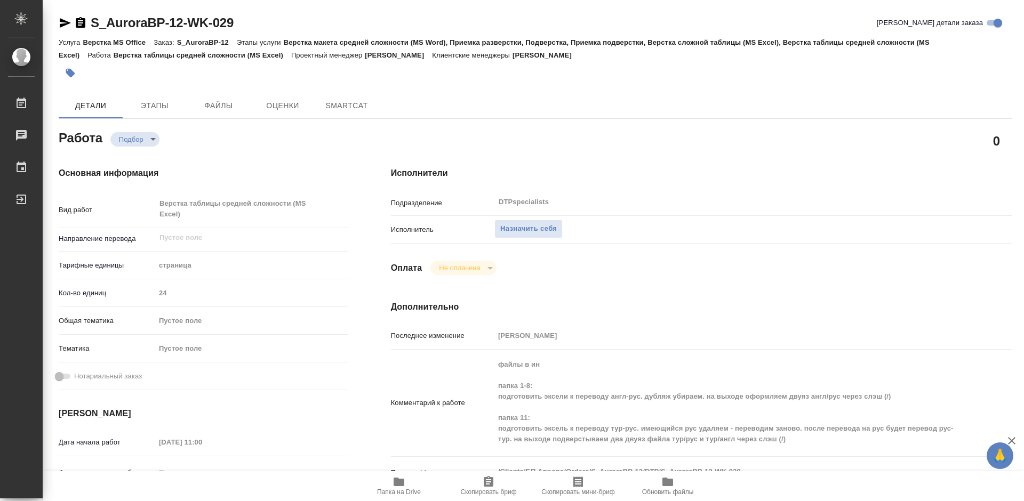
type textarea "x"
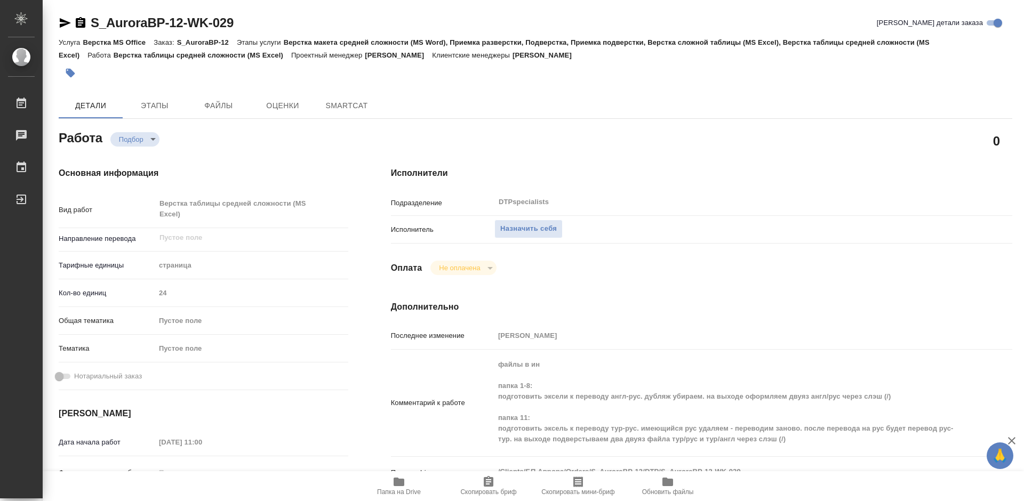
type textarea "x"
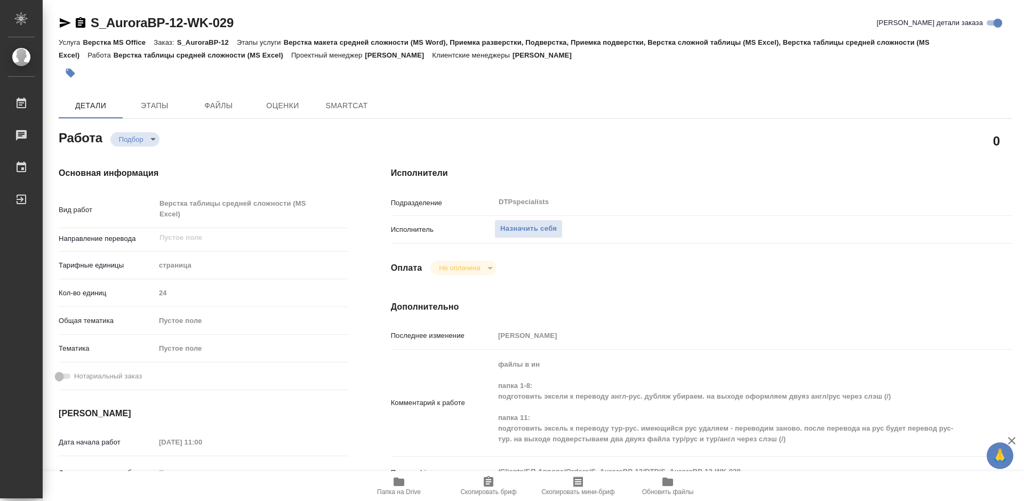
type textarea "x"
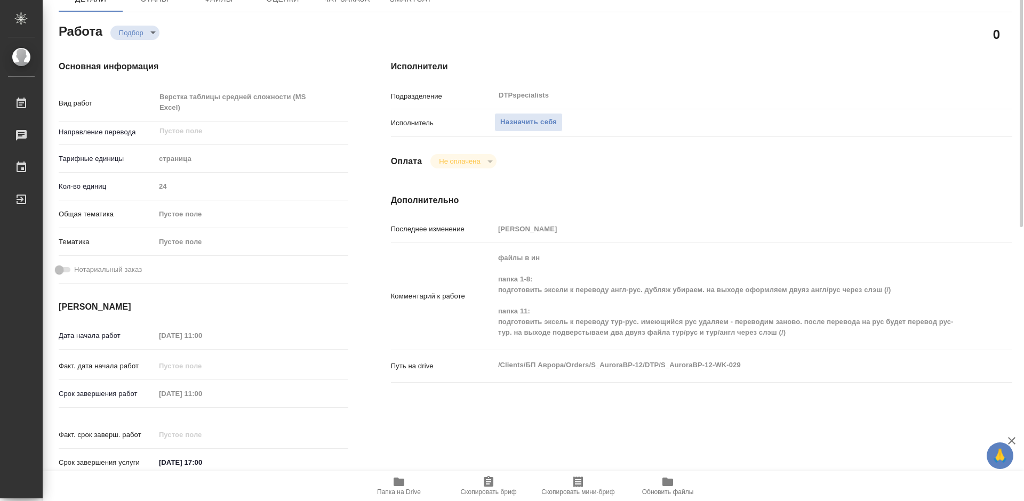
scroll to position [213, 0]
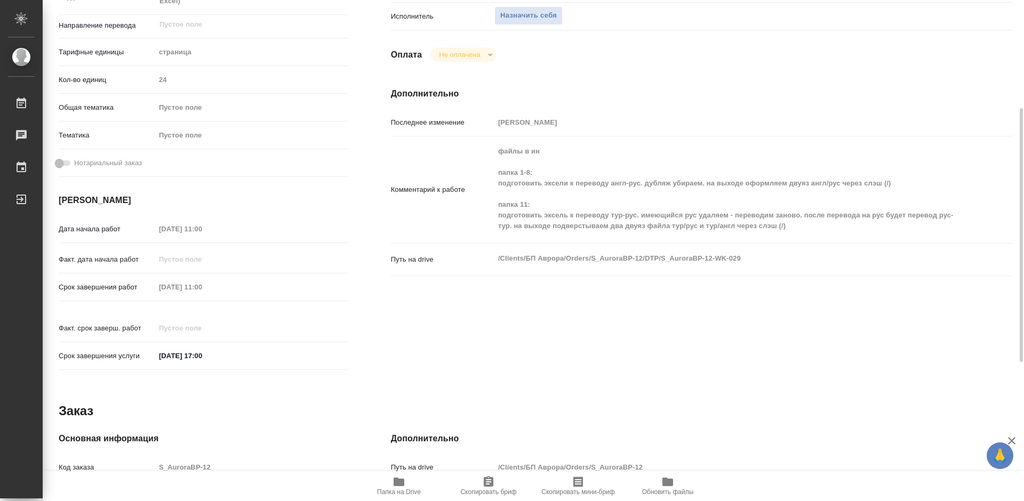
type textarea "x"
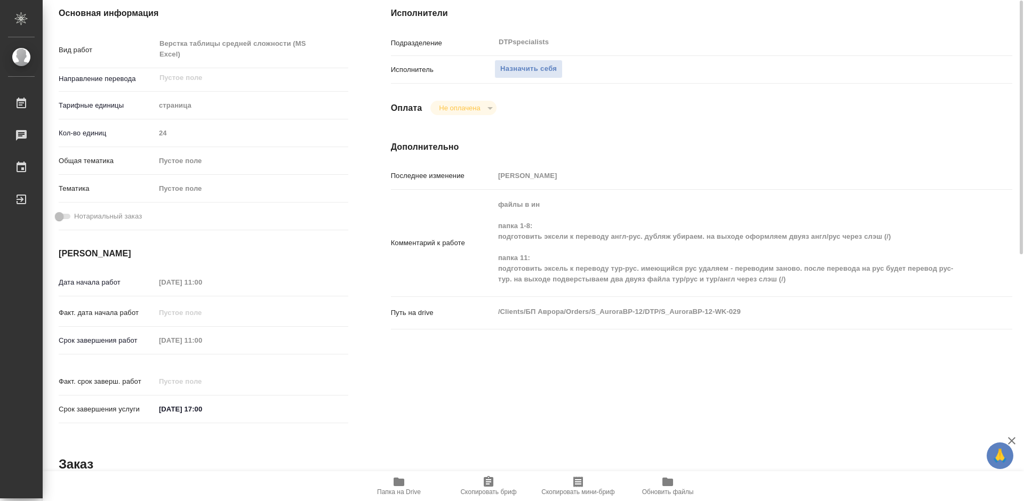
scroll to position [107, 0]
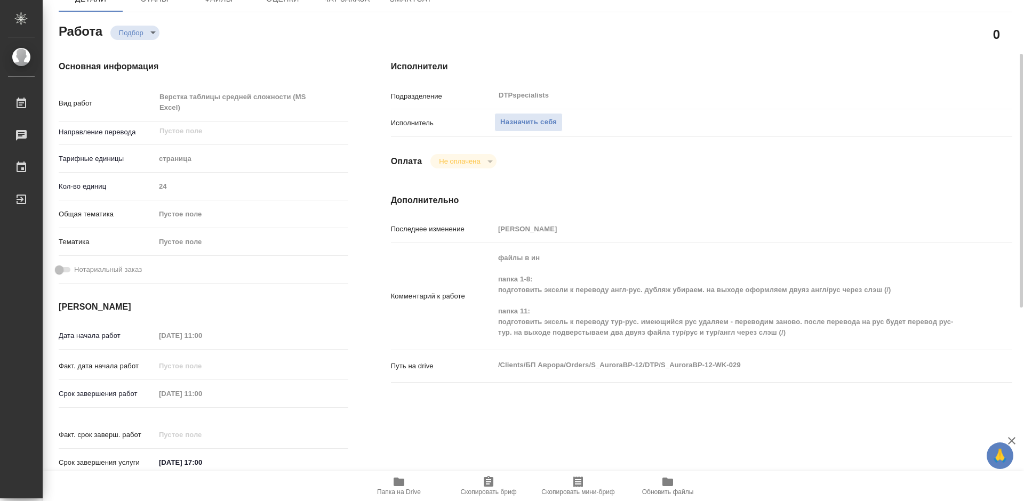
type textarea "x"
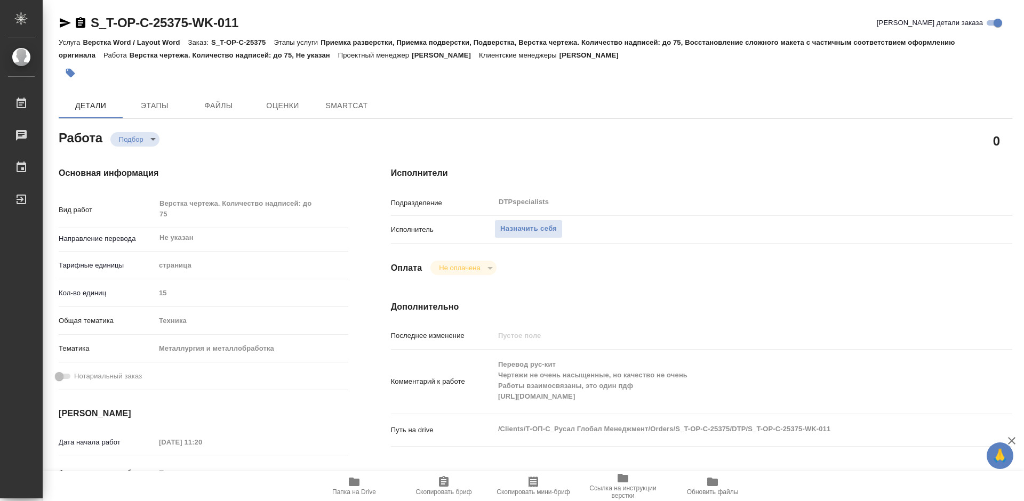
type textarea "x"
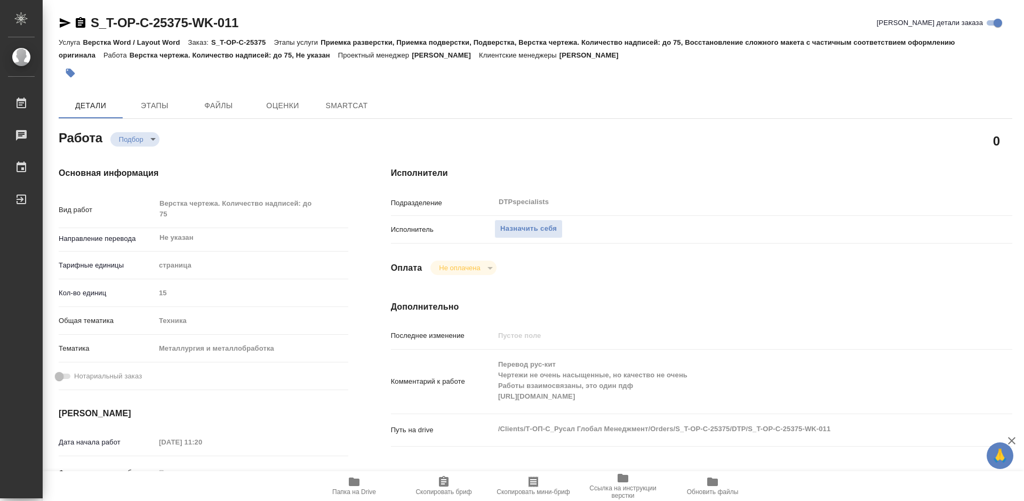
type textarea "x"
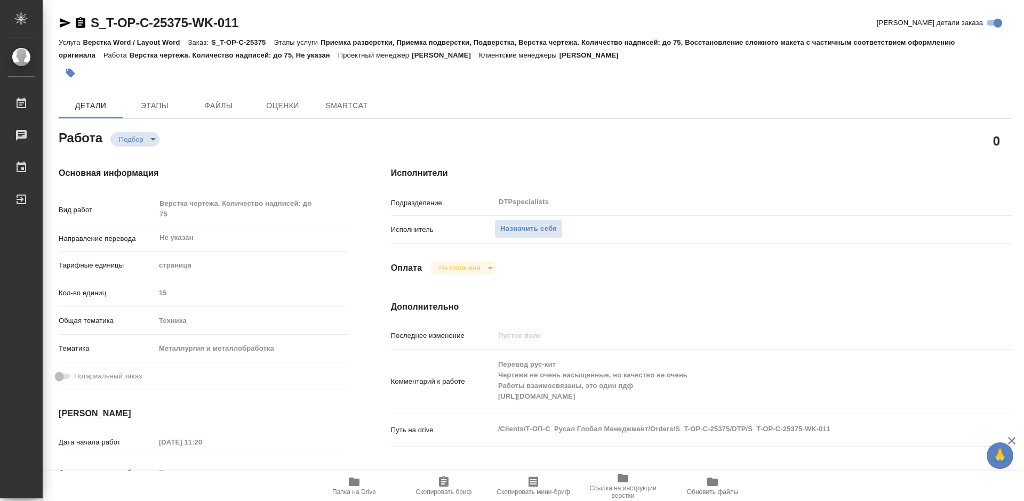
type textarea "x"
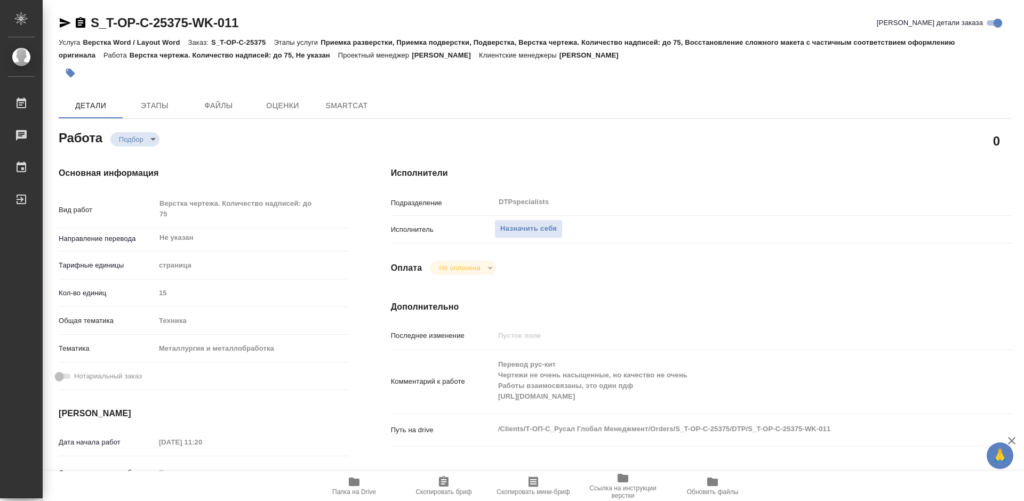
type textarea "x"
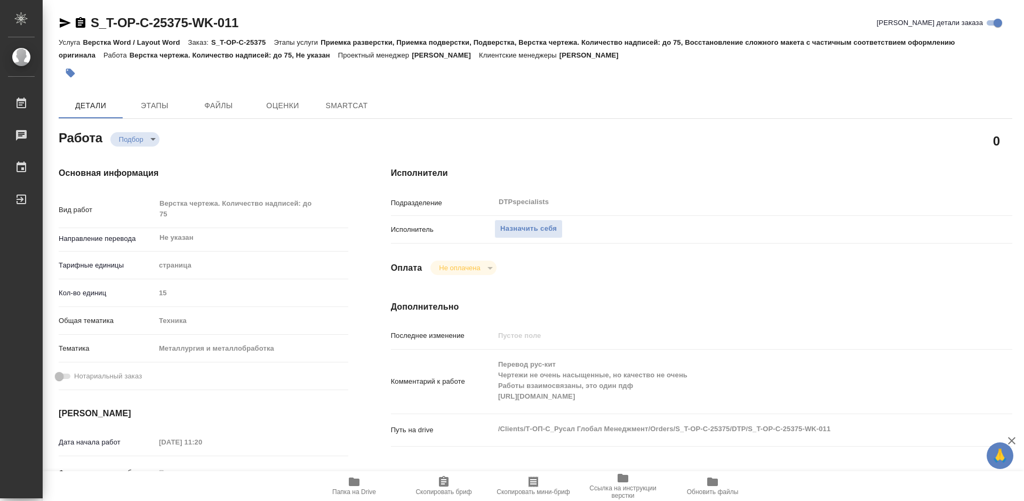
type textarea "x"
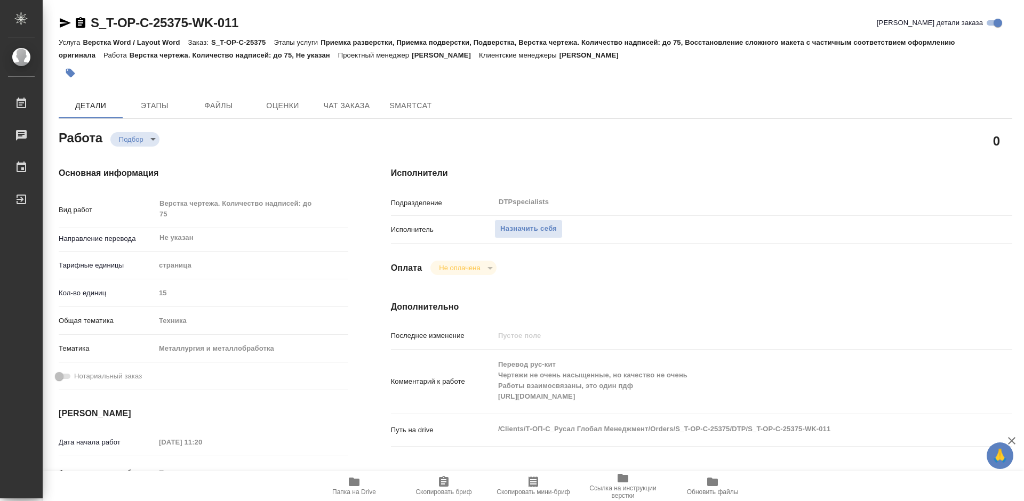
type textarea "x"
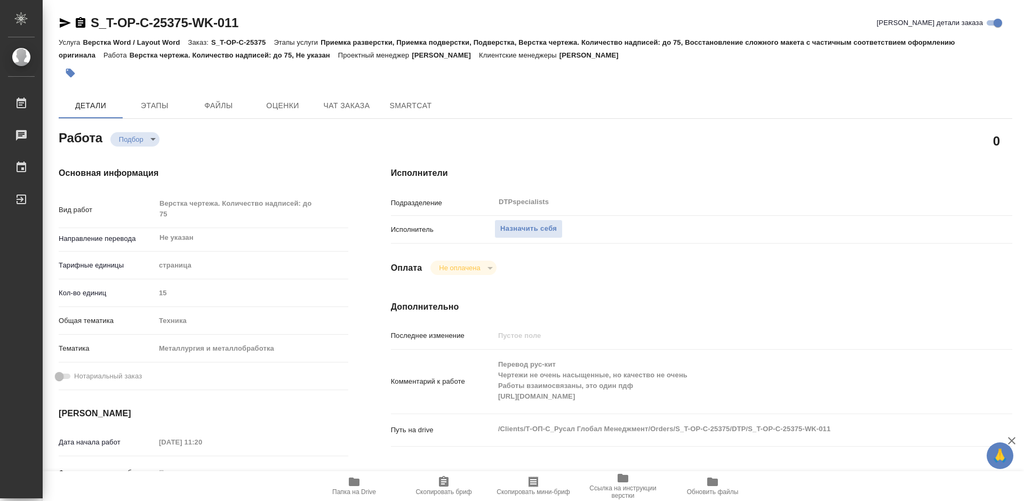
type textarea "x"
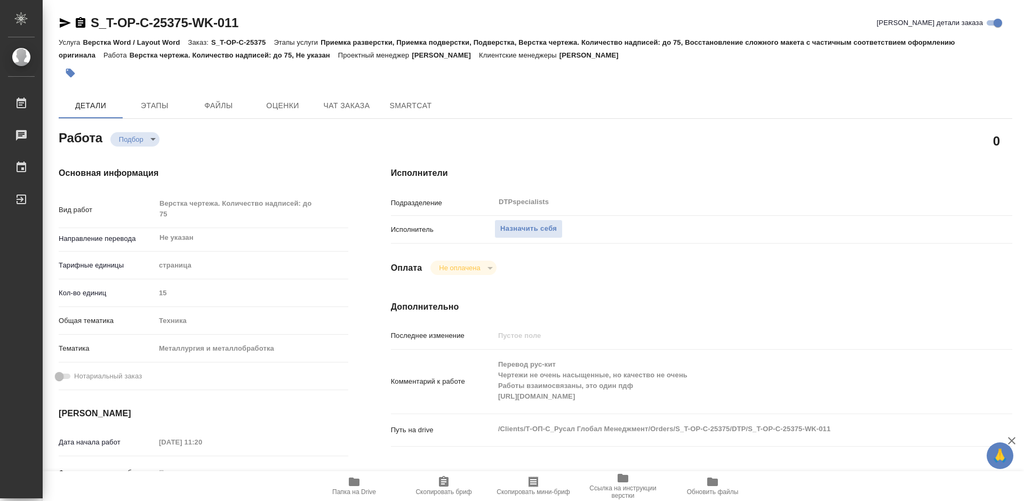
click at [524, 416] on div "Комментарий к работе Перевод рус-кит Чертежи не очень насыщенные, но качество н…" at bounding box center [701, 386] width 621 height 65
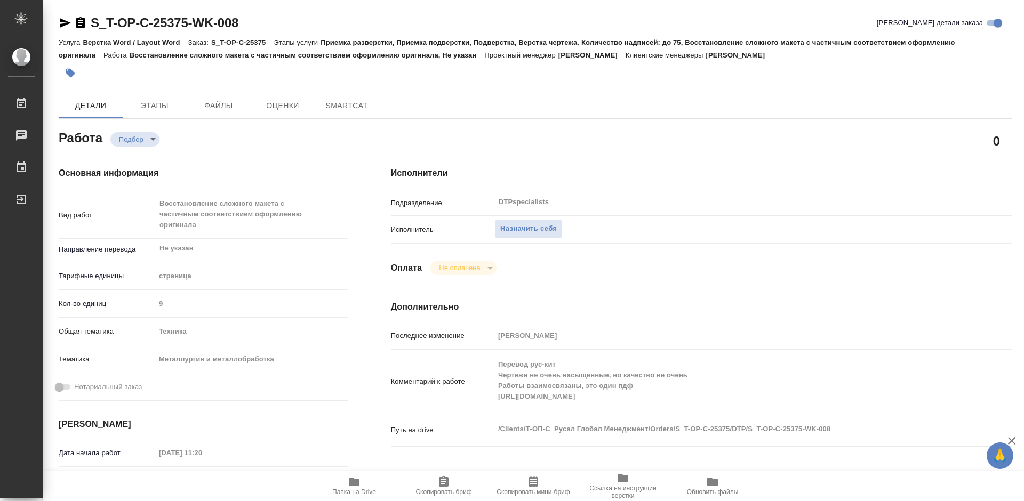
type textarea "x"
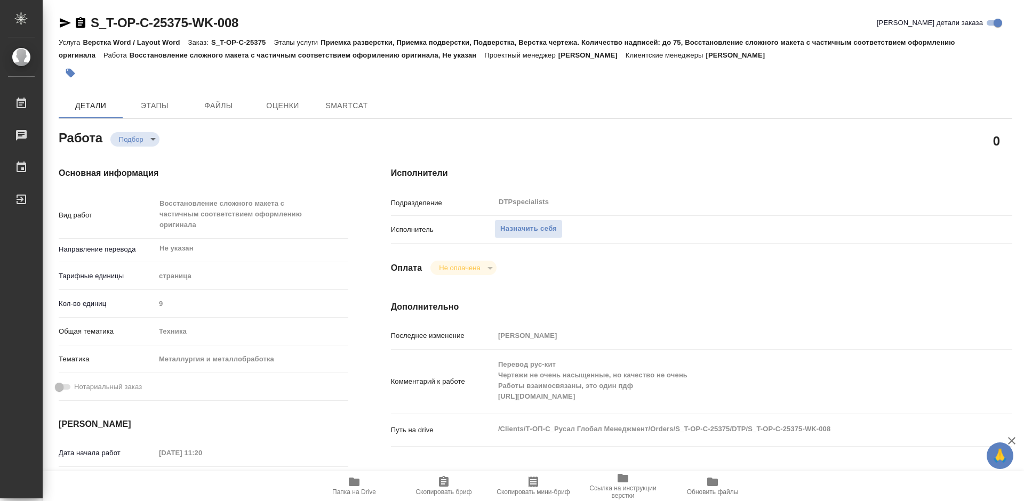
type textarea "x"
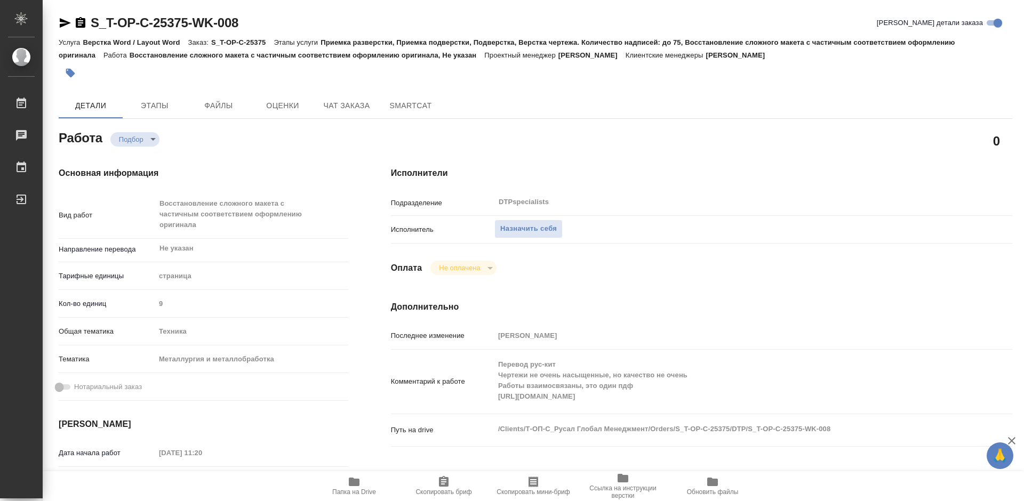
type textarea "x"
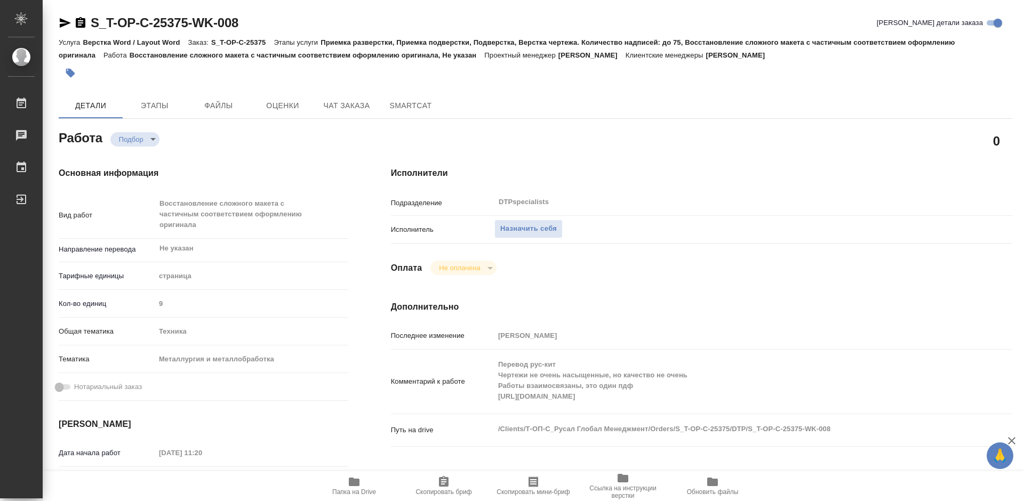
type textarea "x"
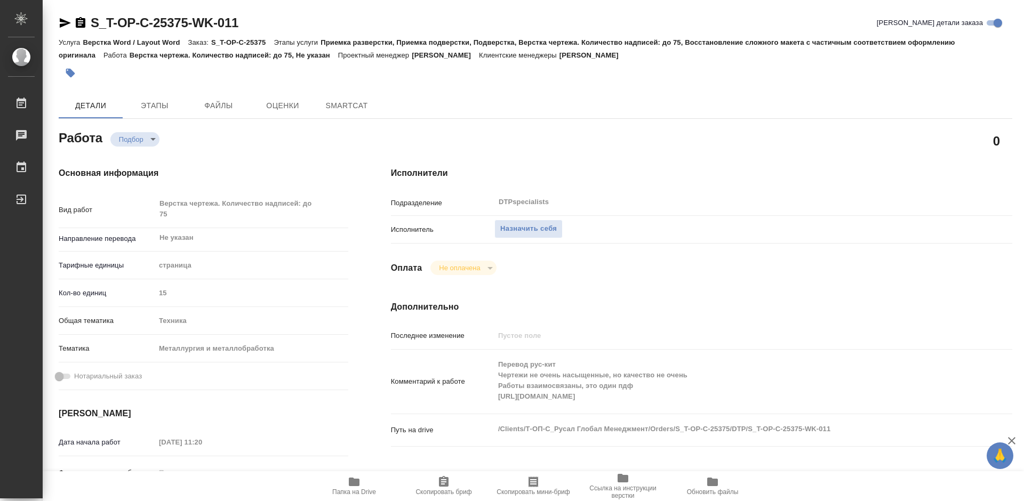
type textarea "x"
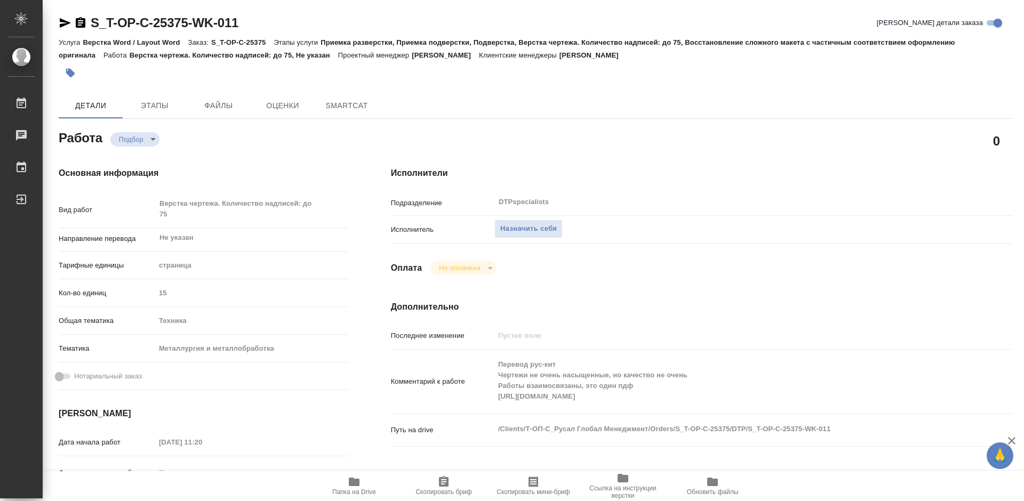
click at [356, 494] on span "Папка на Drive" at bounding box center [354, 492] width 44 height 7
type textarea "x"
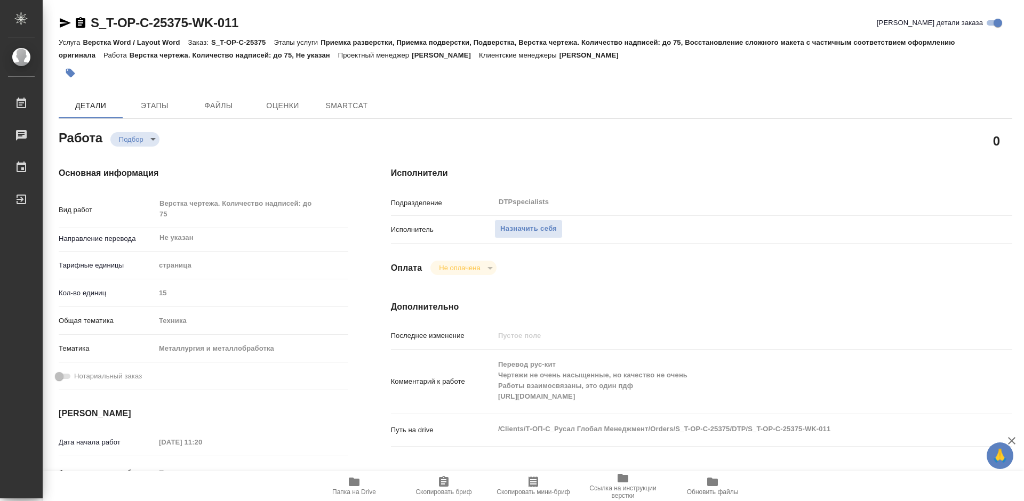
type textarea "x"
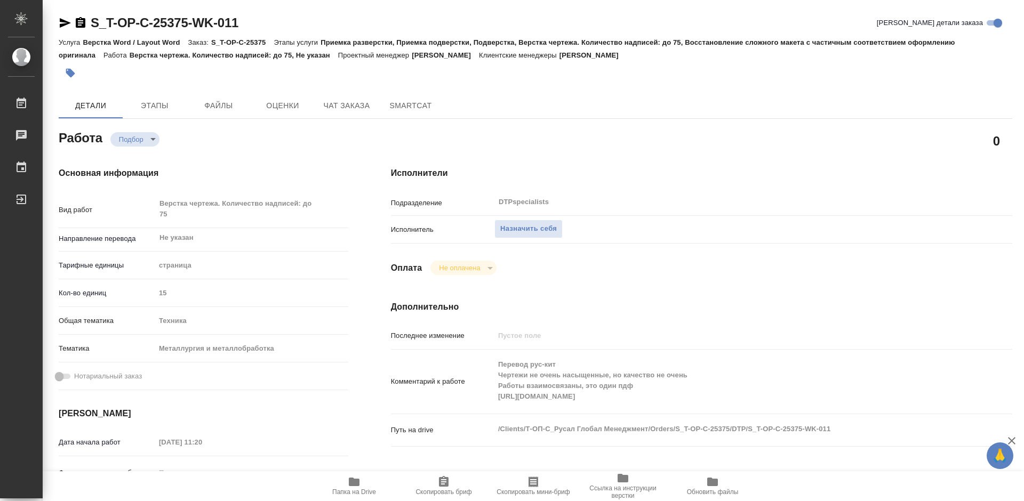
type textarea "x"
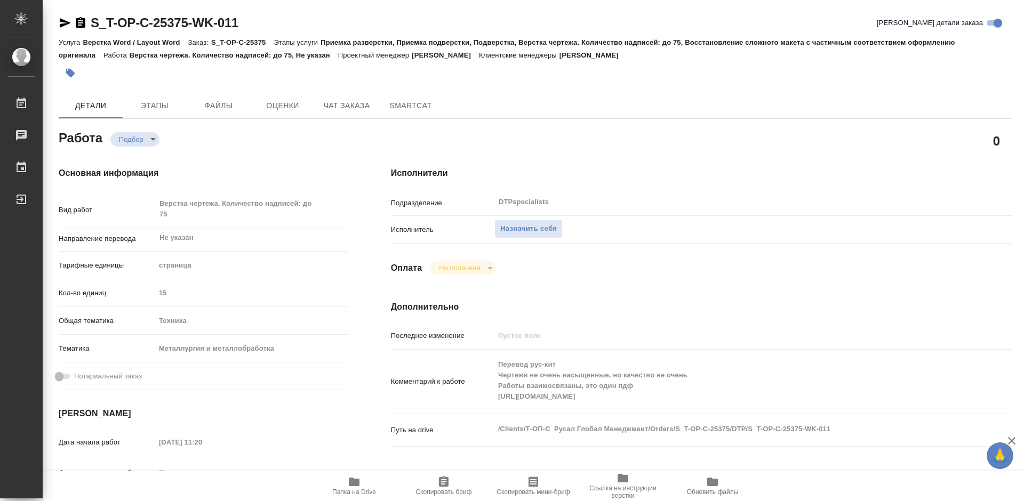
type textarea "x"
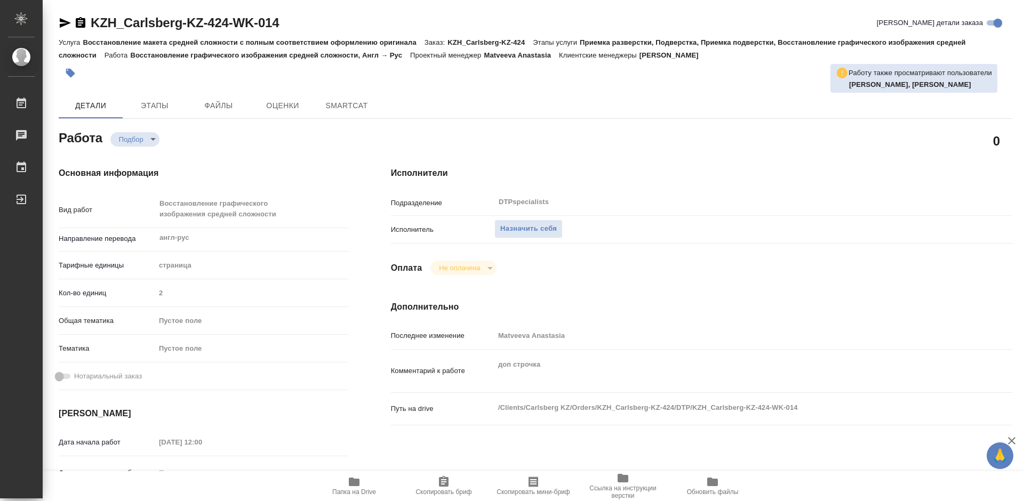
type textarea "x"
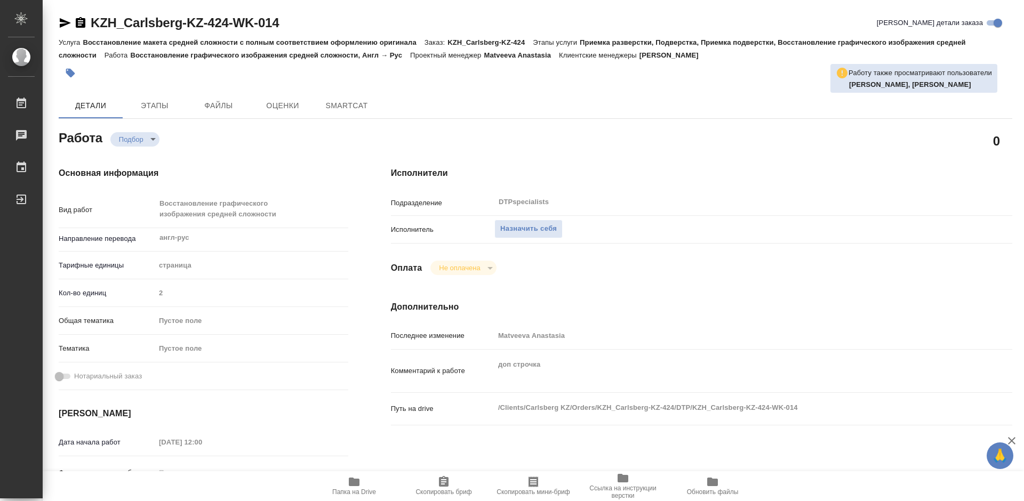
type textarea "x"
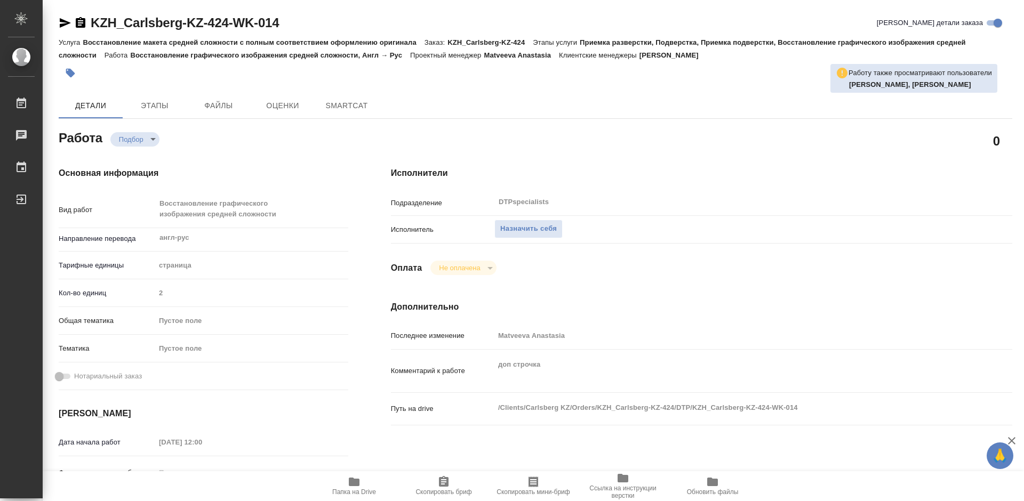
type textarea "x"
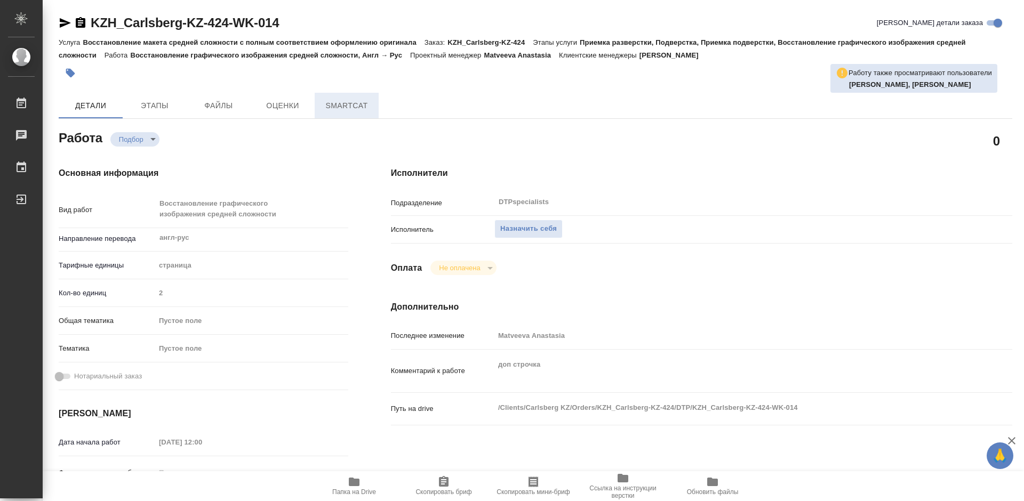
type textarea "x"
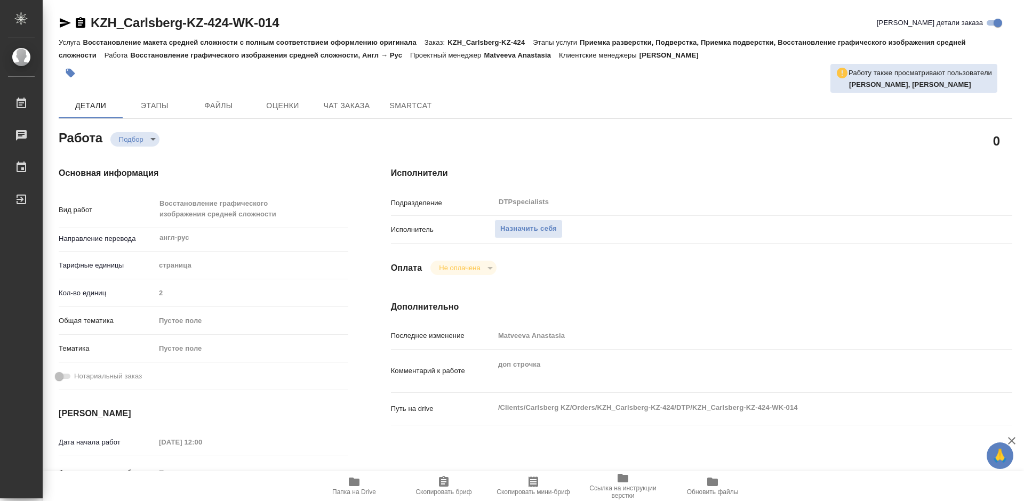
scroll to position [160, 0]
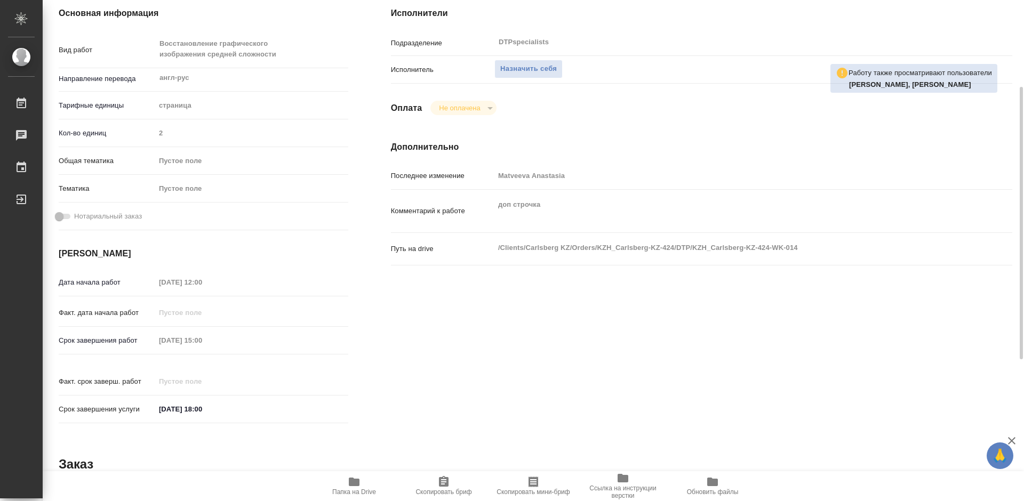
type textarea "x"
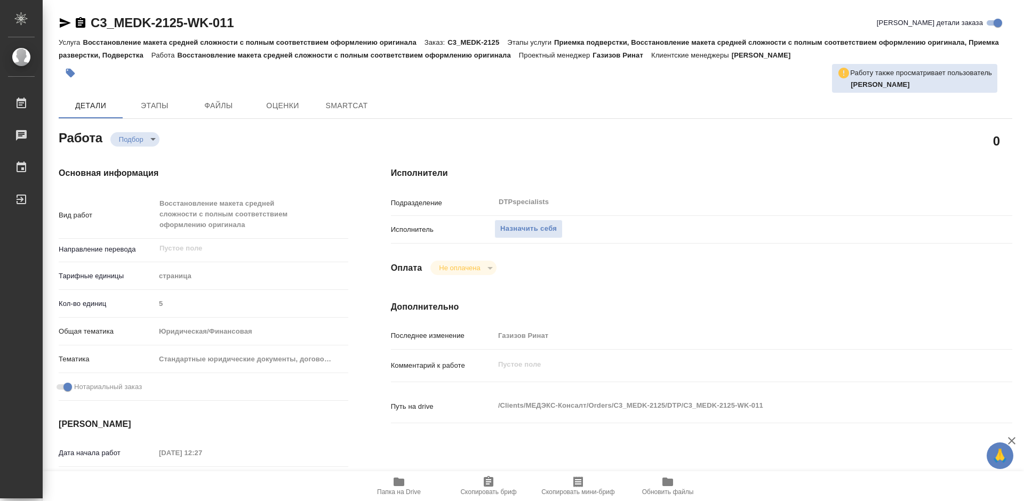
type textarea "x"
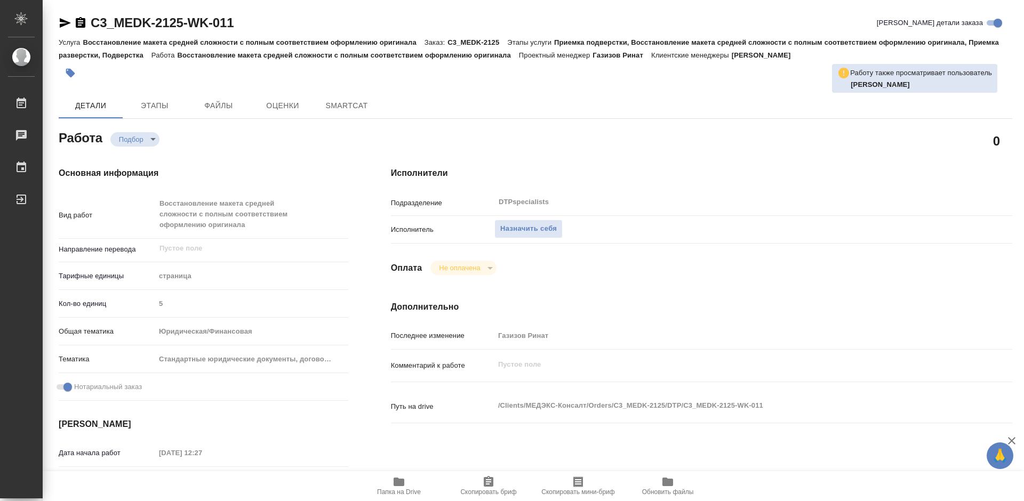
type textarea "x"
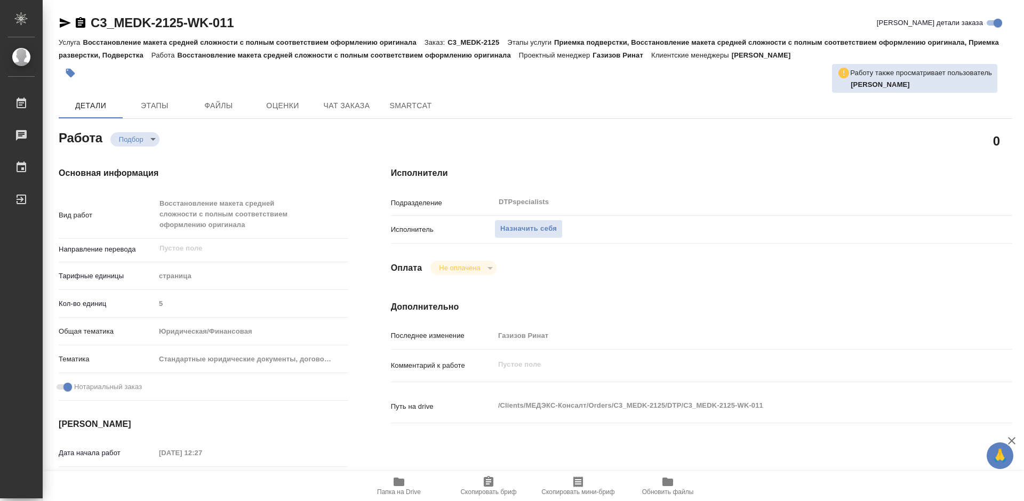
type textarea "x"
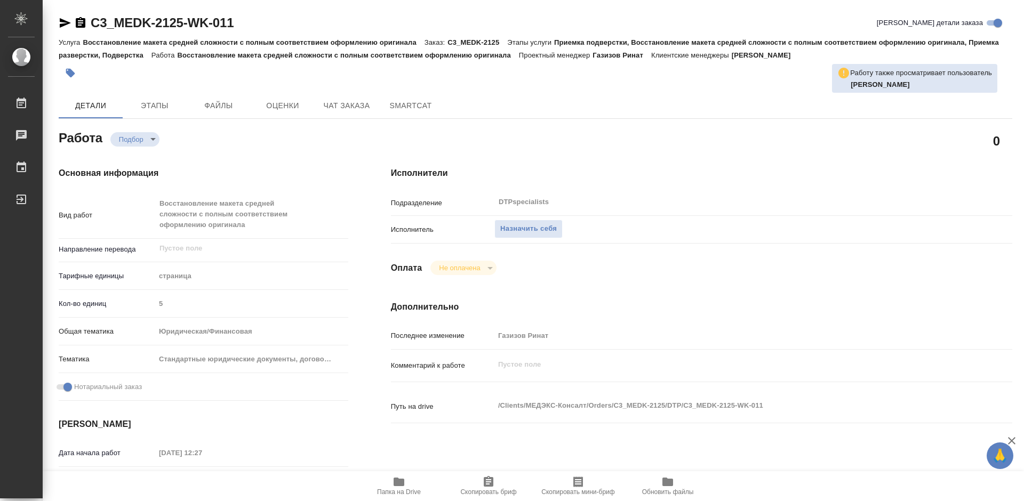
type textarea "x"
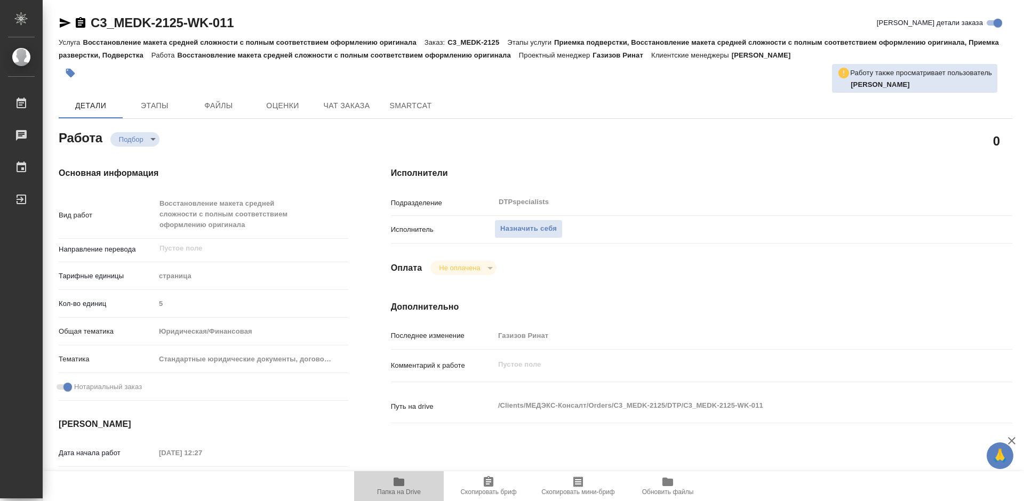
click at [396, 486] on icon "button" at bounding box center [399, 482] width 11 height 9
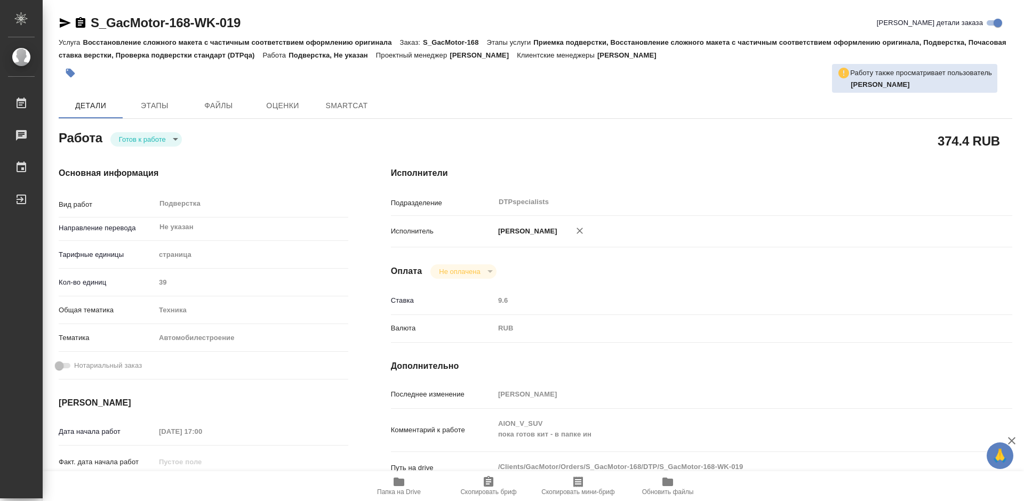
type textarea "x"
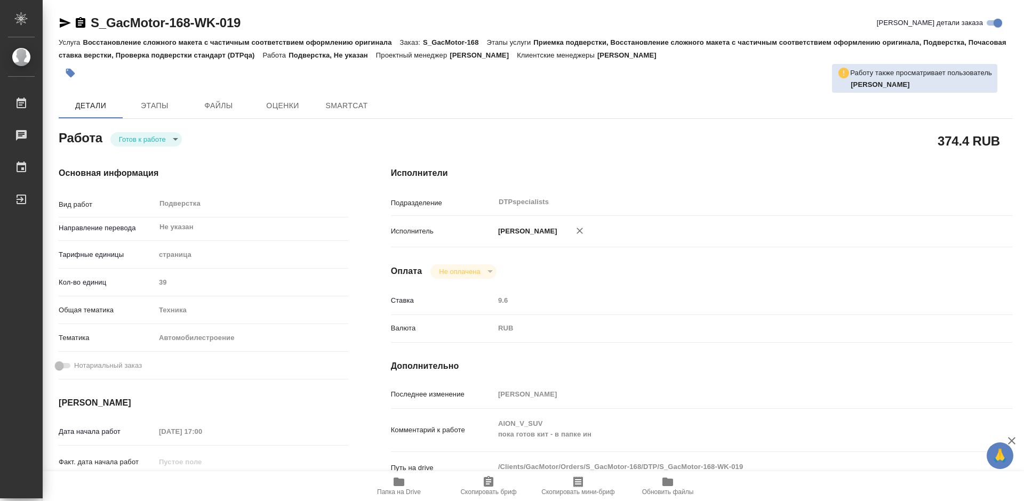
type textarea "x"
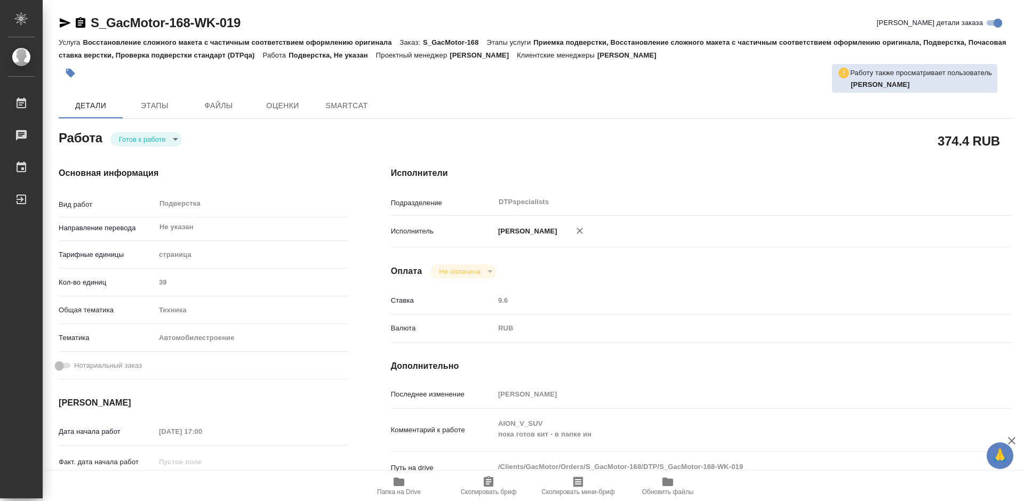
type textarea "x"
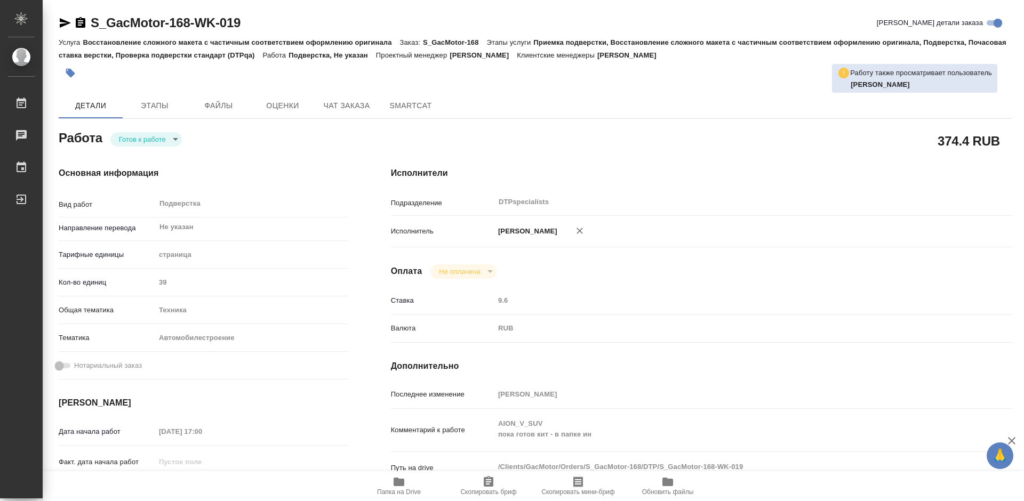
type textarea "x"
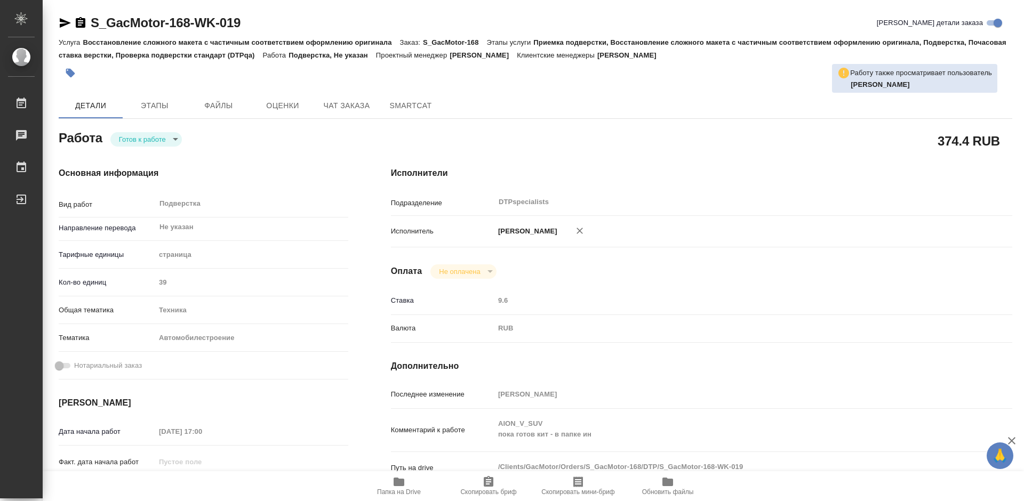
type textarea "x"
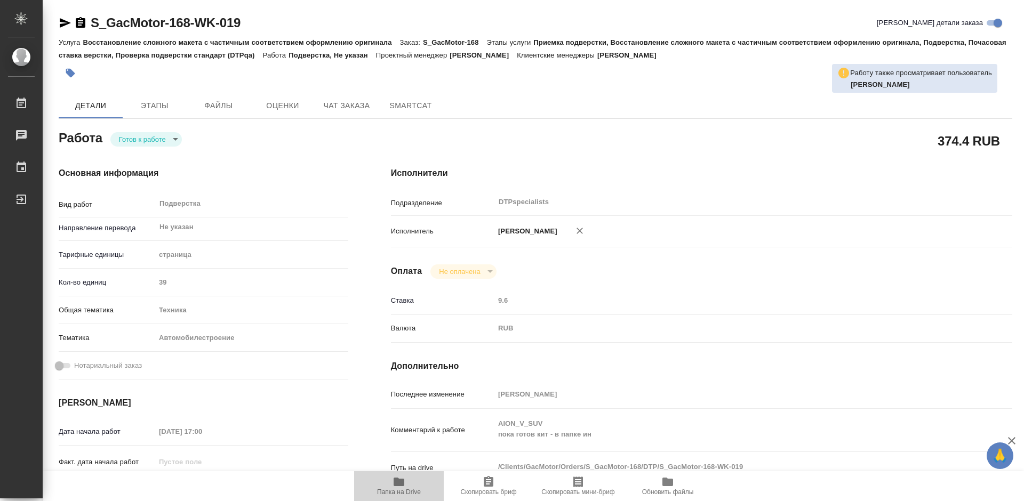
click at [393, 481] on icon "button" at bounding box center [399, 482] width 13 height 13
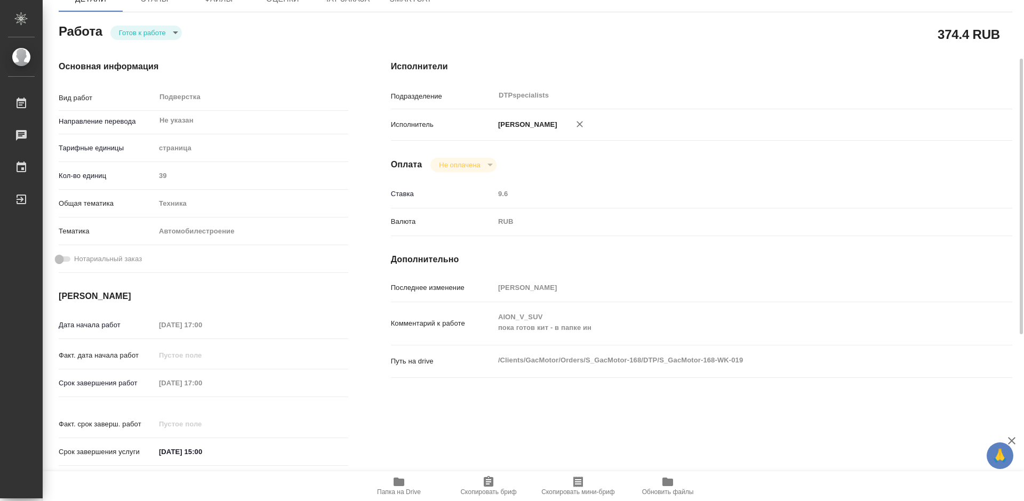
scroll to position [213, 0]
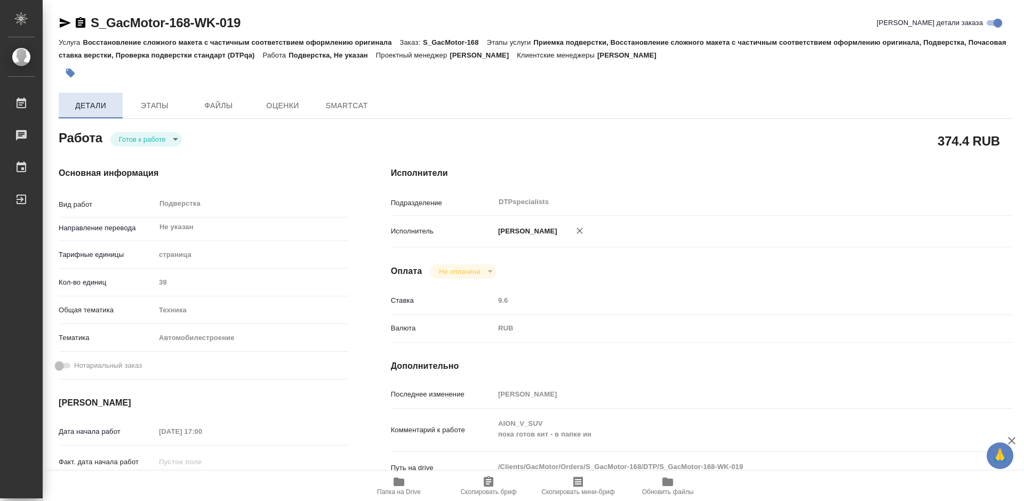
type textarea "x"
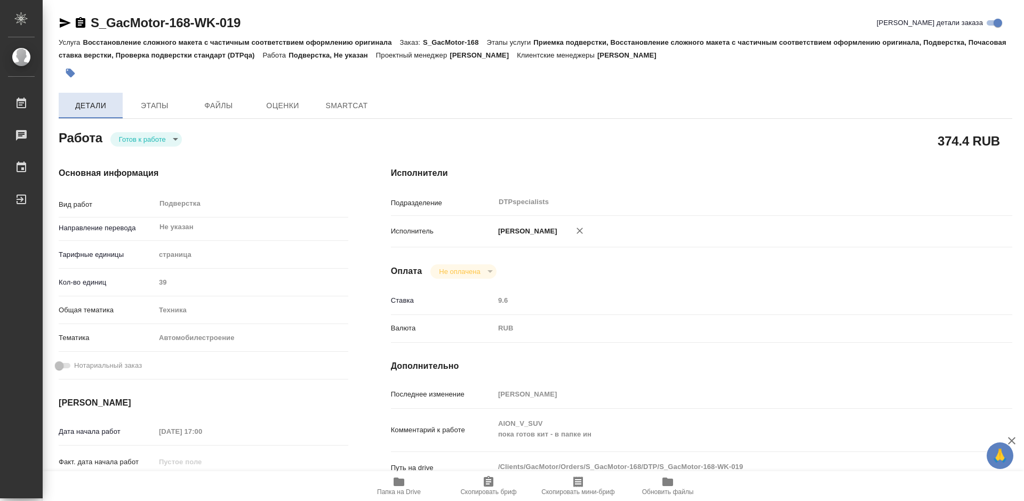
type textarea "x"
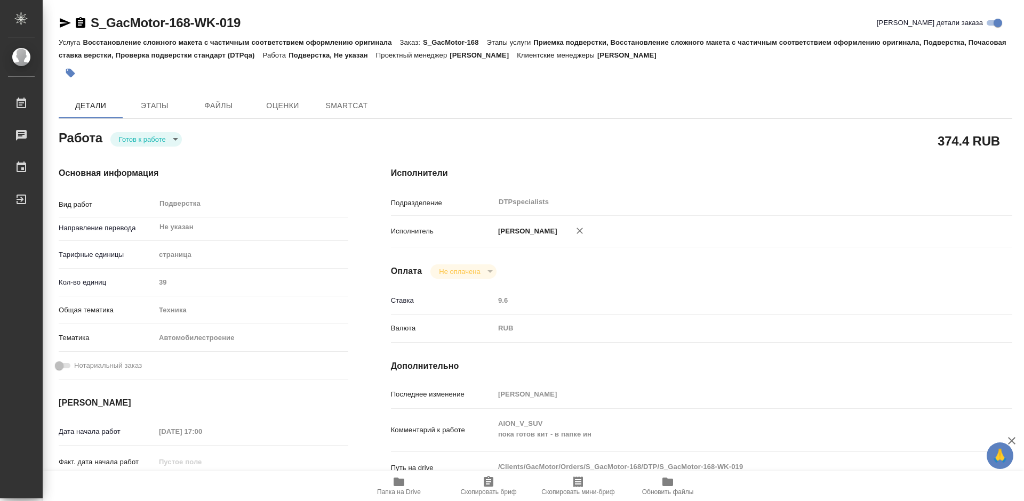
click at [132, 138] on body "🙏 .cls-1 fill:#fff; AWATERA Работы Чаты График Выйти S_GacMotor-168-WK-019 Крат…" at bounding box center [512, 250] width 1024 height 501
type textarea "x"
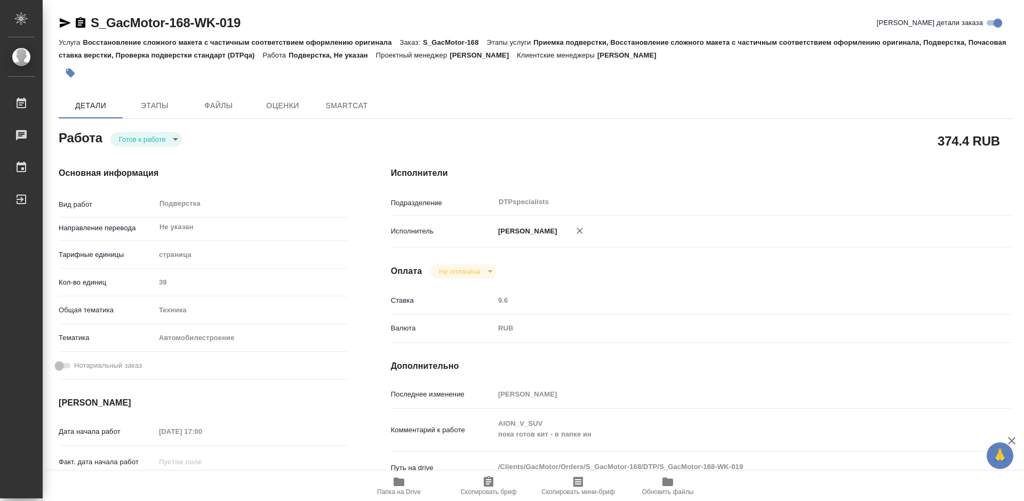
type textarea "x"
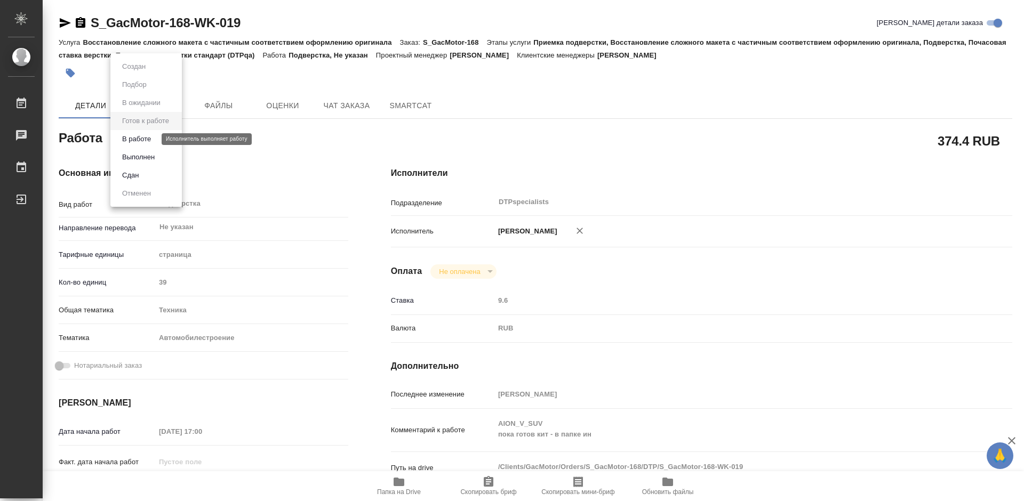
click at [132, 134] on button "В работе" at bounding box center [136, 139] width 35 height 12
type textarea "x"
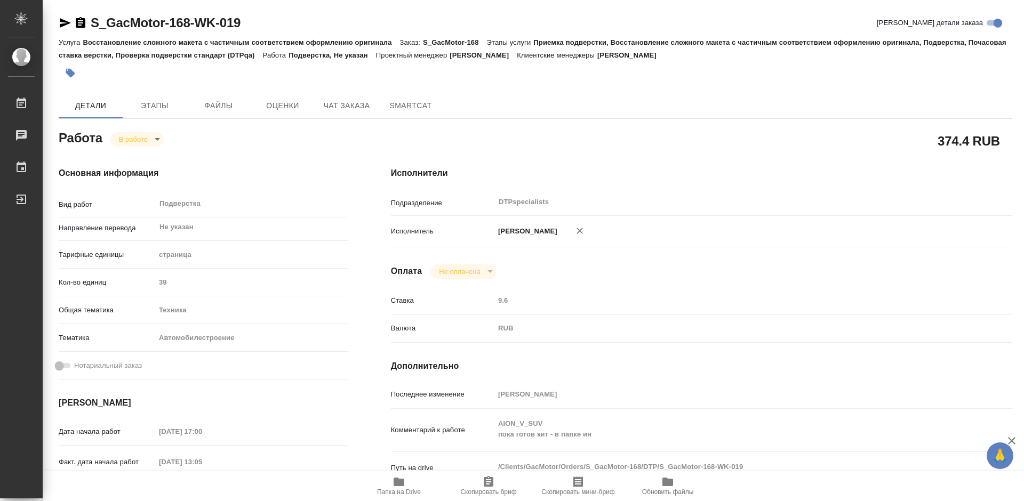
type textarea "x"
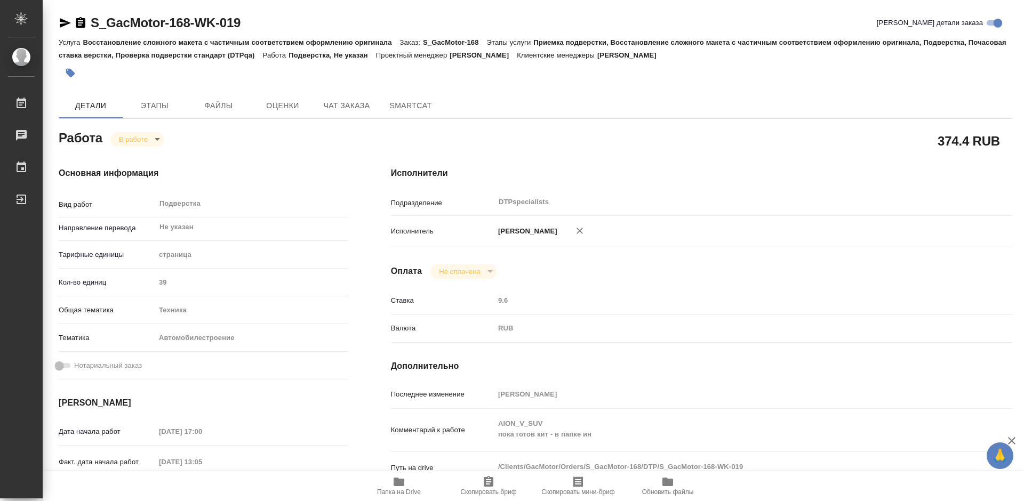
type textarea "x"
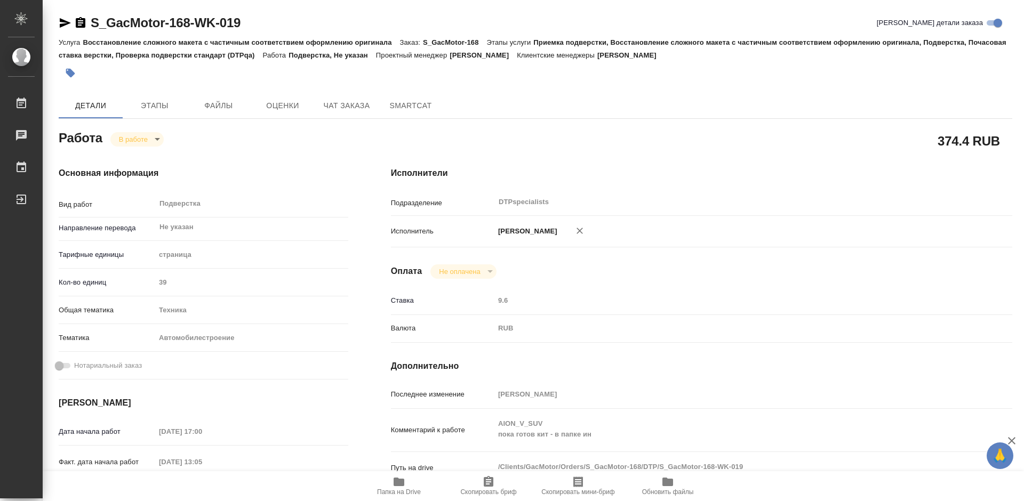
type textarea "x"
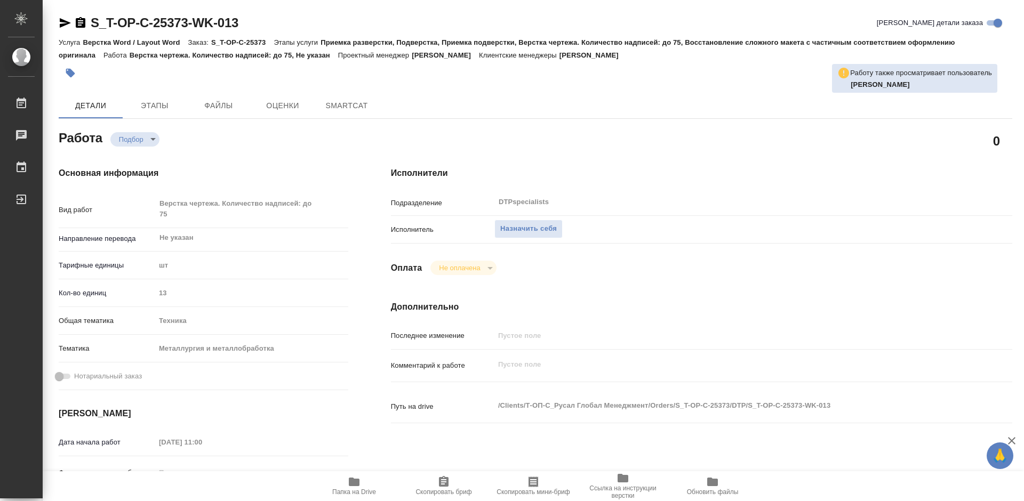
type textarea "x"
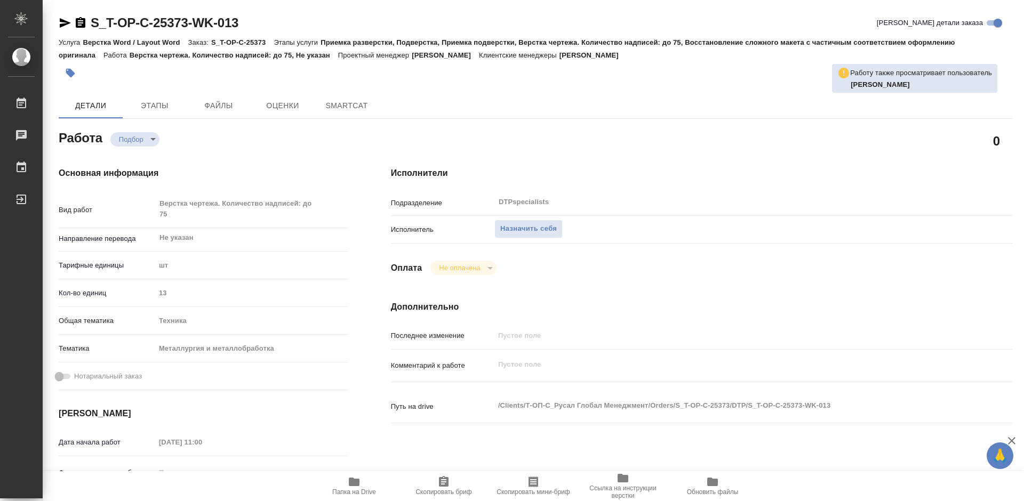
type textarea "x"
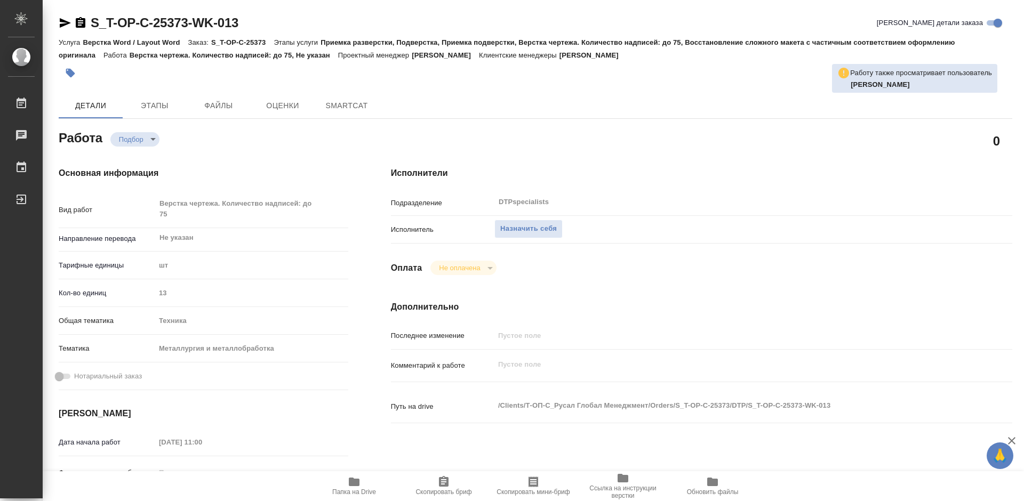
type textarea "x"
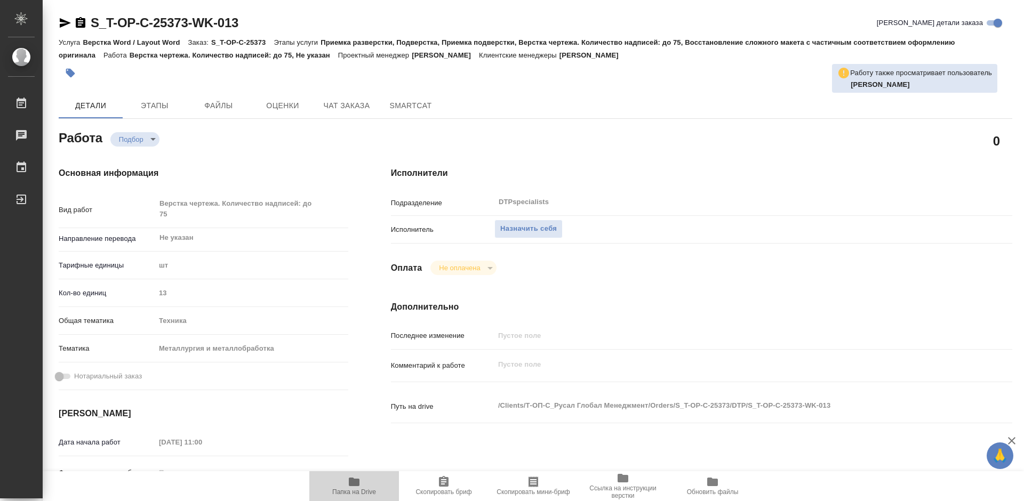
click at [353, 480] on icon "button" at bounding box center [354, 482] width 11 height 9
type textarea "x"
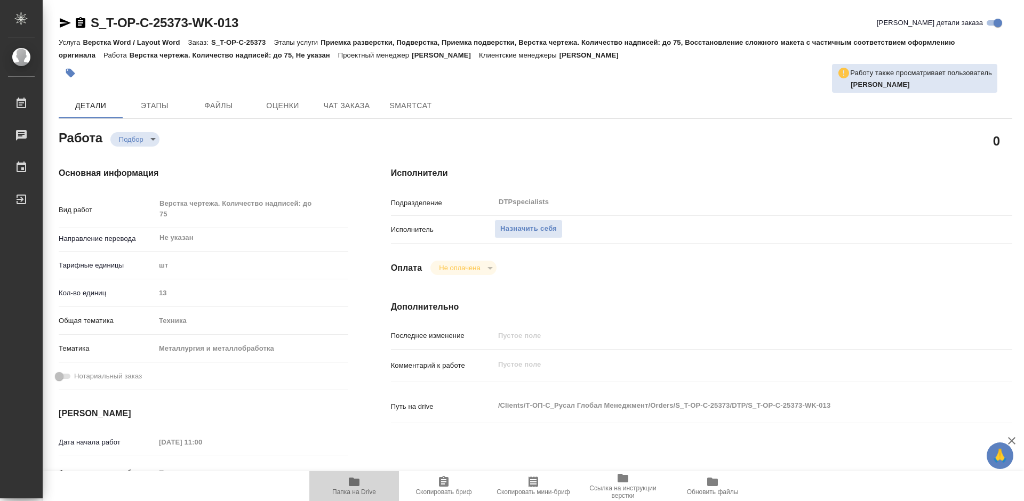
type textarea "x"
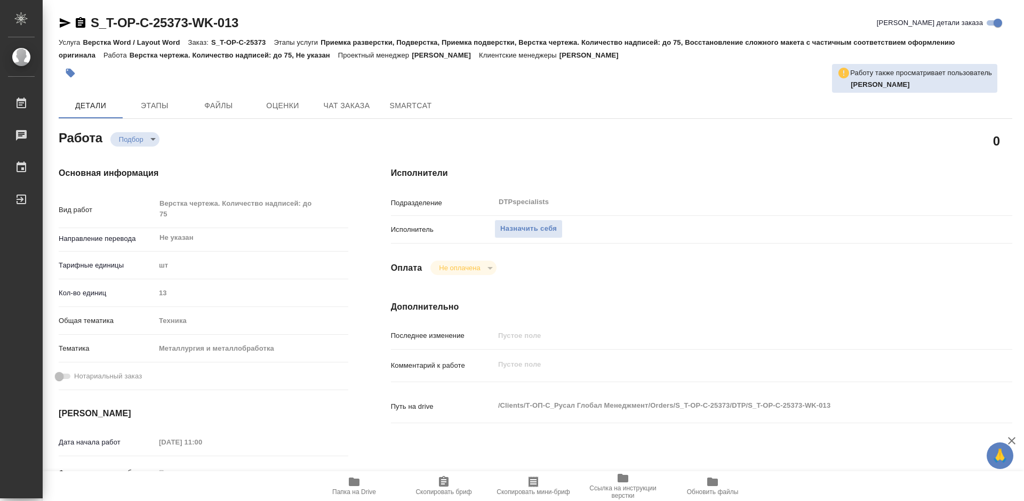
type textarea "x"
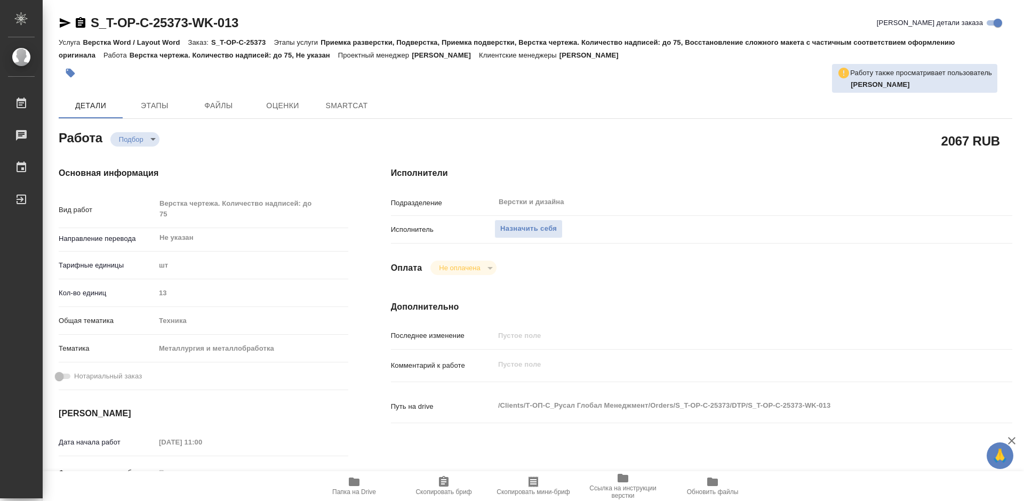
type textarea "x"
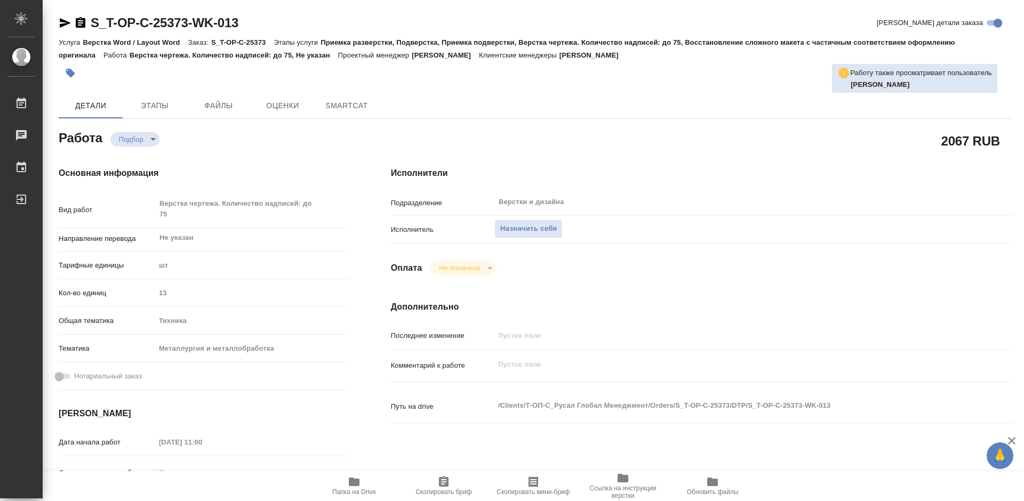
type textarea "x"
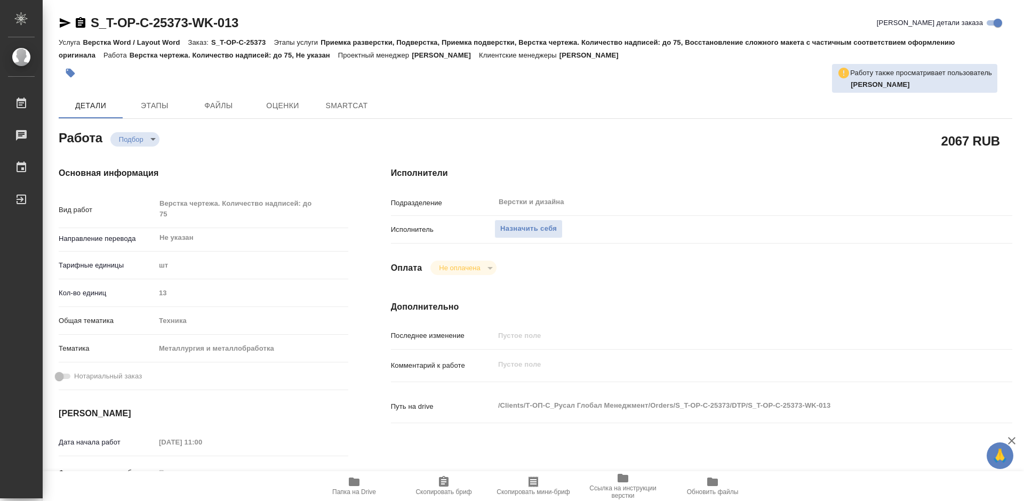
type textarea "x"
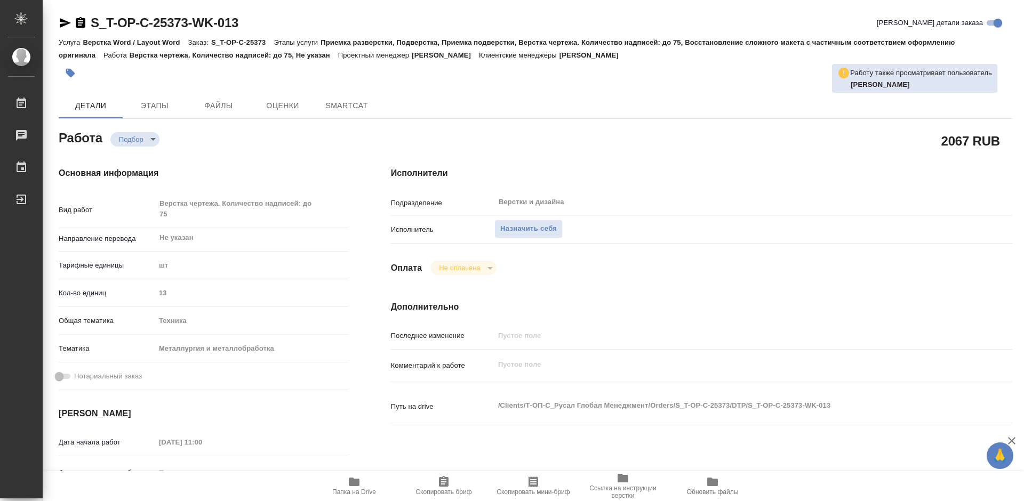
type textarea "x"
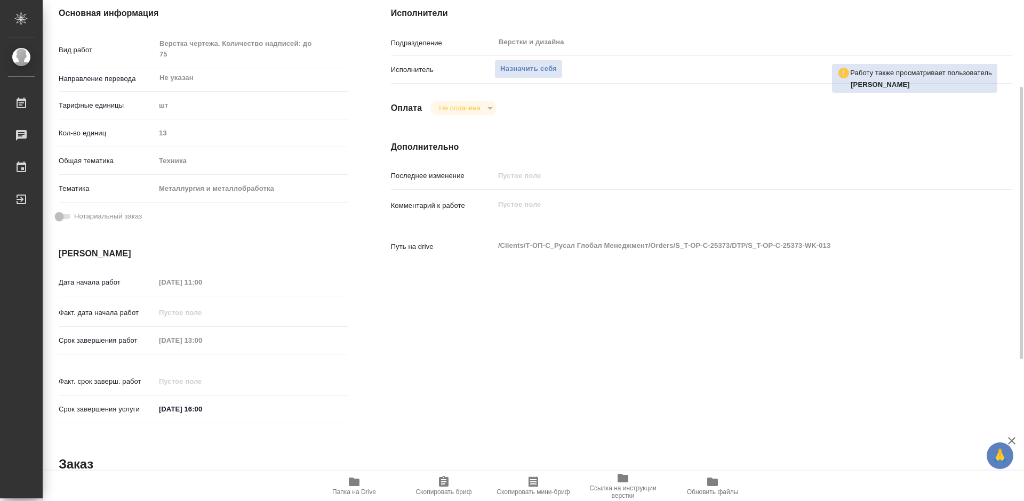
type textarea "x"
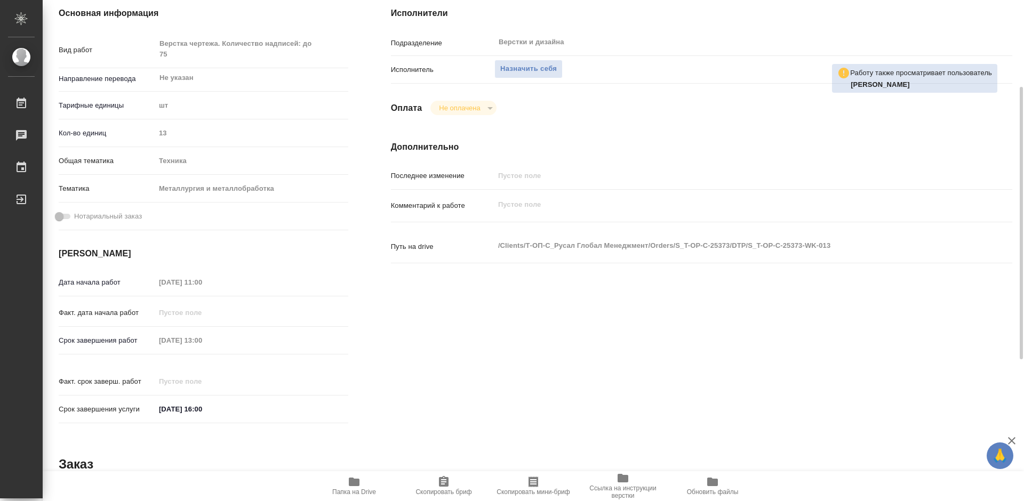
type textarea "x"
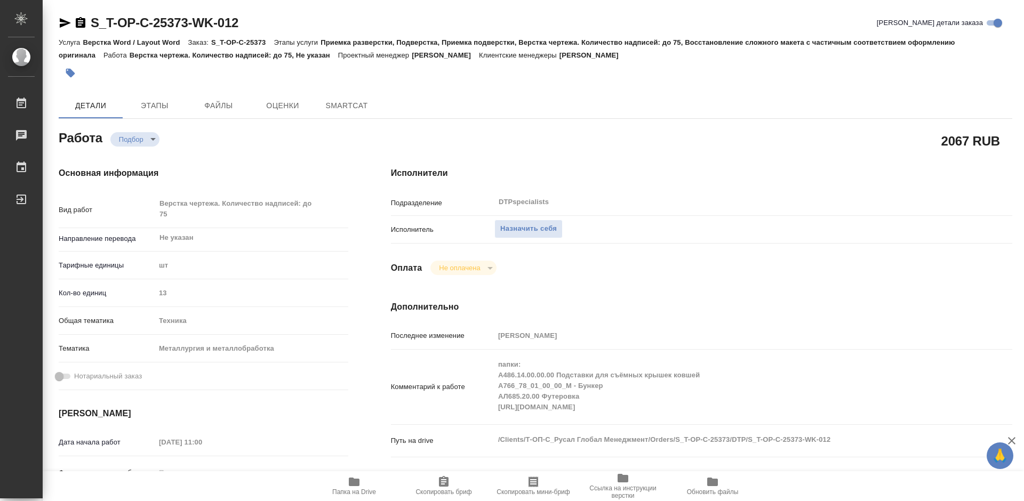
type textarea "x"
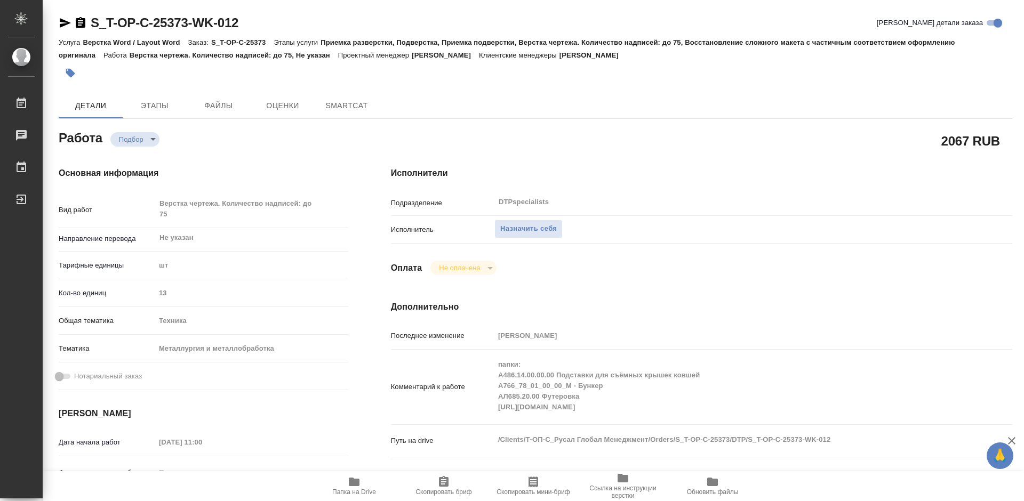
type textarea "x"
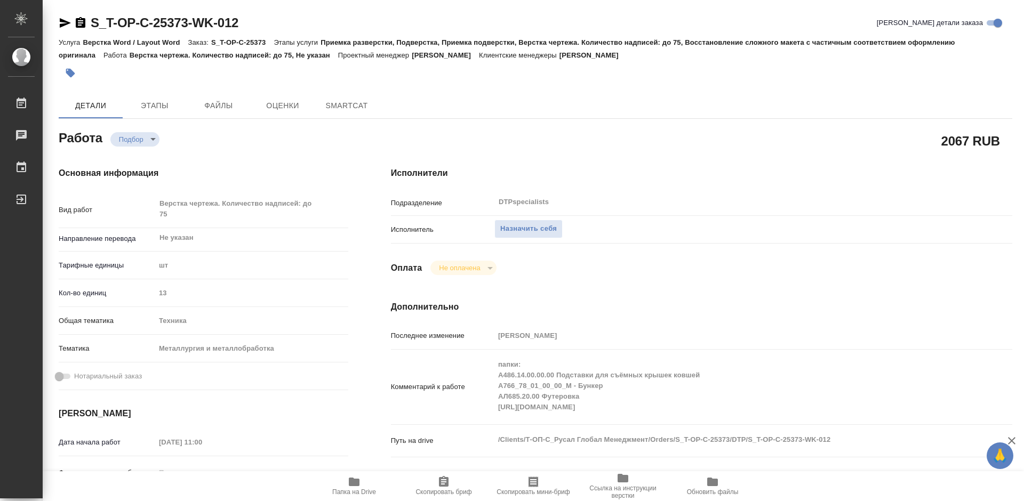
type textarea "x"
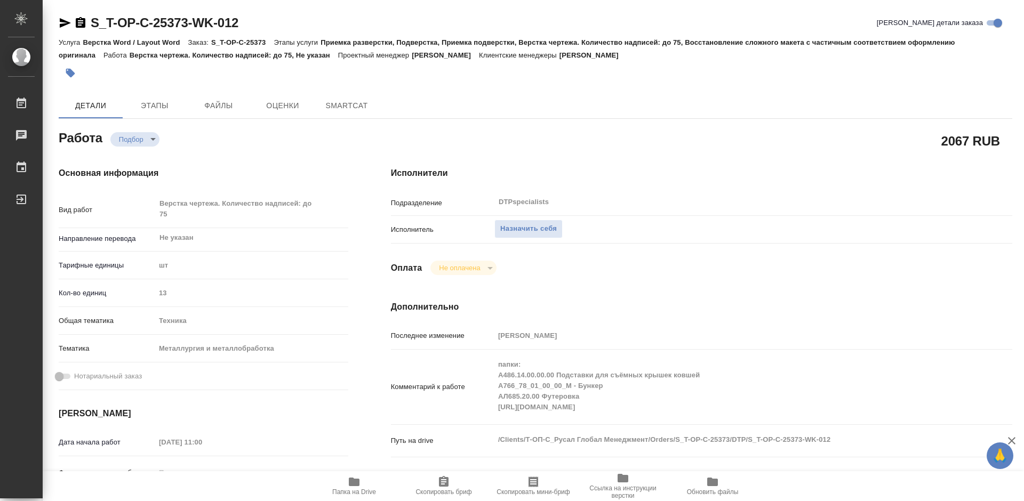
type textarea "x"
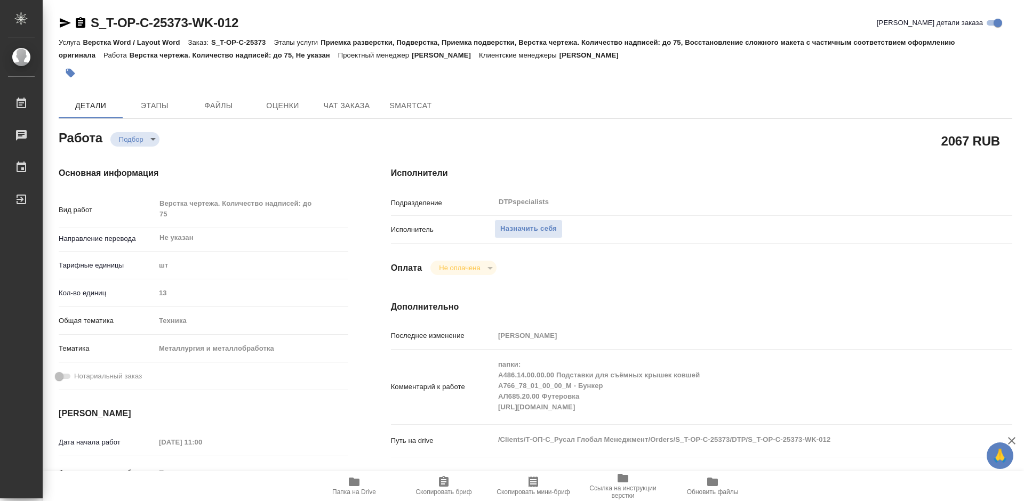
type textarea "x"
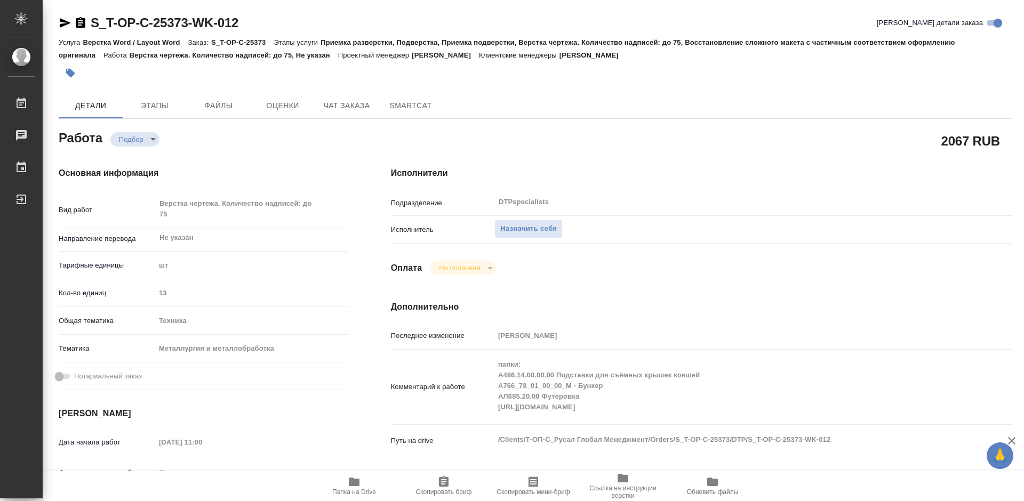
type textarea "x"
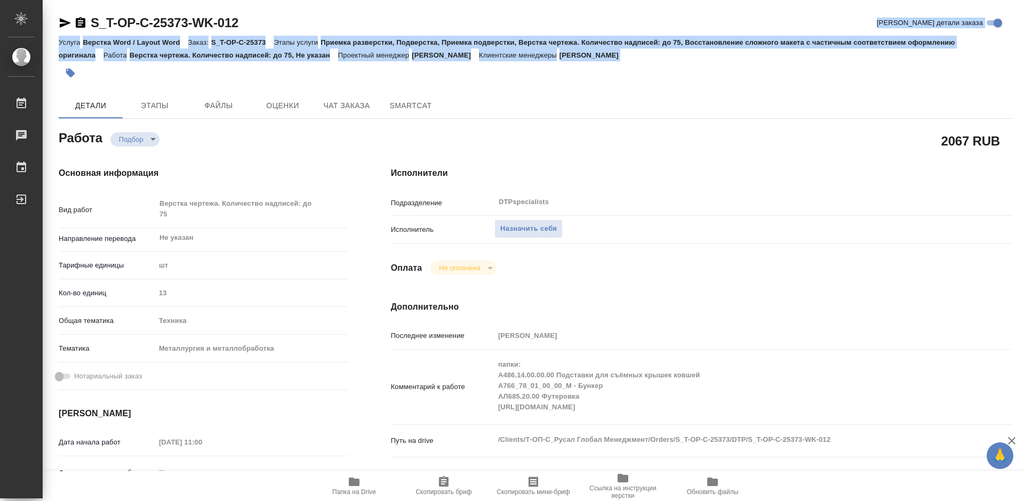
drag, startPoint x: 538, startPoint y: 12, endPoint x: 531, endPoint y: -13, distance: 26.0
click at [531, 0] on html "🙏 .cls-1 fill:#fff; AWATERA Работы 0 Чаты График Выйти S_T-OP-C-25373-WK-012 Кр…" at bounding box center [512, 250] width 1024 height 501
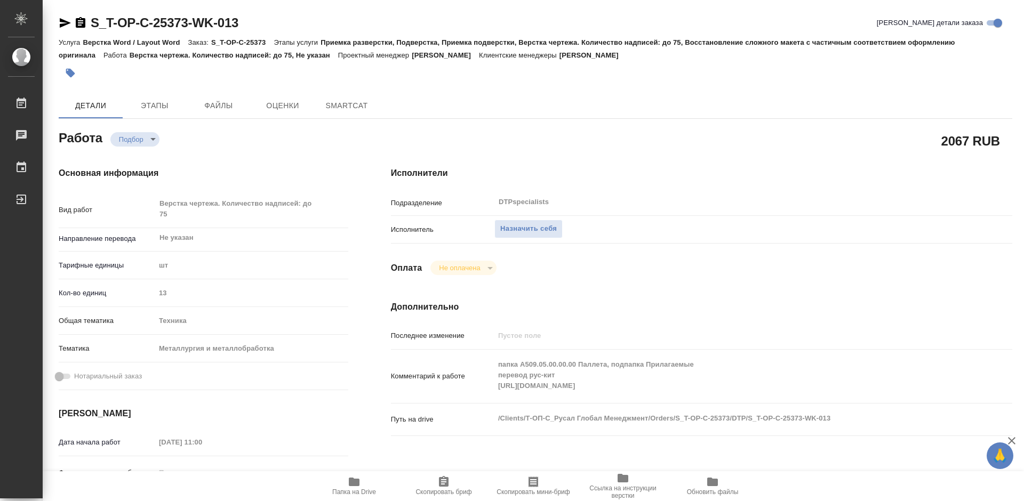
type textarea "x"
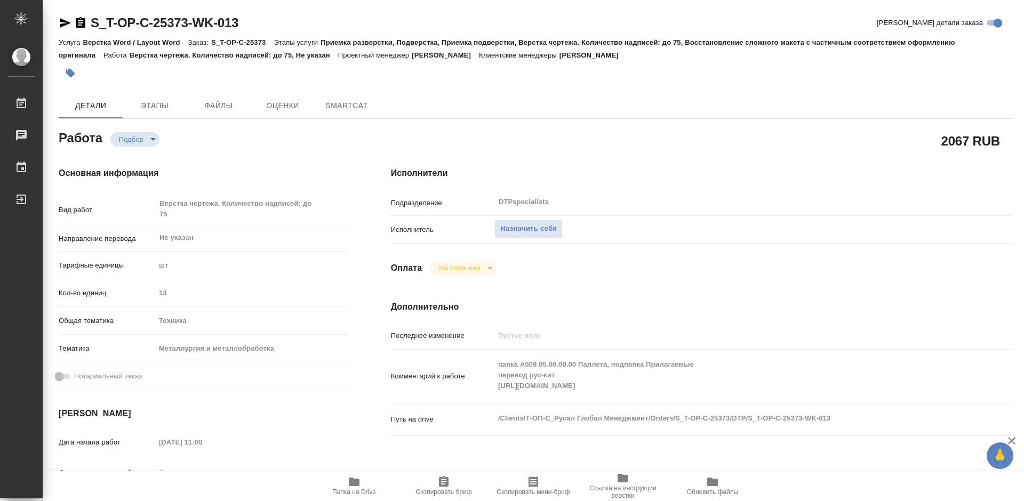
type textarea "x"
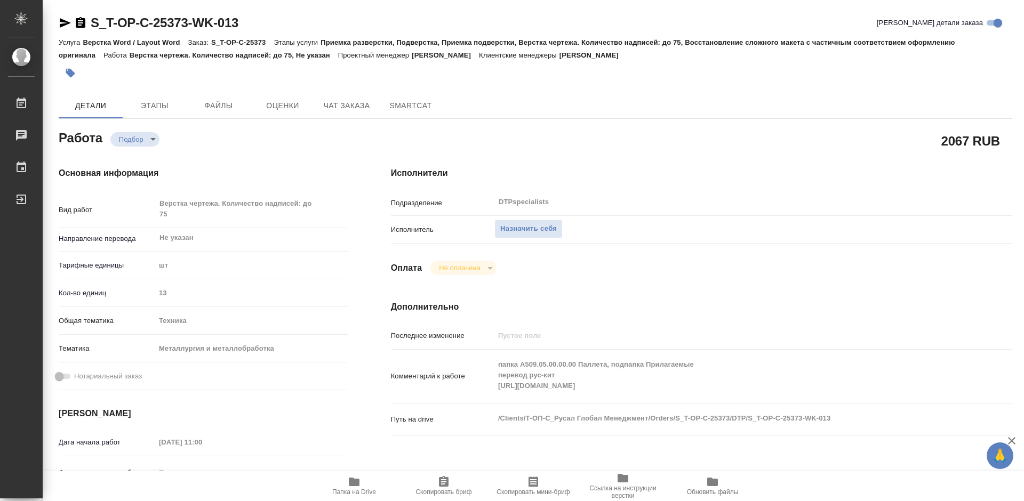
type textarea "x"
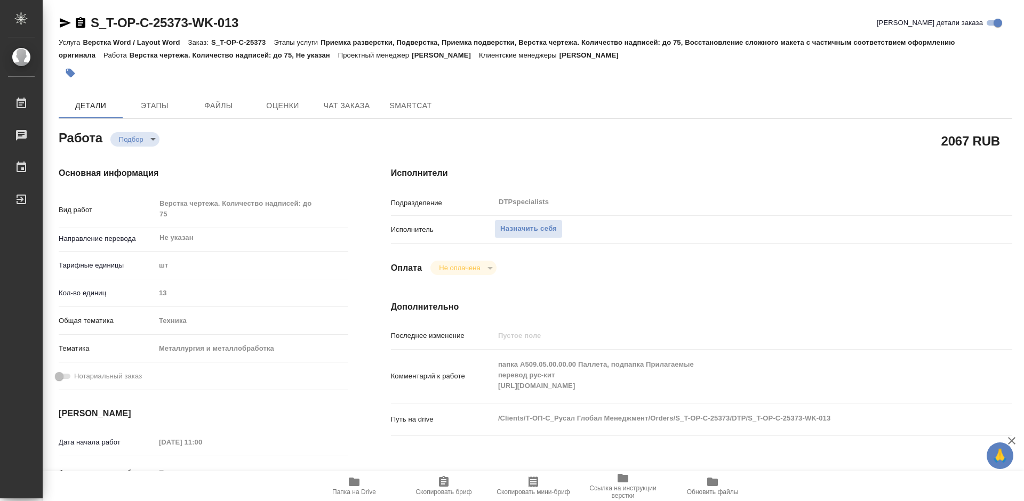
type textarea "x"
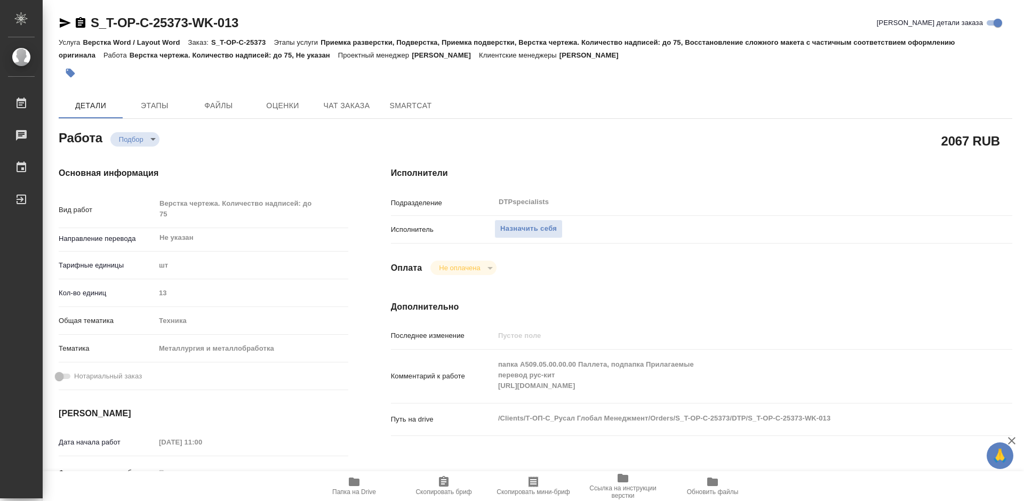
type textarea "x"
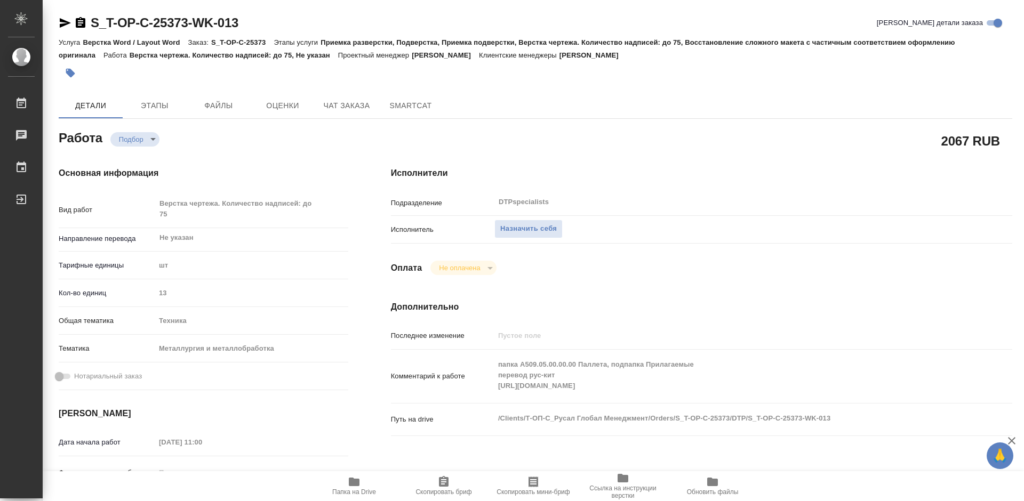
type textarea "x"
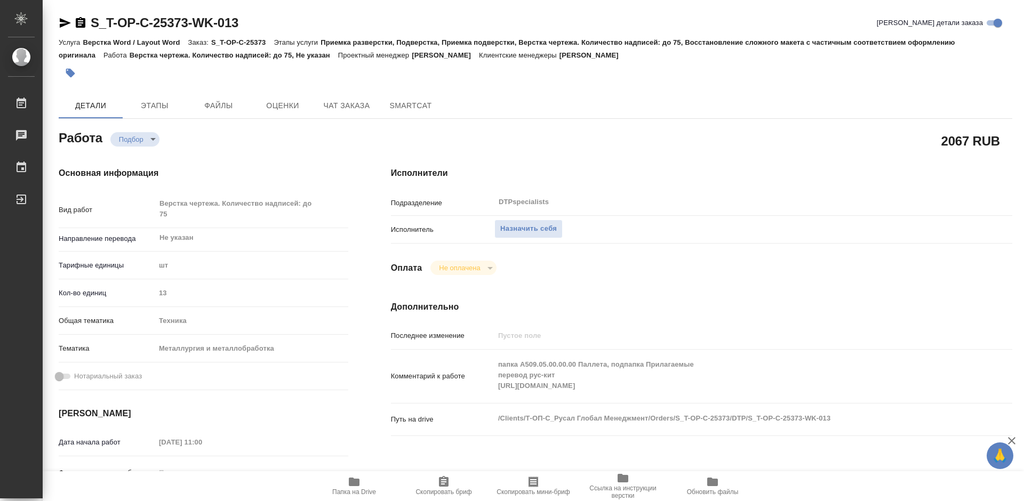
type textarea "x"
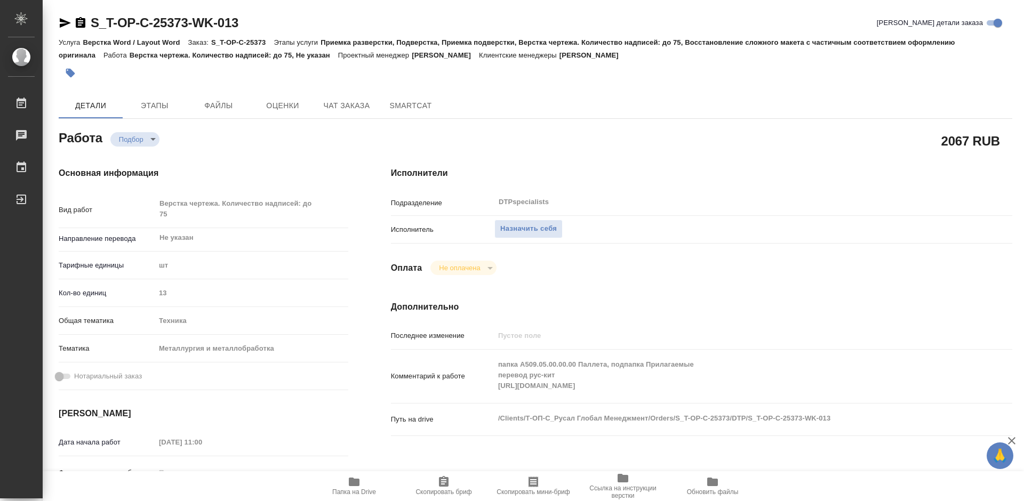
type textarea "x"
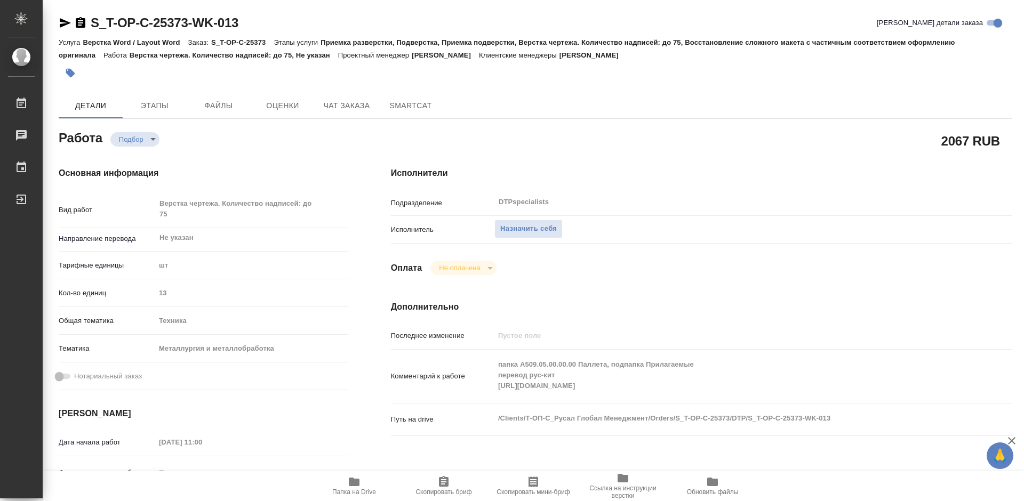
type textarea "x"
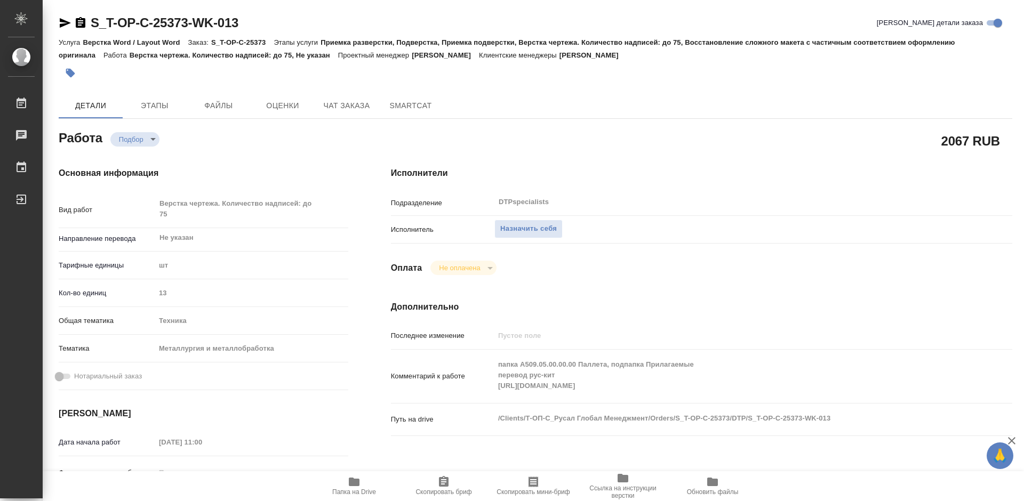
type textarea "x"
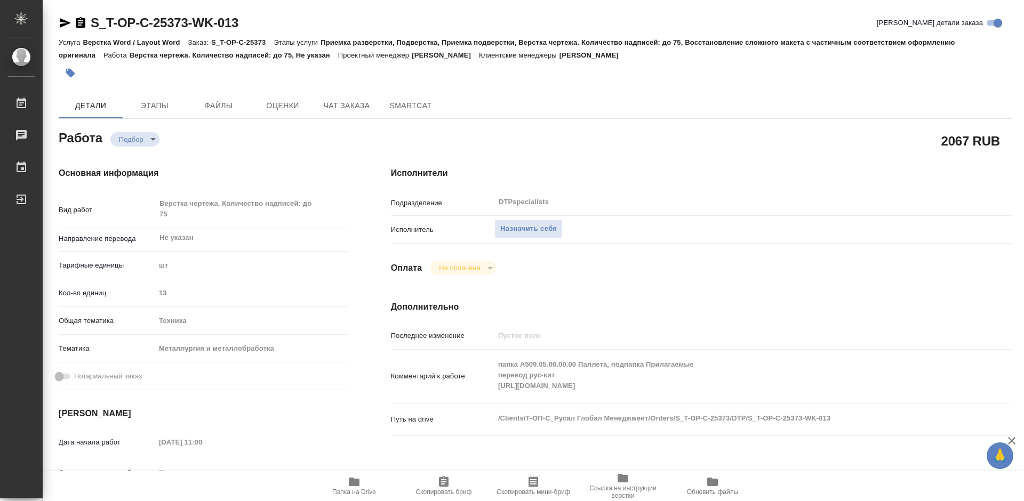
type textarea "x"
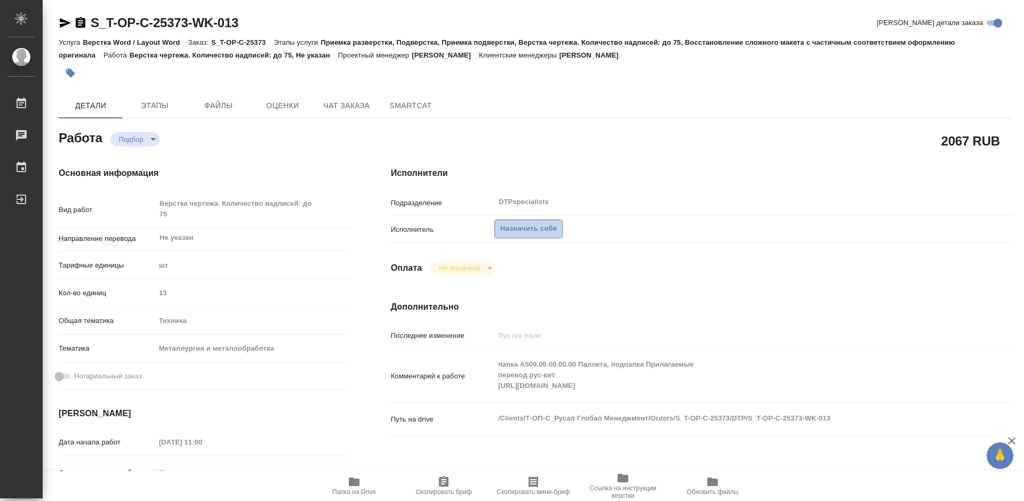
click at [512, 235] on button "Назначить себя" at bounding box center [528, 229] width 68 height 19
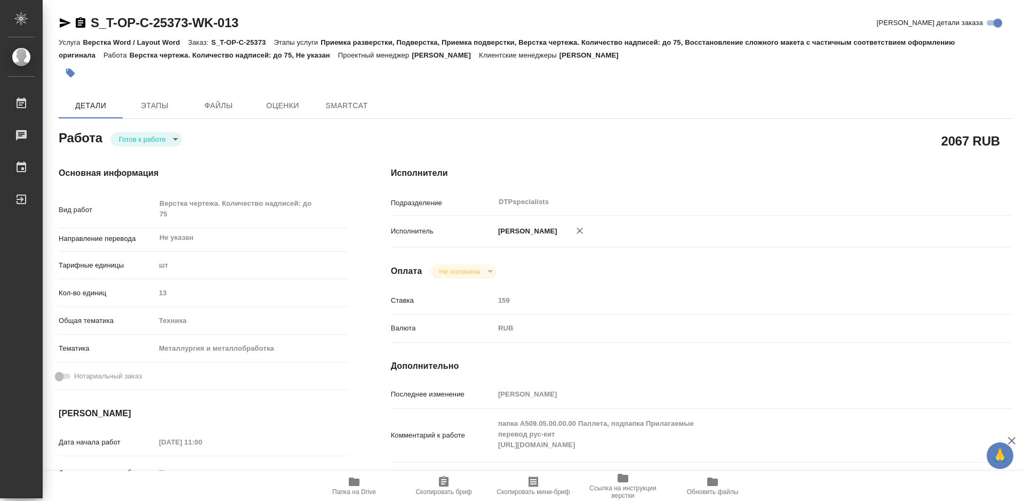
type textarea "x"
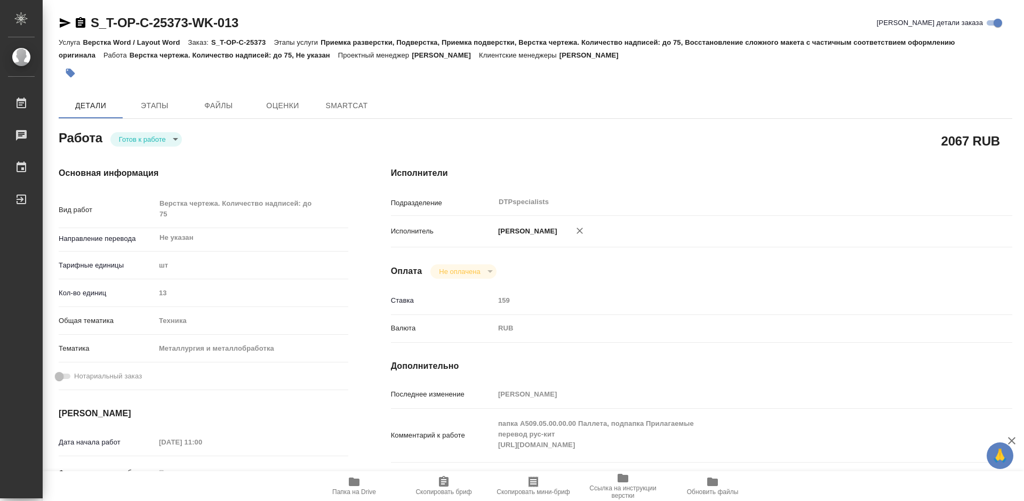
type textarea "x"
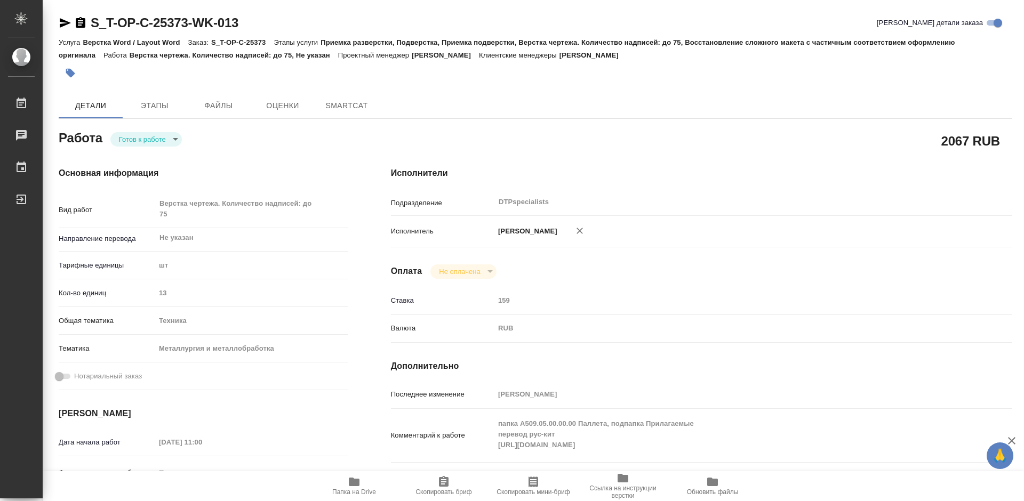
type textarea "x"
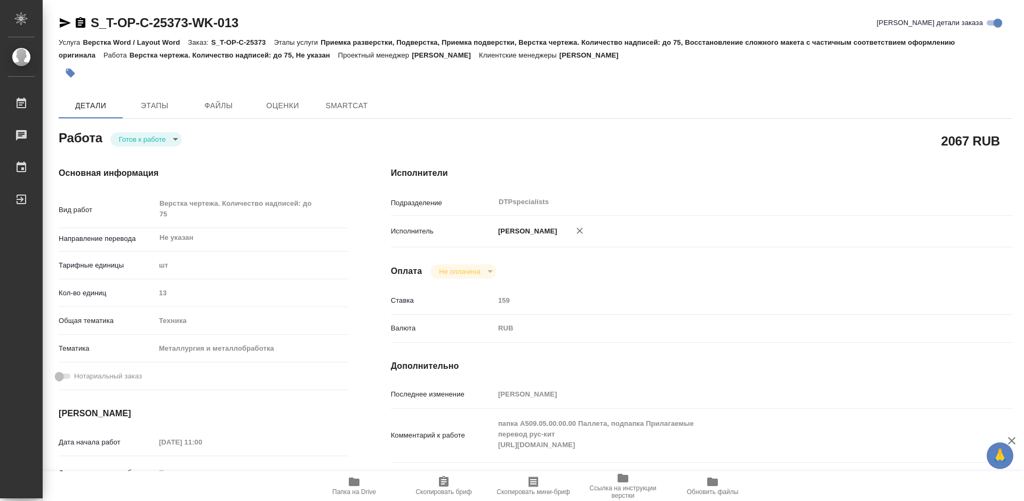
type textarea "x"
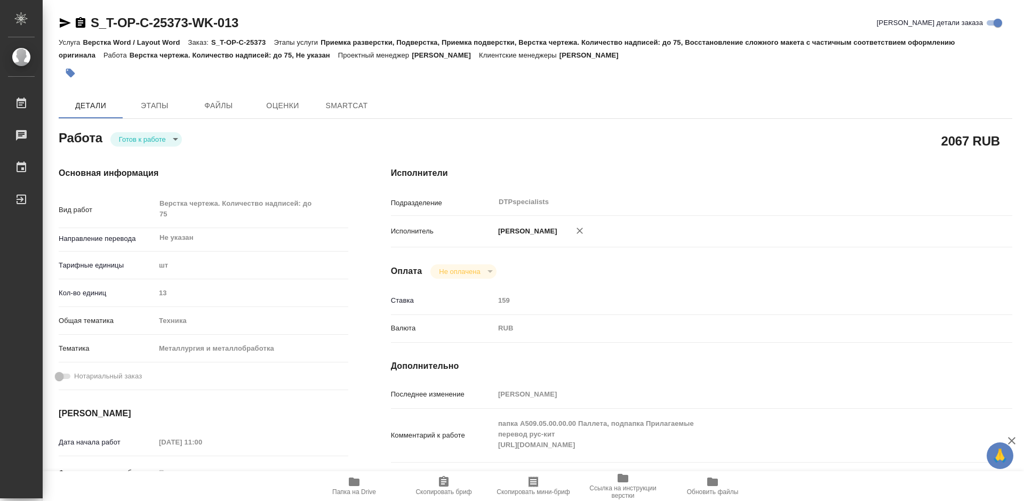
scroll to position [107, 0]
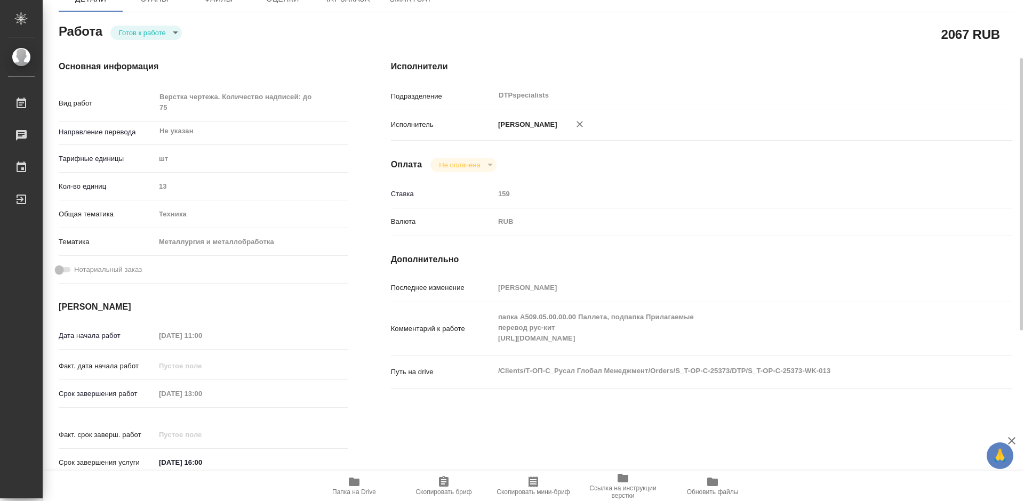
type textarea "x"
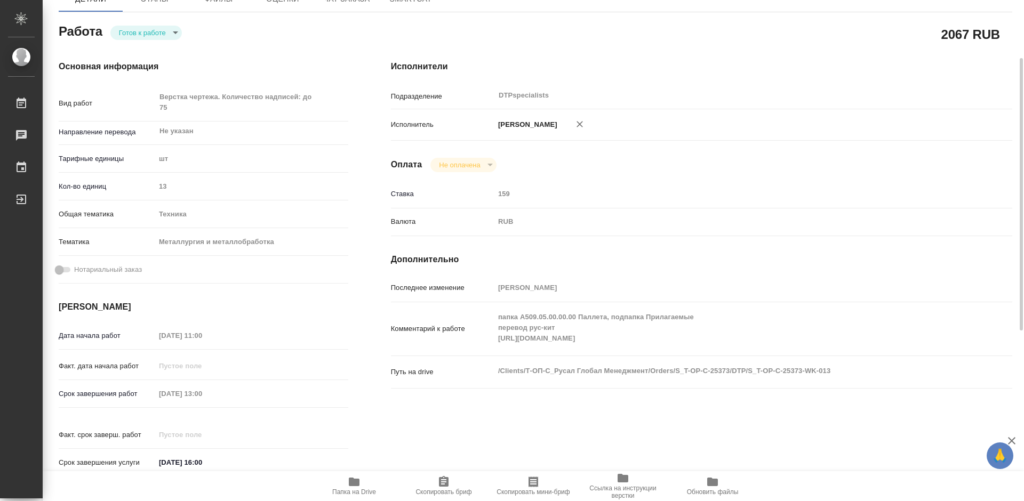
type textarea "x"
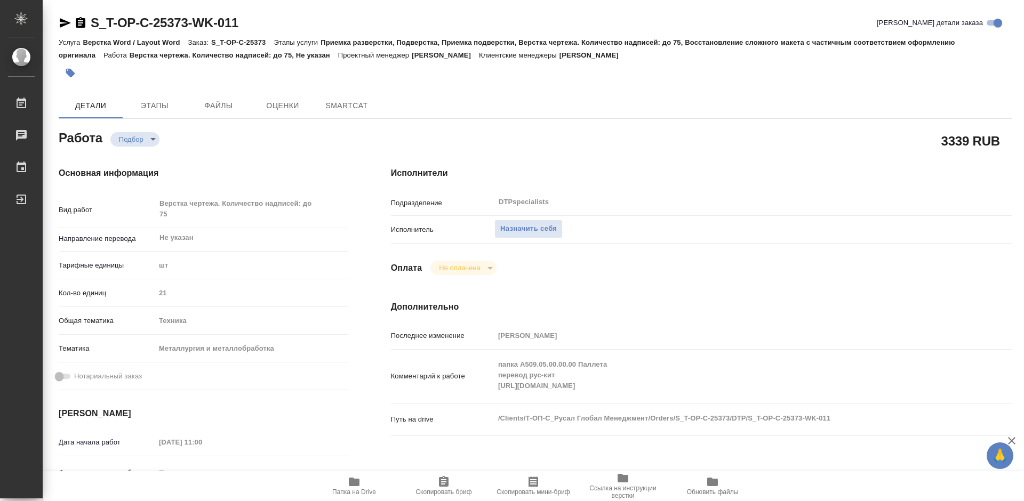
type textarea "x"
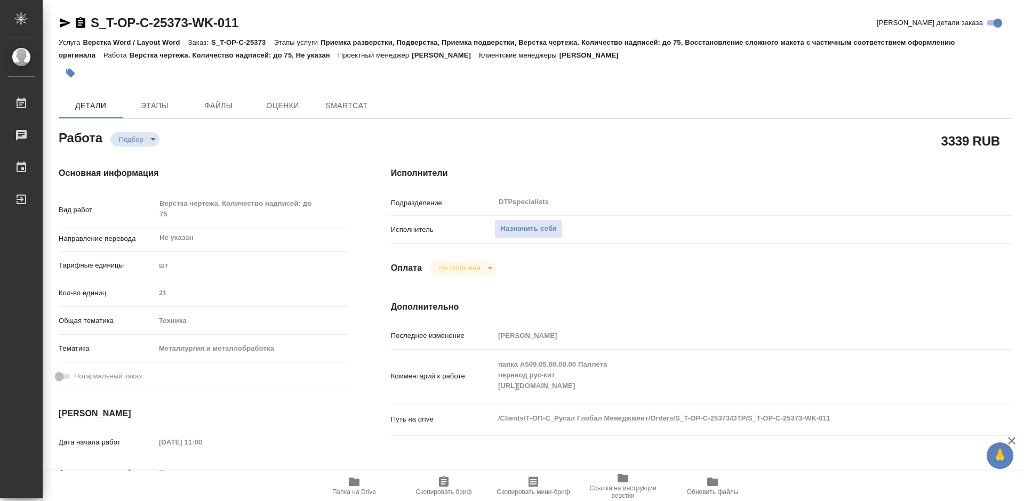
type textarea "x"
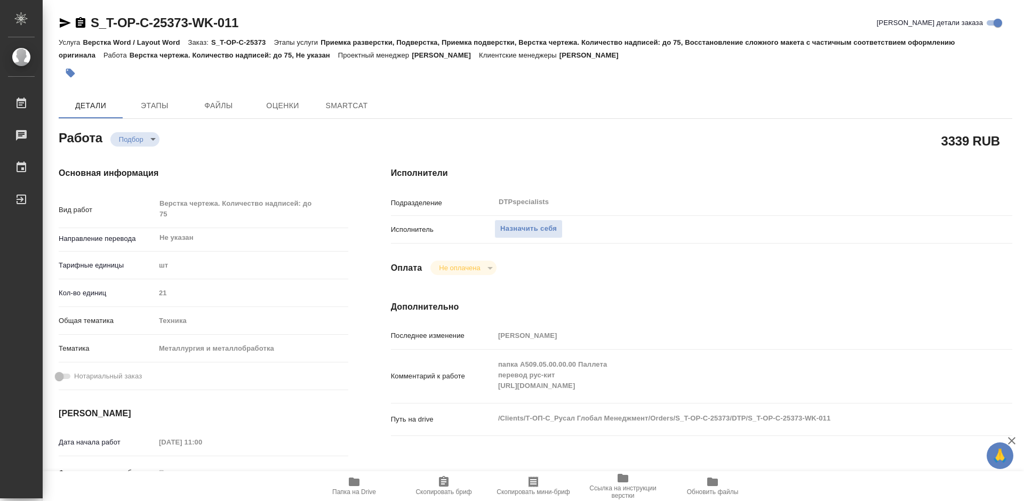
type textarea "x"
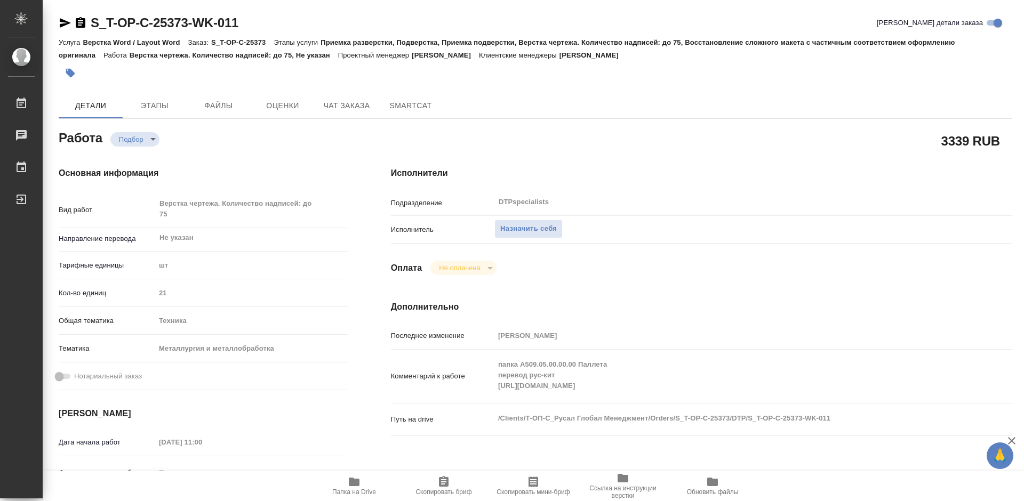
type textarea "x"
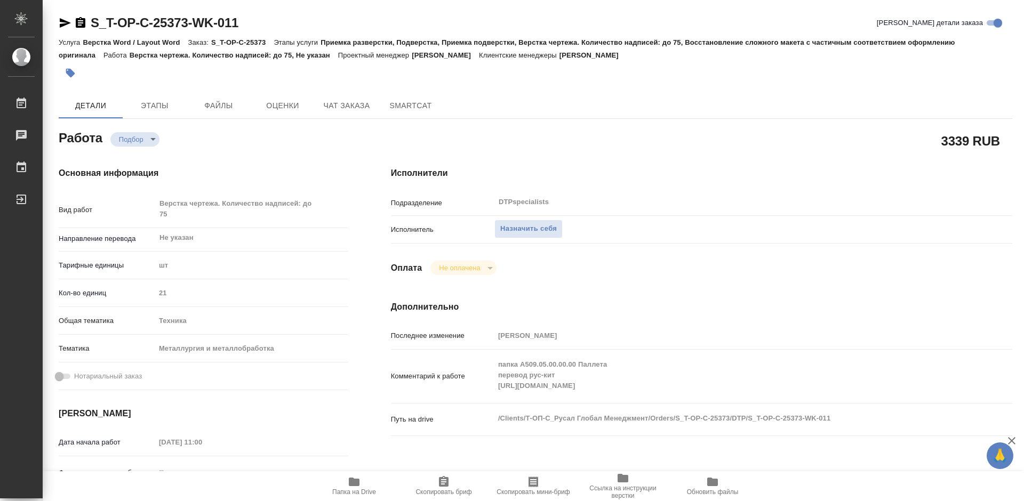
type textarea "x"
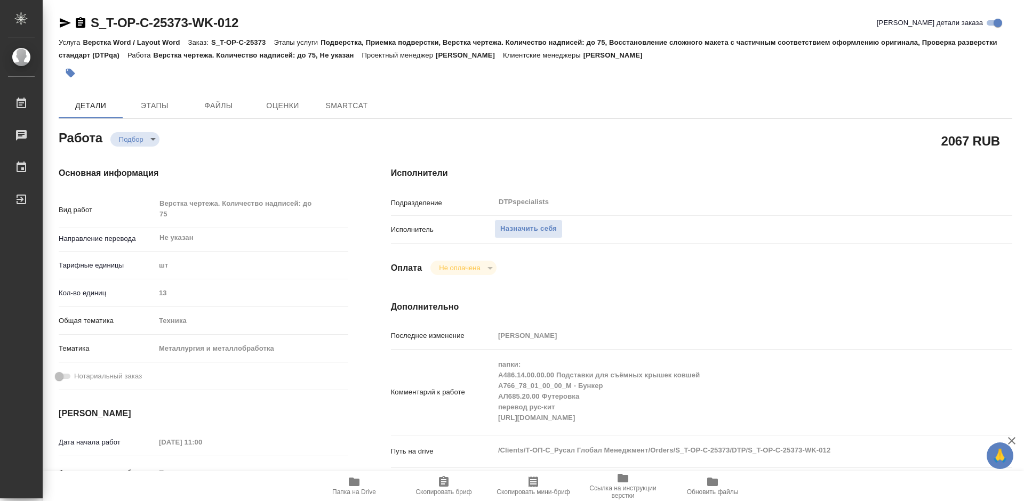
type textarea "x"
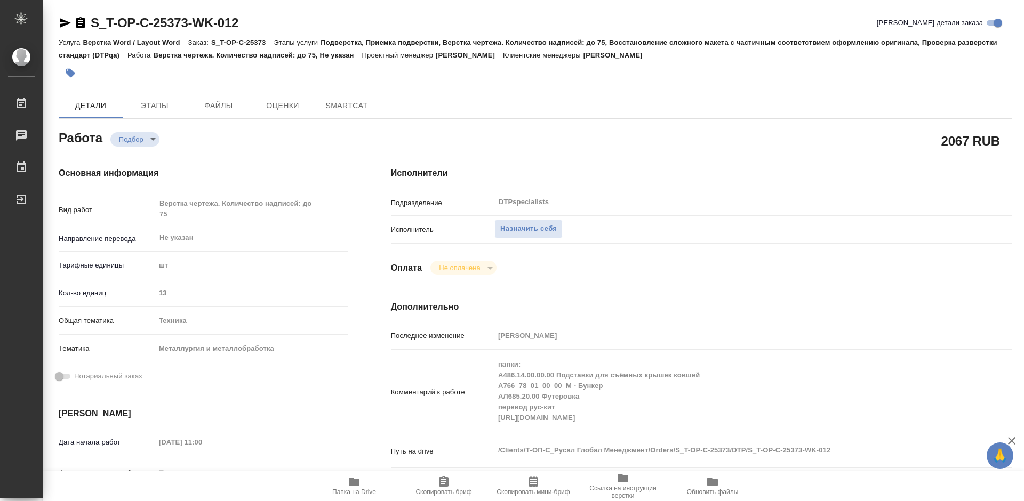
type textarea "x"
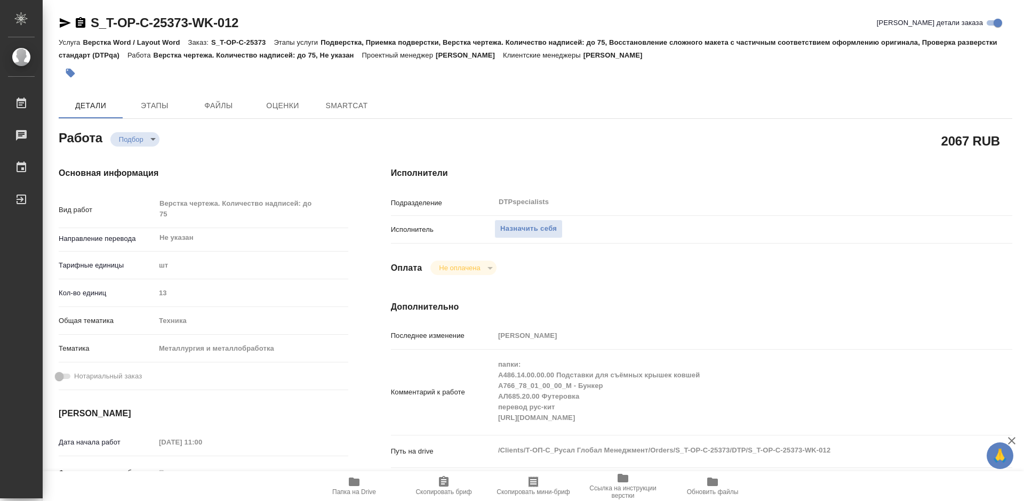
type textarea "x"
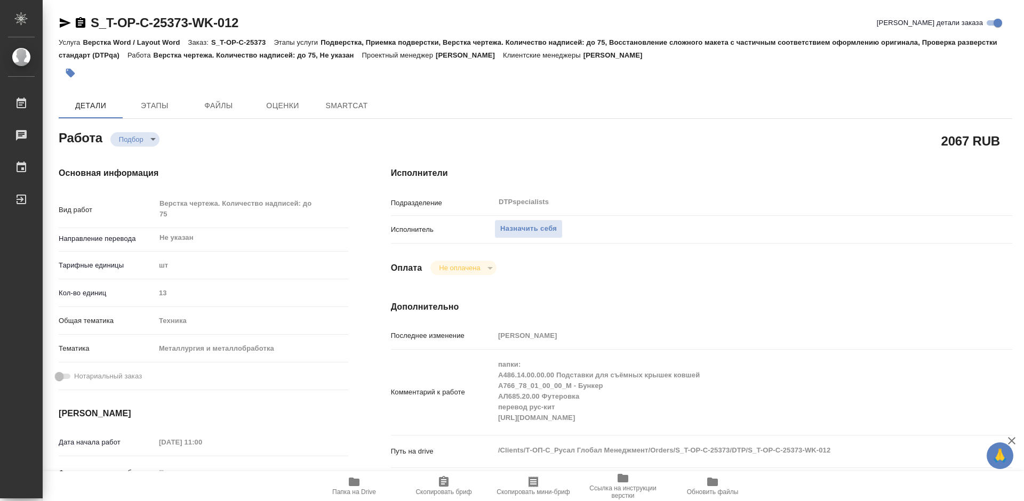
type textarea "x"
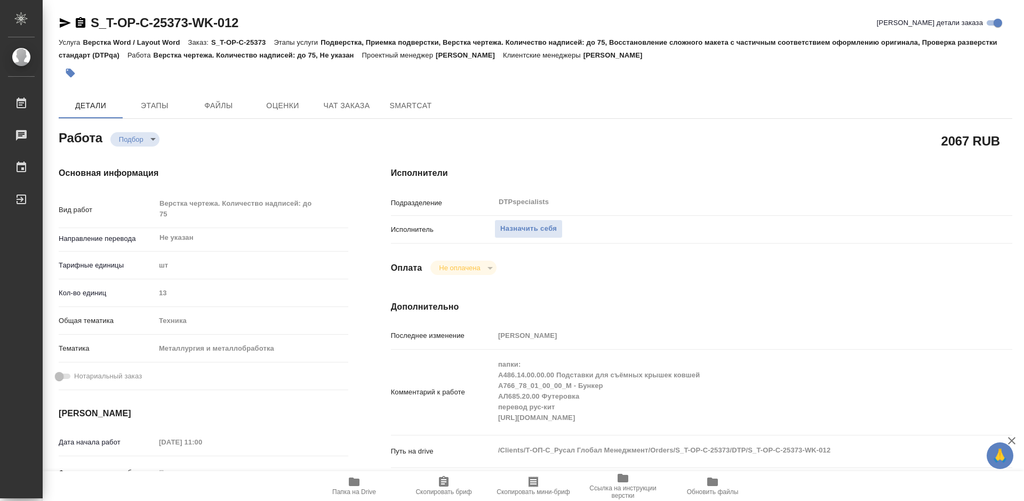
type textarea "x"
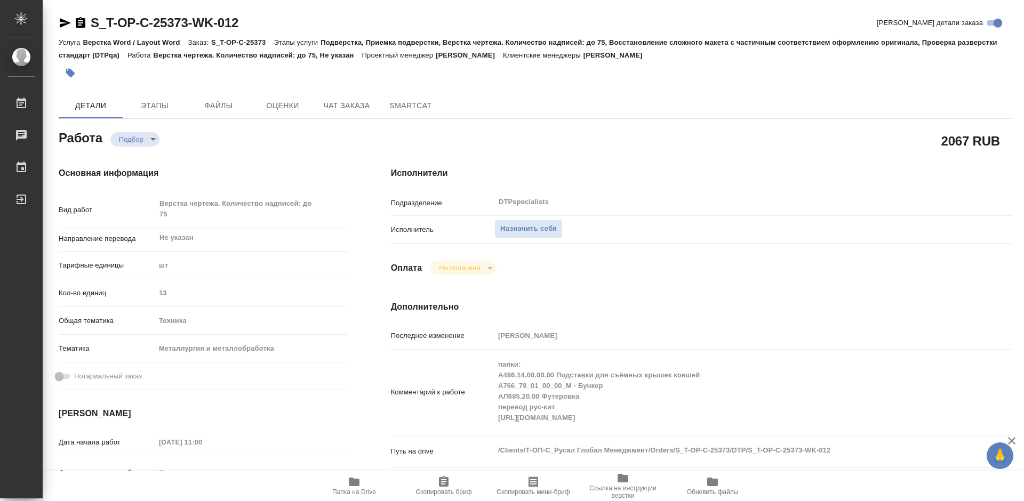
type textarea "x"
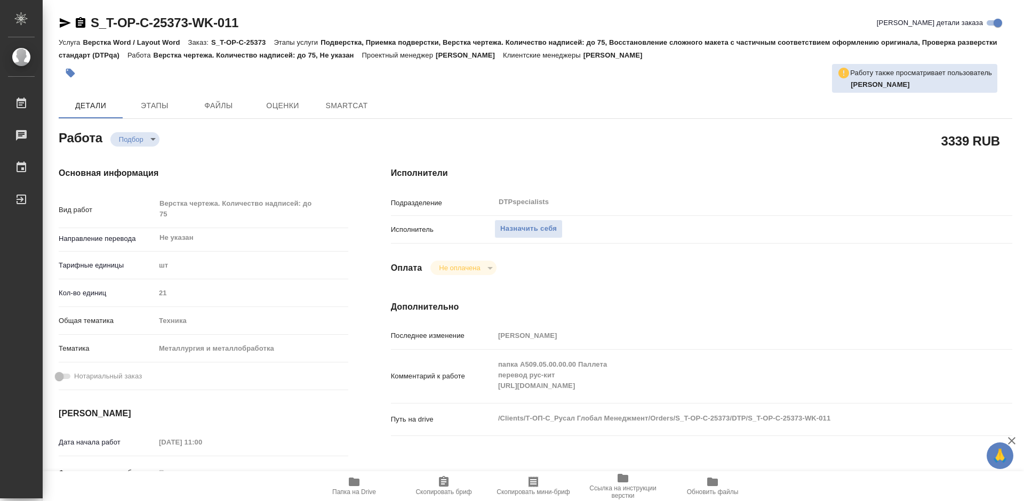
type textarea "x"
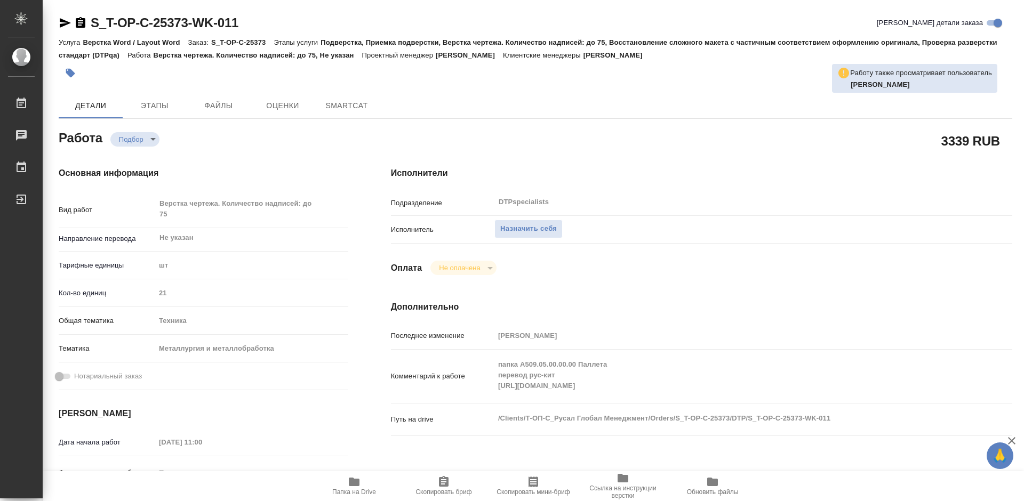
type textarea "x"
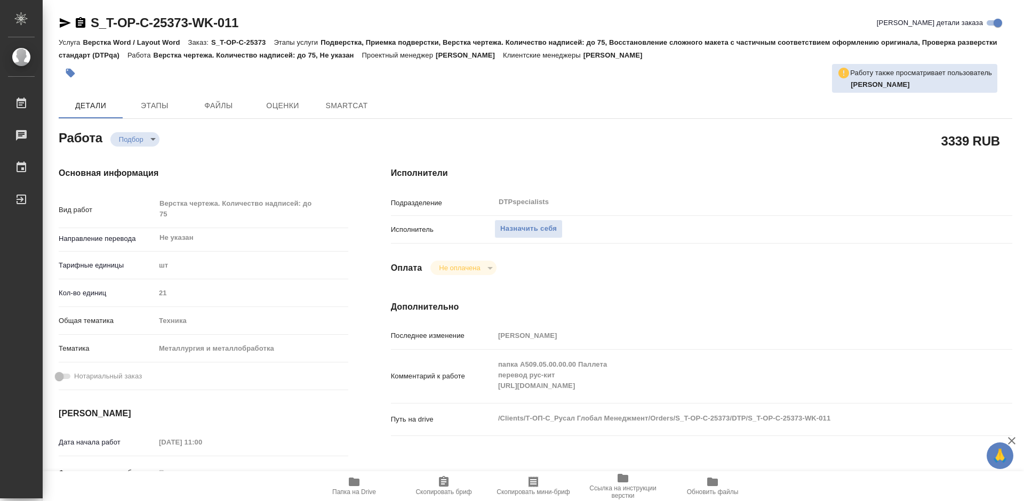
type textarea "x"
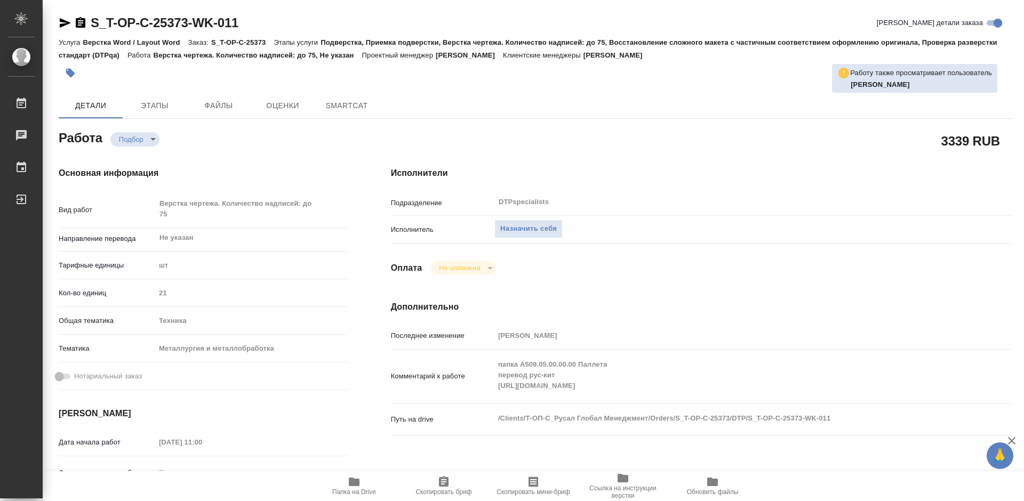
type textarea "x"
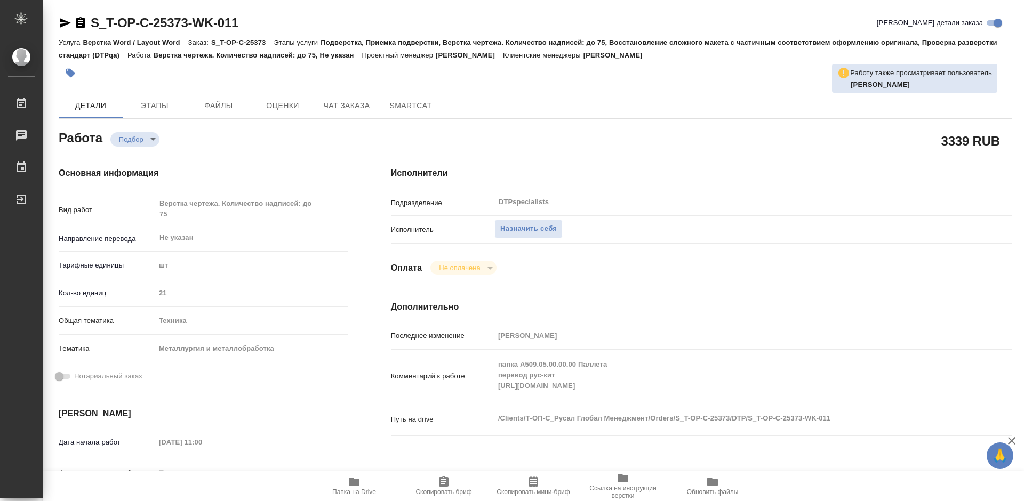
type textarea "x"
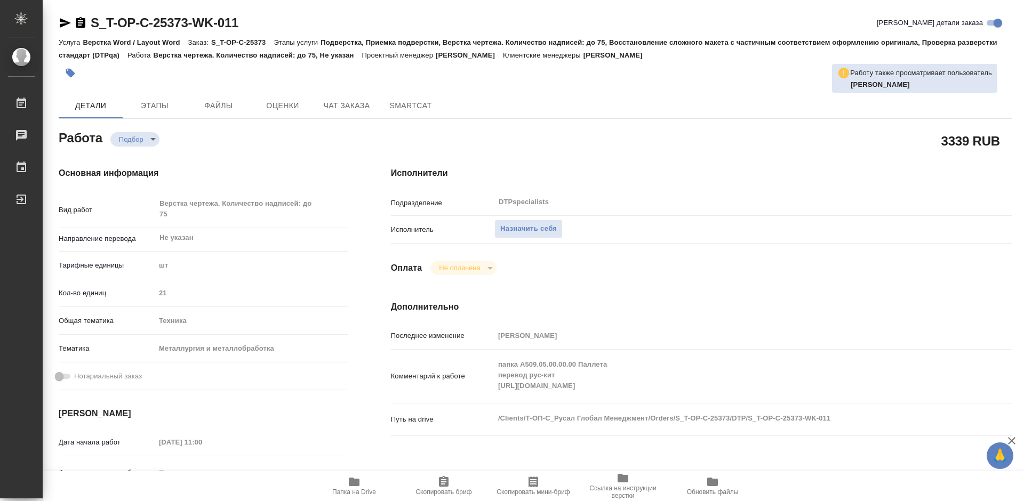
type textarea "x"
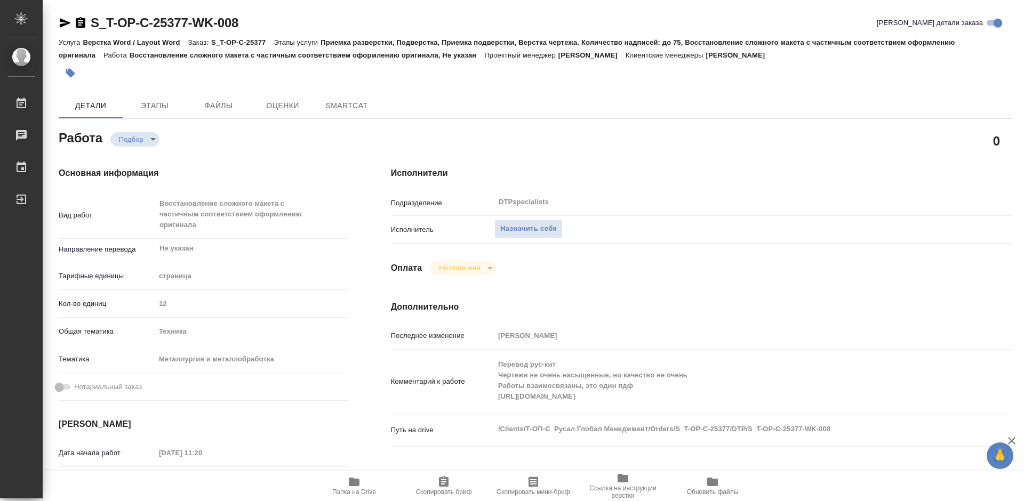
type textarea "x"
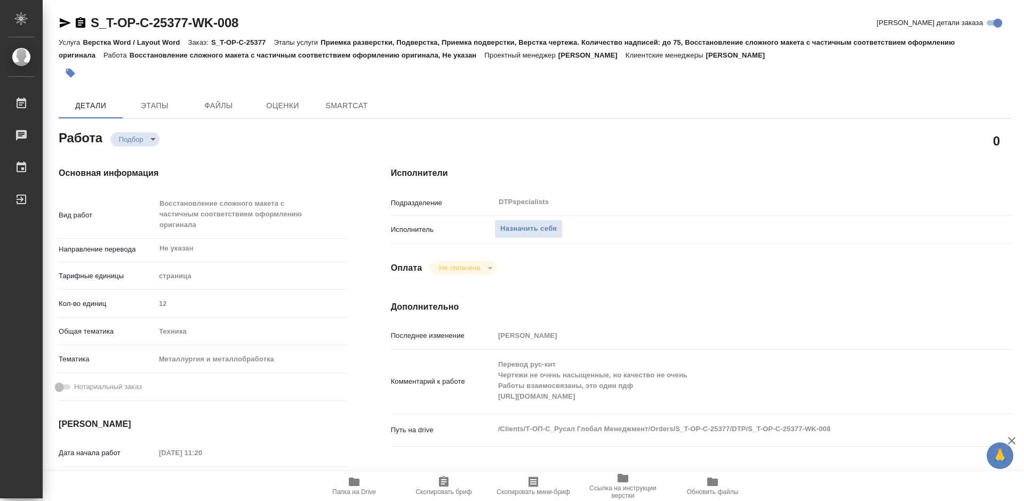
type textarea "x"
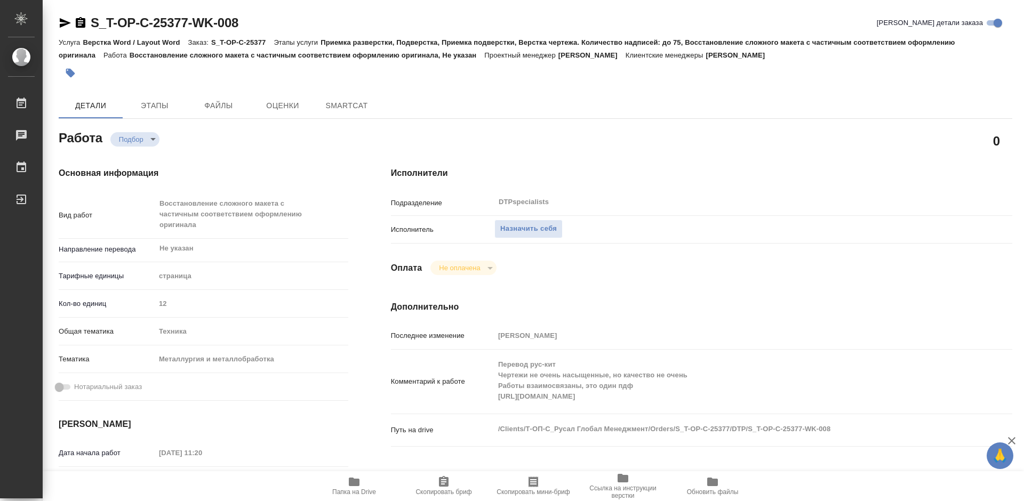
type textarea "x"
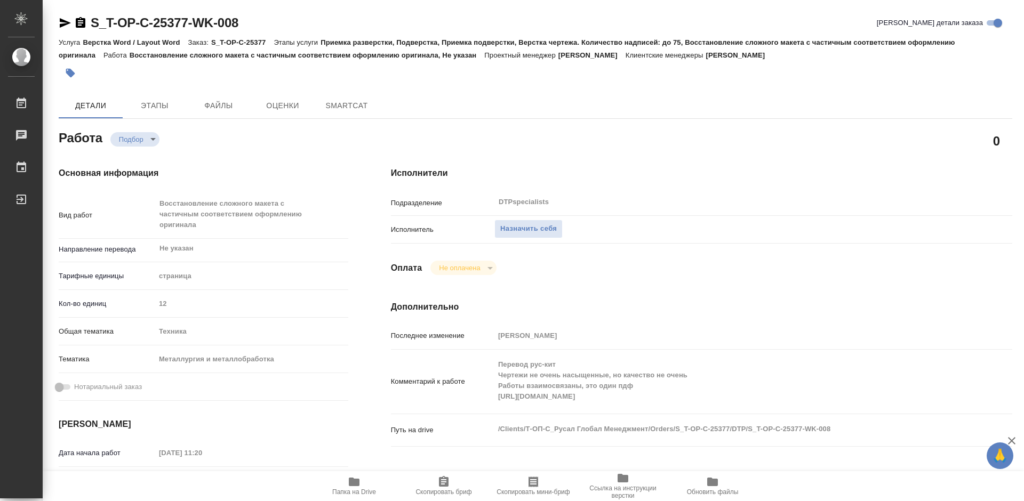
type textarea "x"
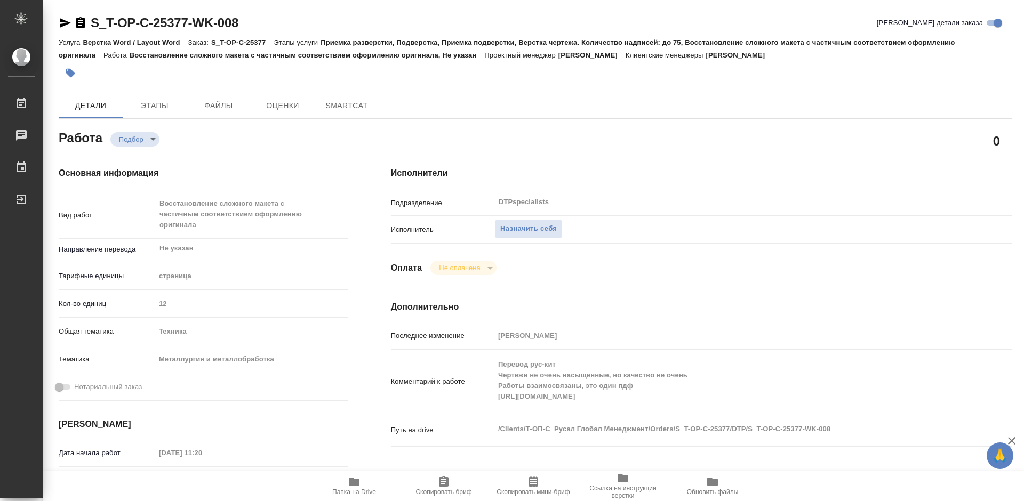
type textarea "x"
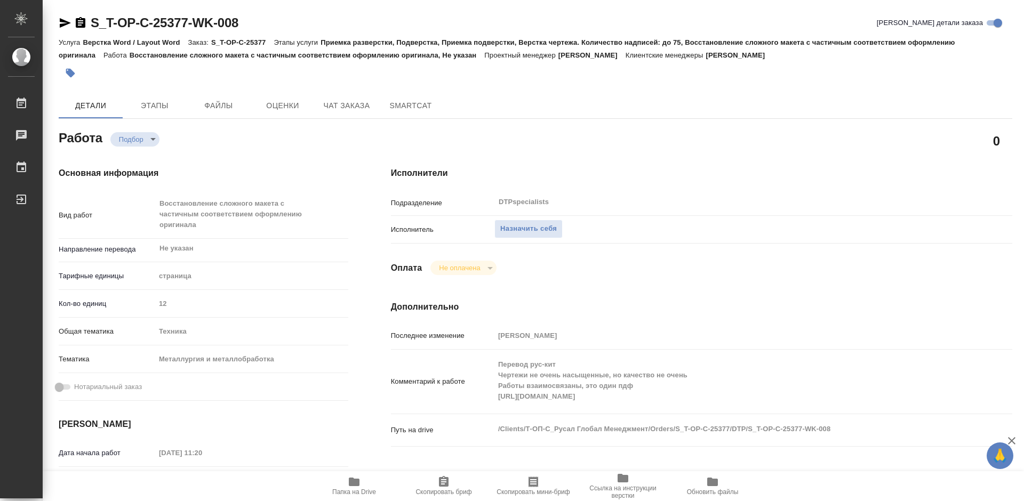
type textarea "x"
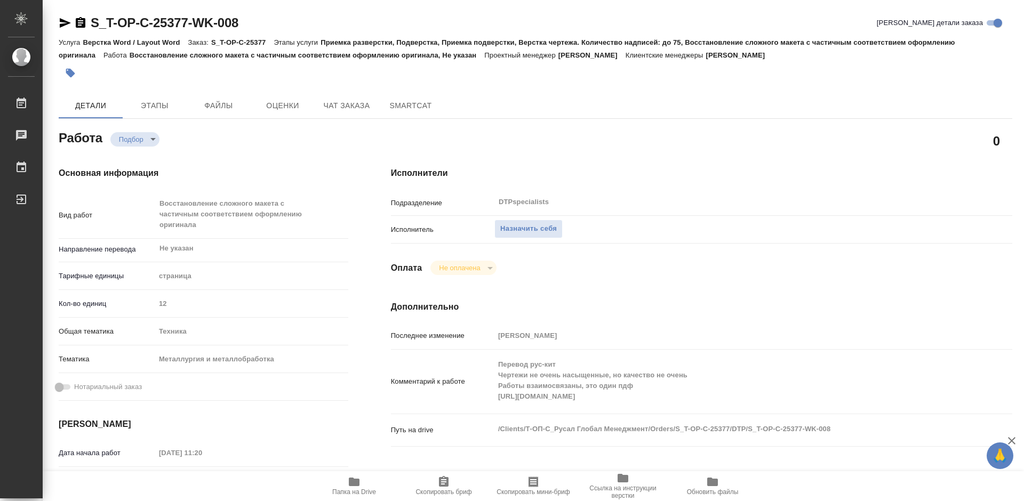
type textarea "x"
